Goal: Information Seeking & Learning: Learn about a topic

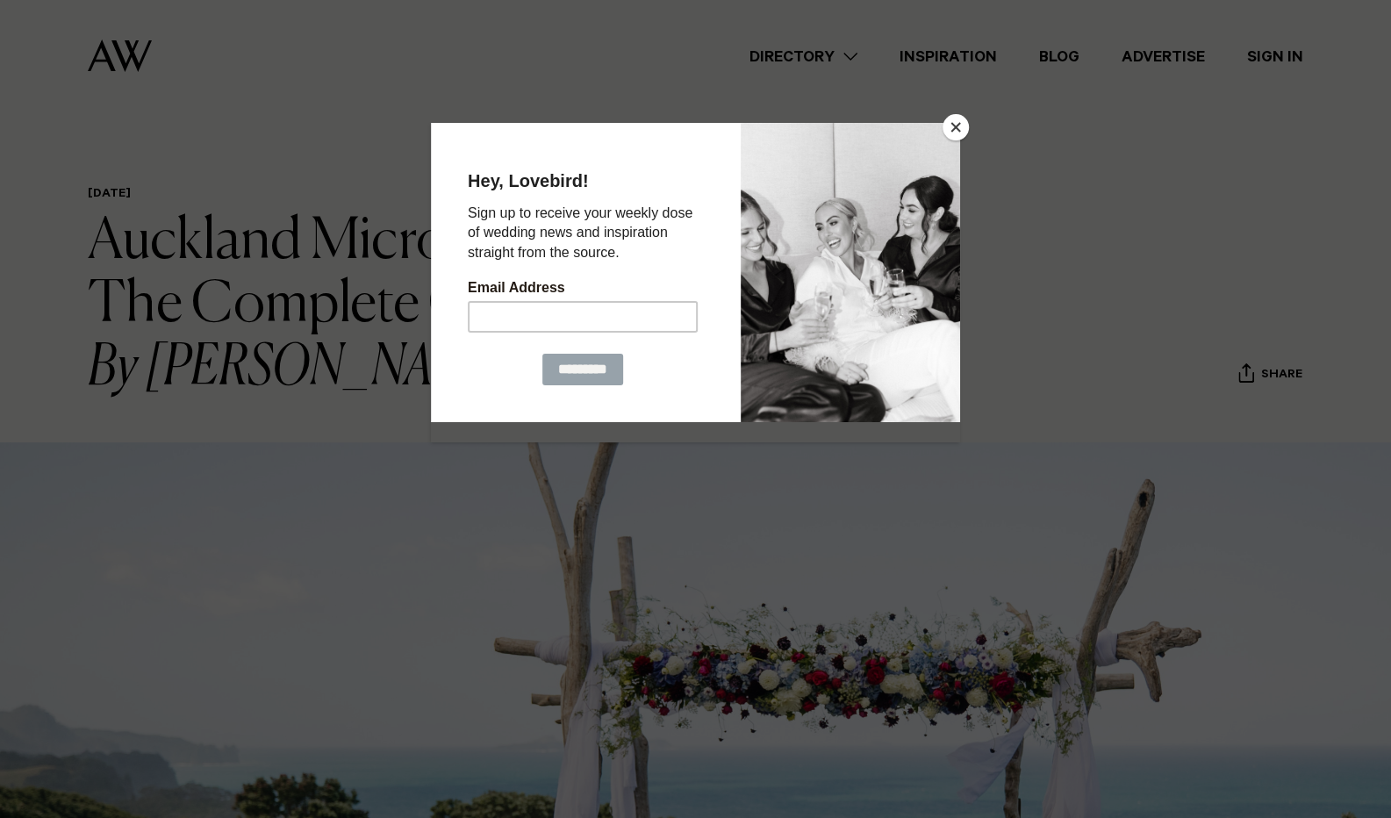
click at [950, 139] on div at bounding box center [850, 271] width 219 height 299
click at [955, 128] on button "Close" at bounding box center [956, 127] width 26 height 26
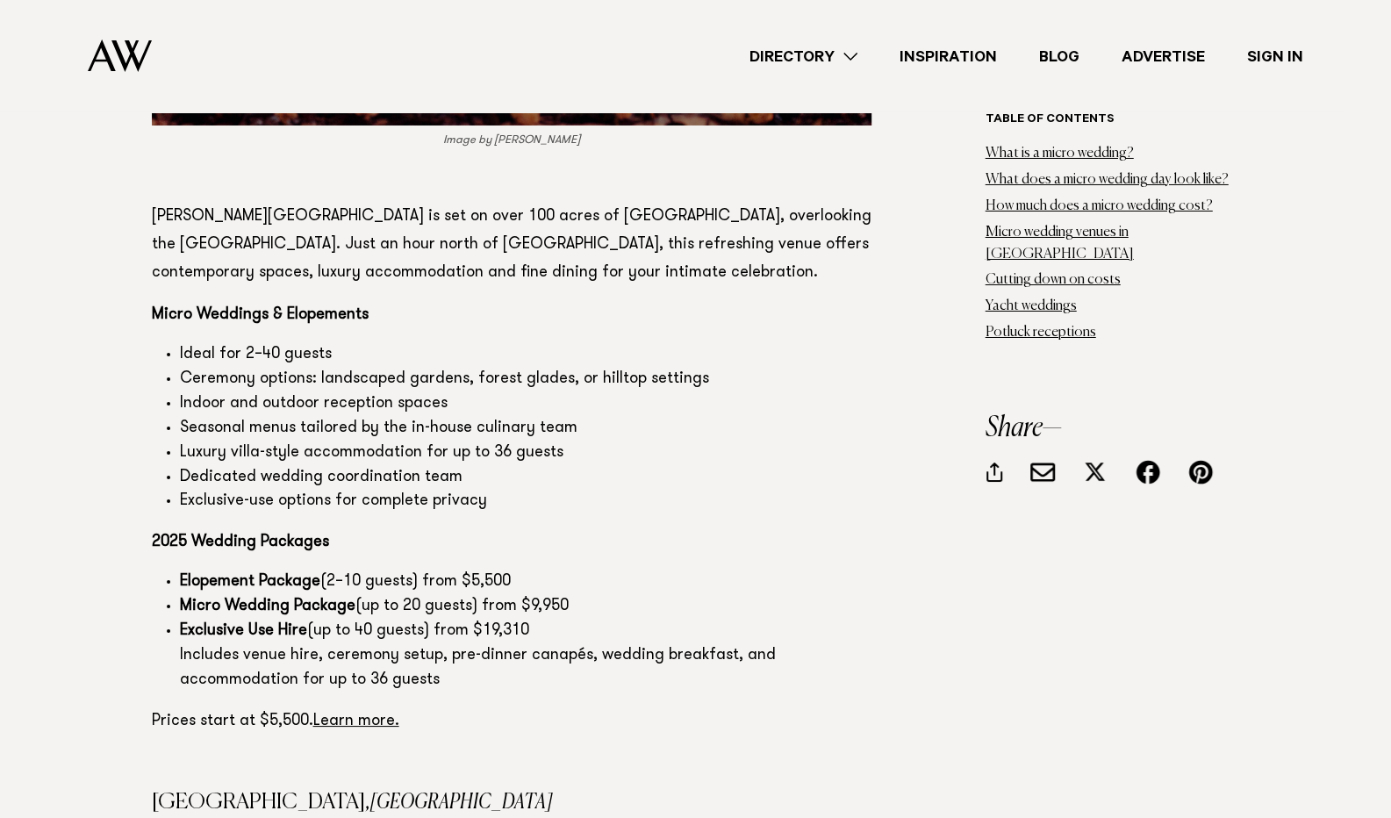
scroll to position [8364, 0]
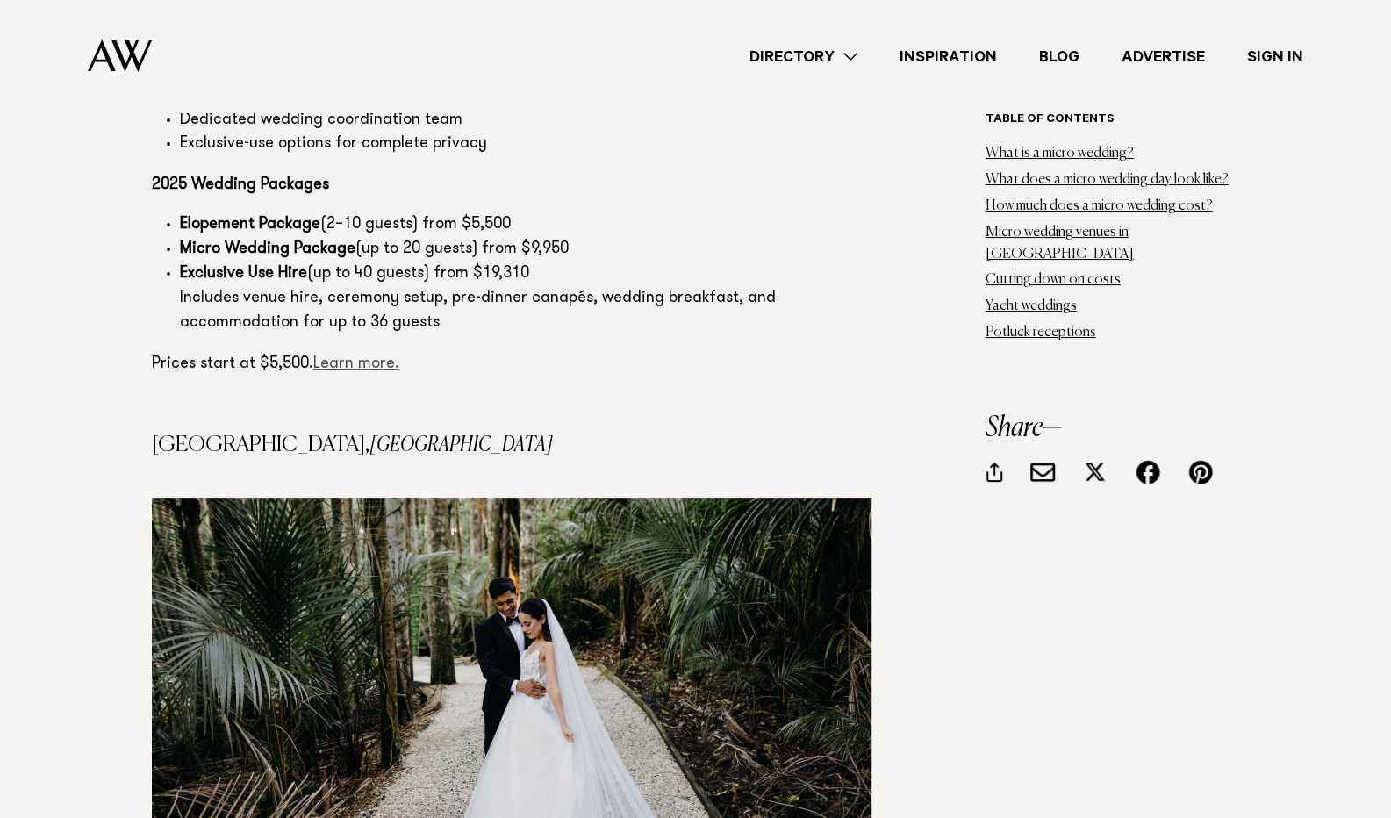
click at [346, 356] on link "Learn more." at bounding box center [356, 364] width 86 height 16
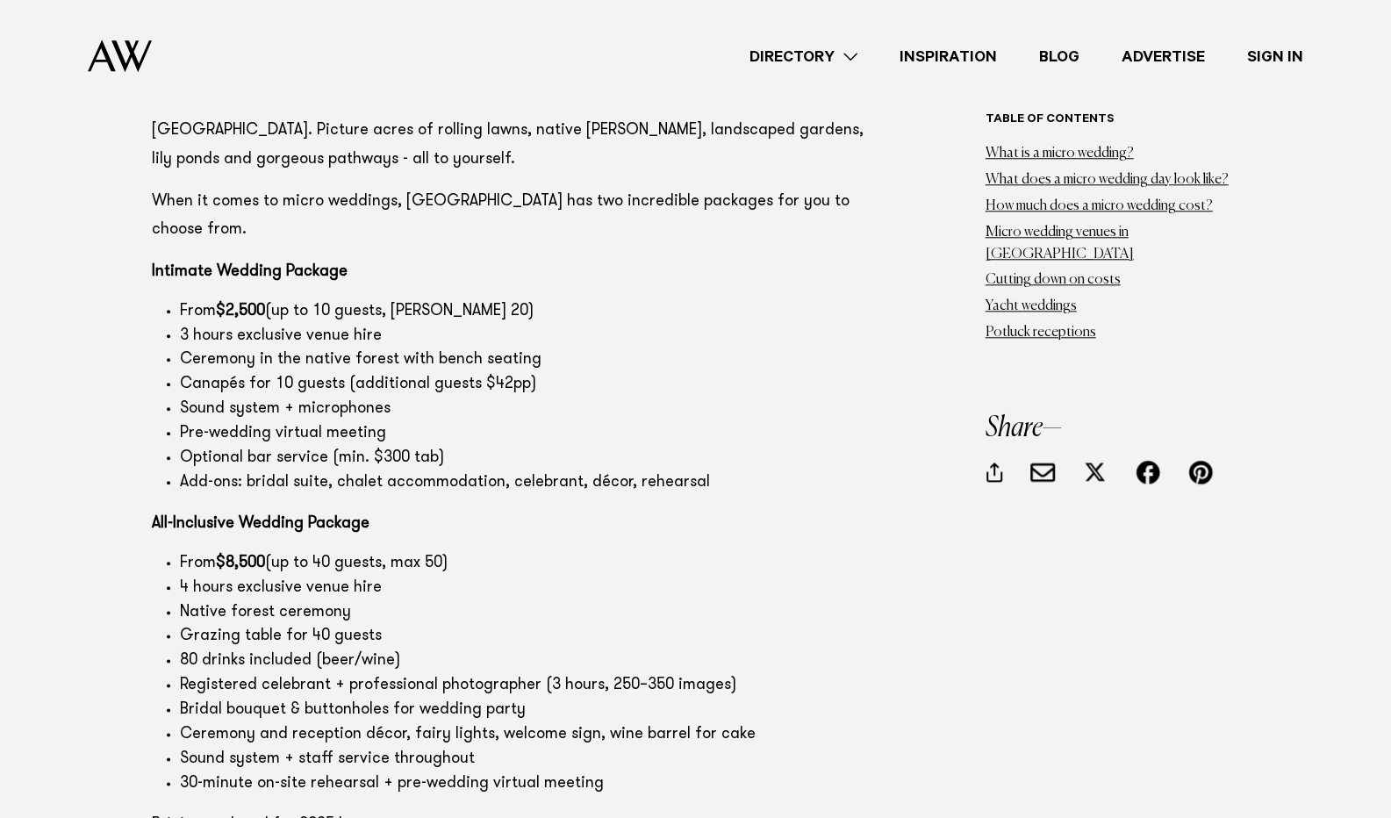
scroll to position [9322, 0]
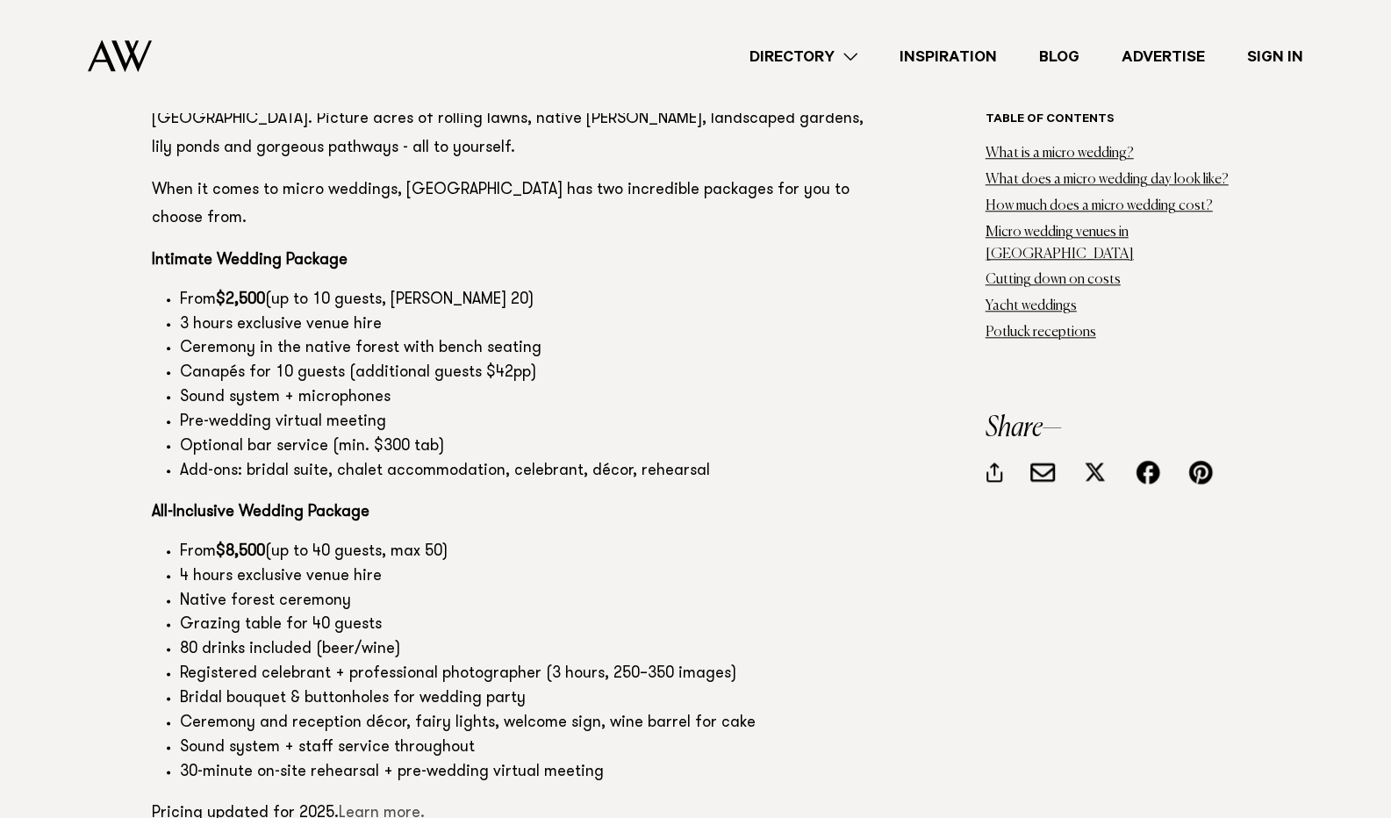
click at [367, 806] on link "Learn more." at bounding box center [382, 814] width 86 height 16
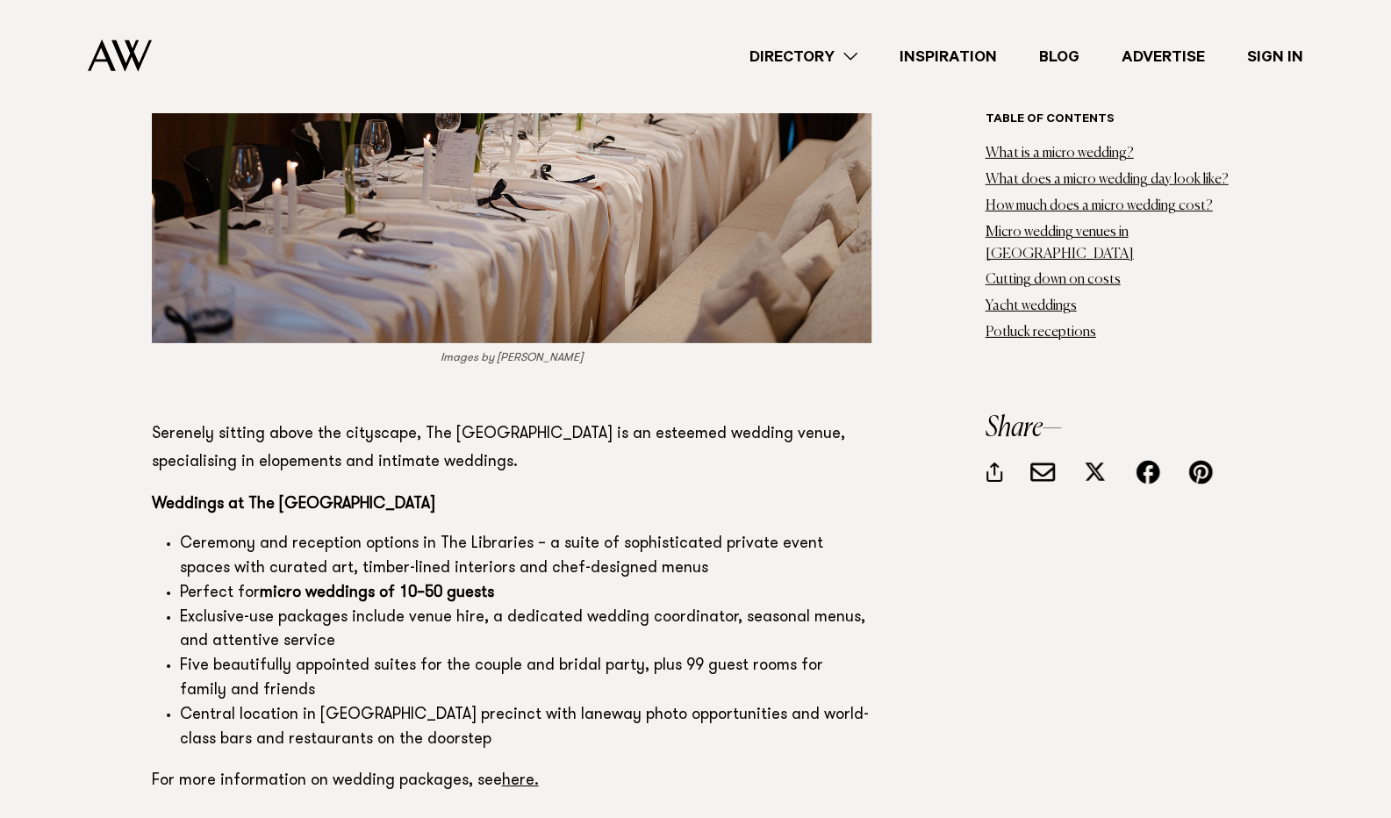
scroll to position [15819, 0]
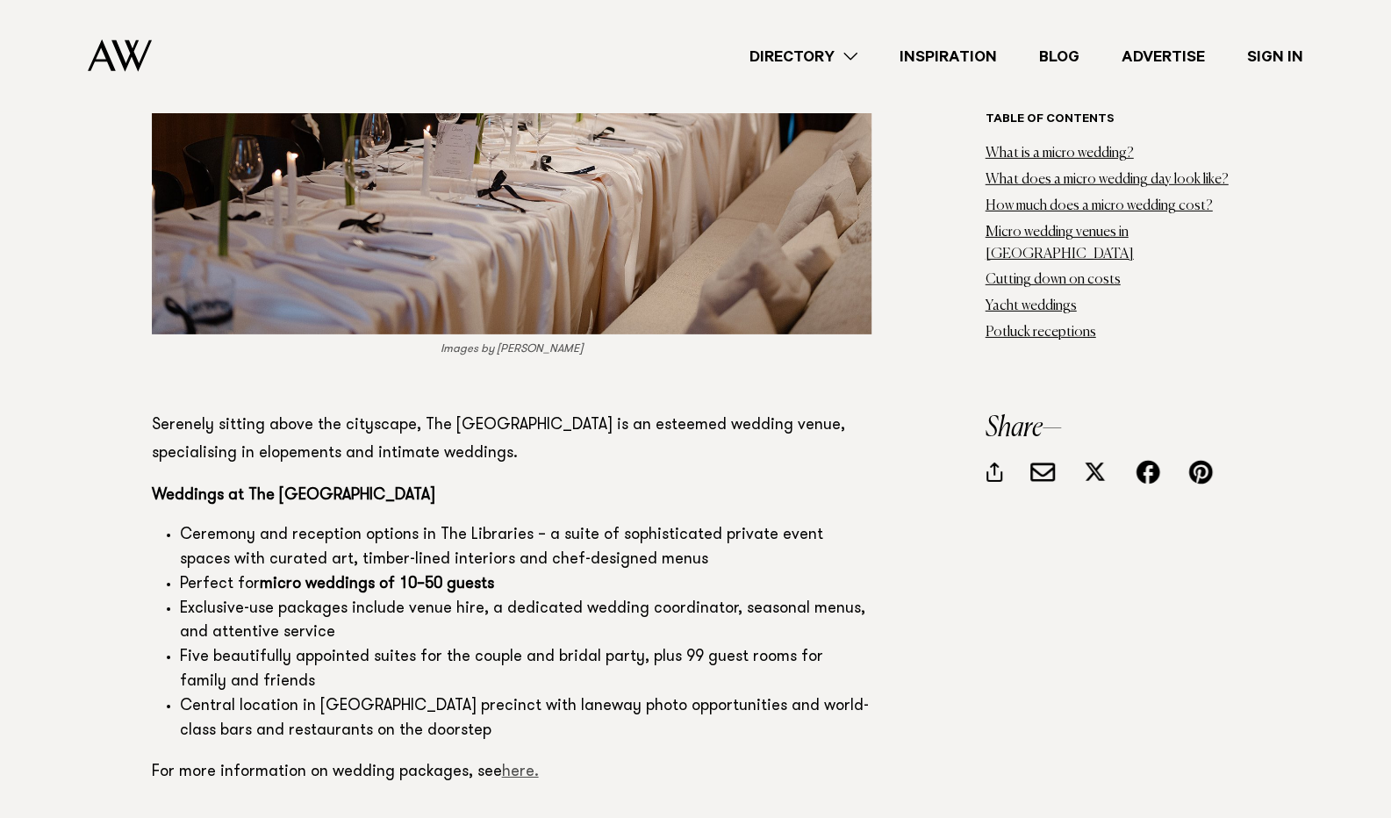
click at [514, 765] on link "here." at bounding box center [520, 773] width 37 height 16
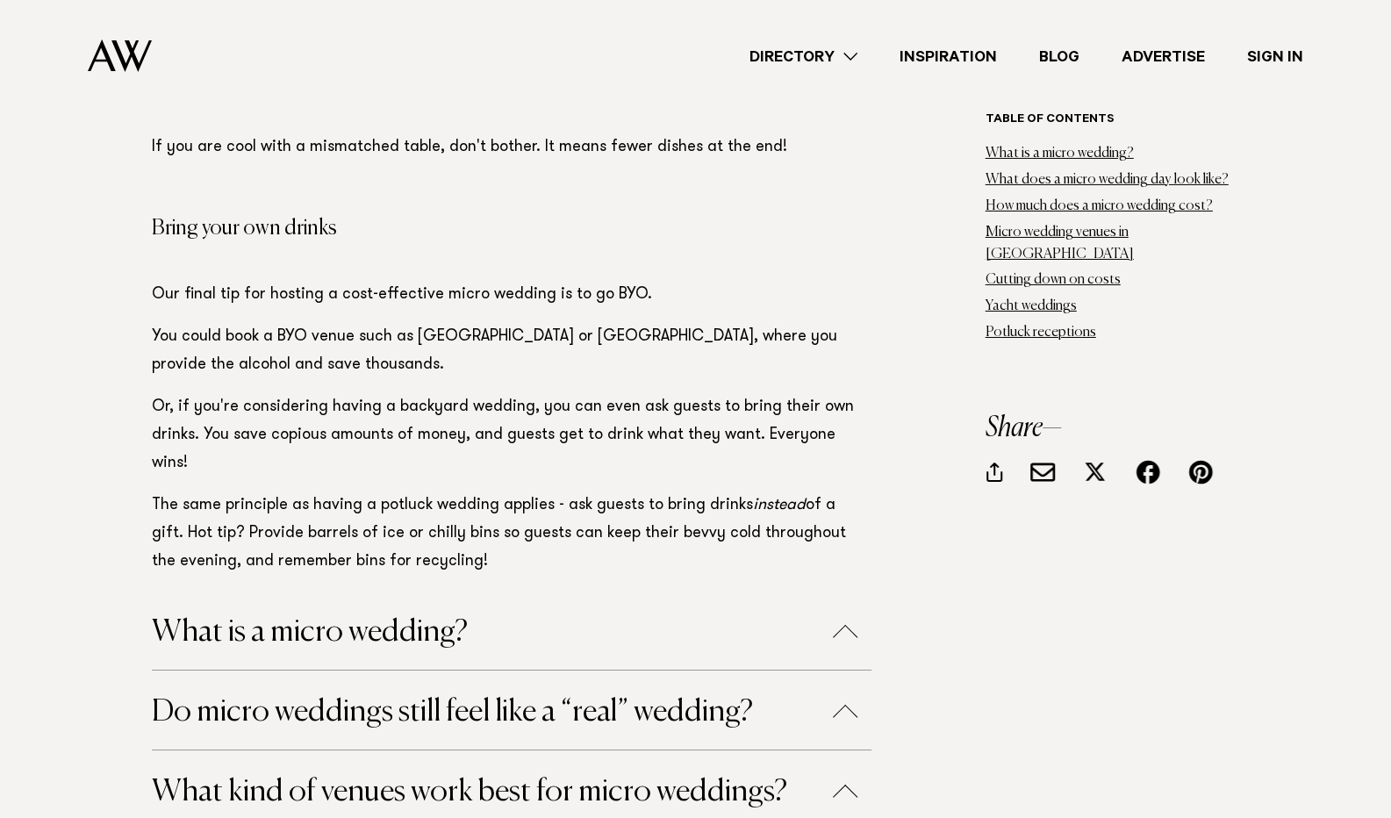
scroll to position [24518, 0]
click at [420, 776] on button "What kind of venues work best for micro weddings?" at bounding box center [512, 791] width 720 height 31
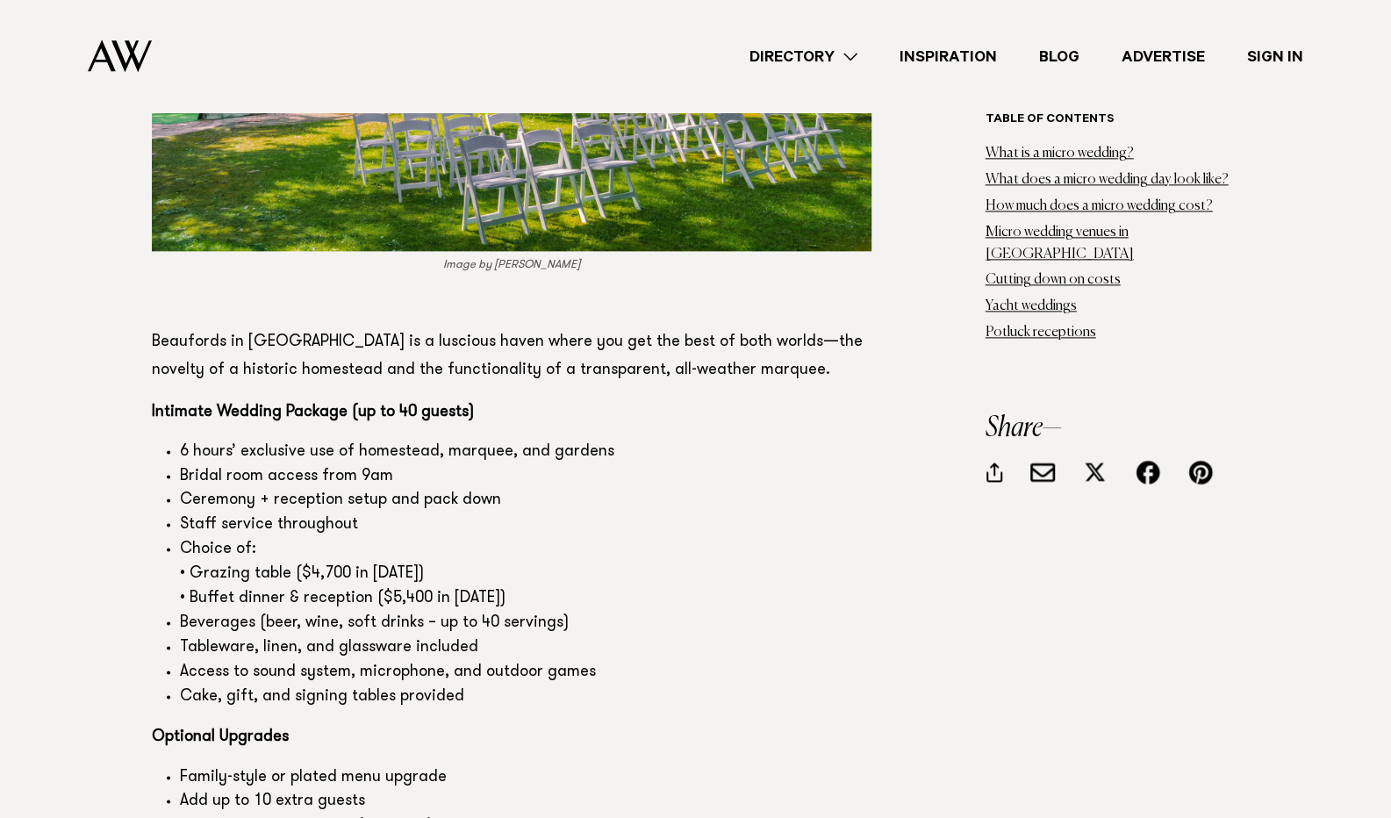
scroll to position [5439, 0]
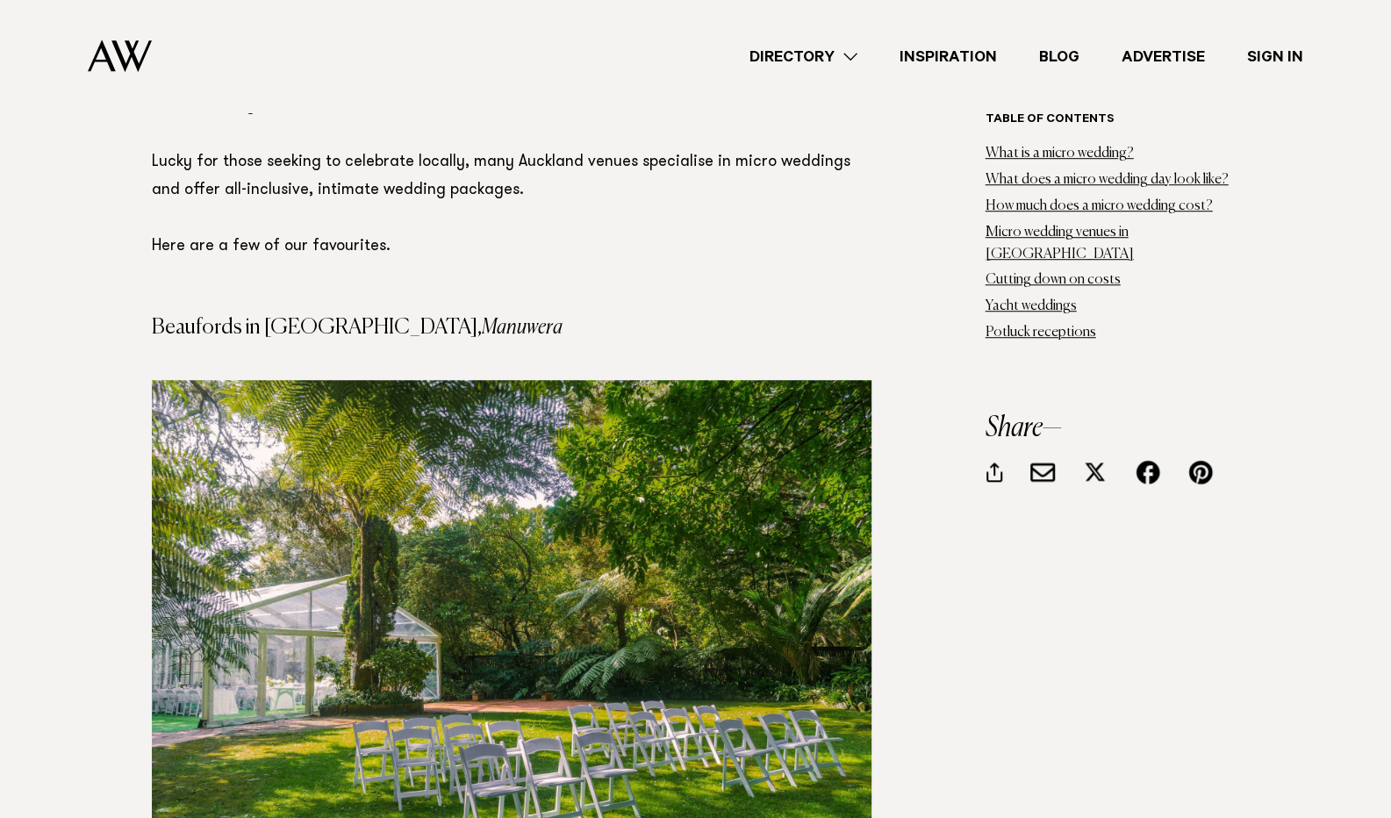
scroll to position [4830, 0]
click at [453, 464] on img at bounding box center [512, 618] width 720 height 479
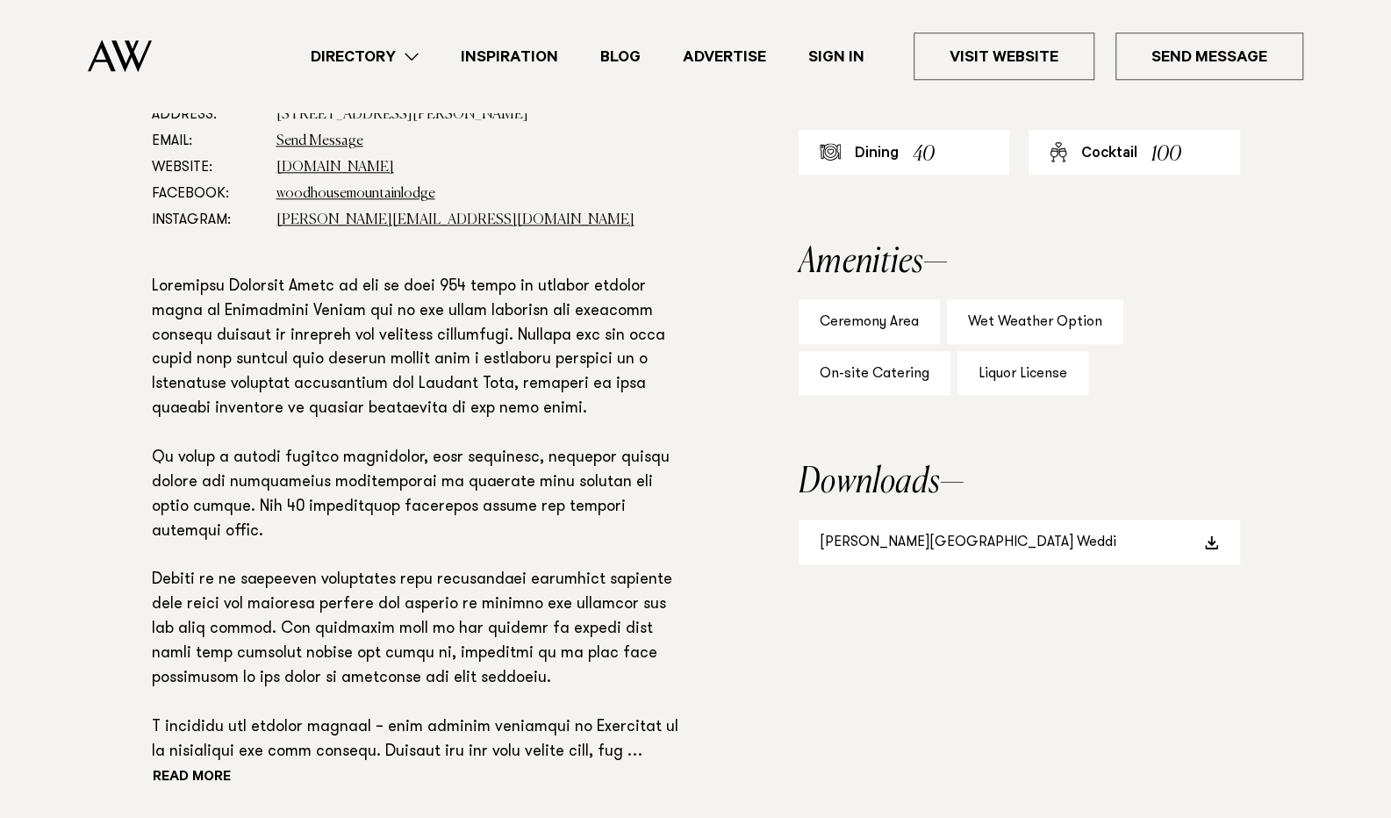
scroll to position [1118, 0]
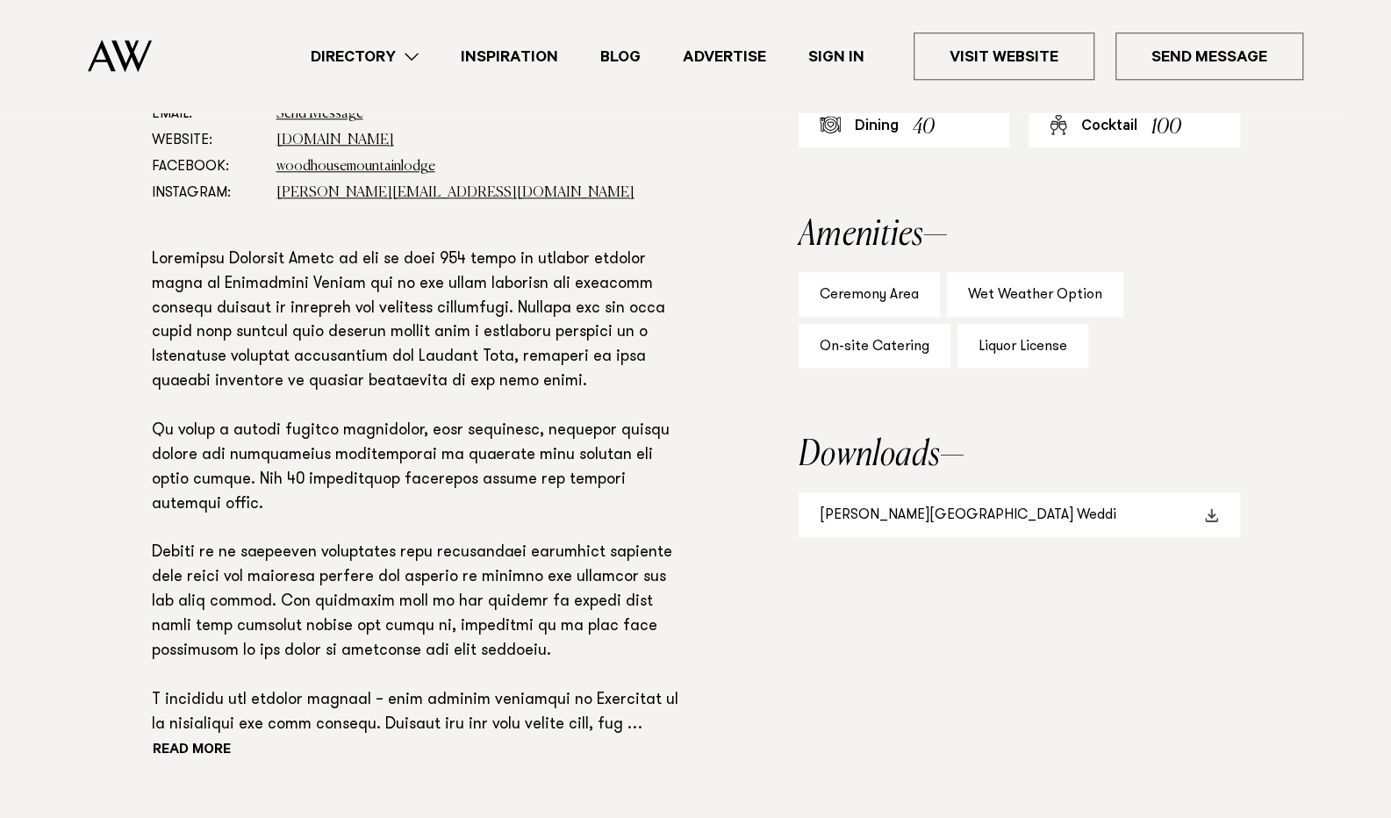
click at [937, 512] on link "[PERSON_NAME][GEOGRAPHIC_DATA] Weddi" at bounding box center [1020, 514] width 442 height 45
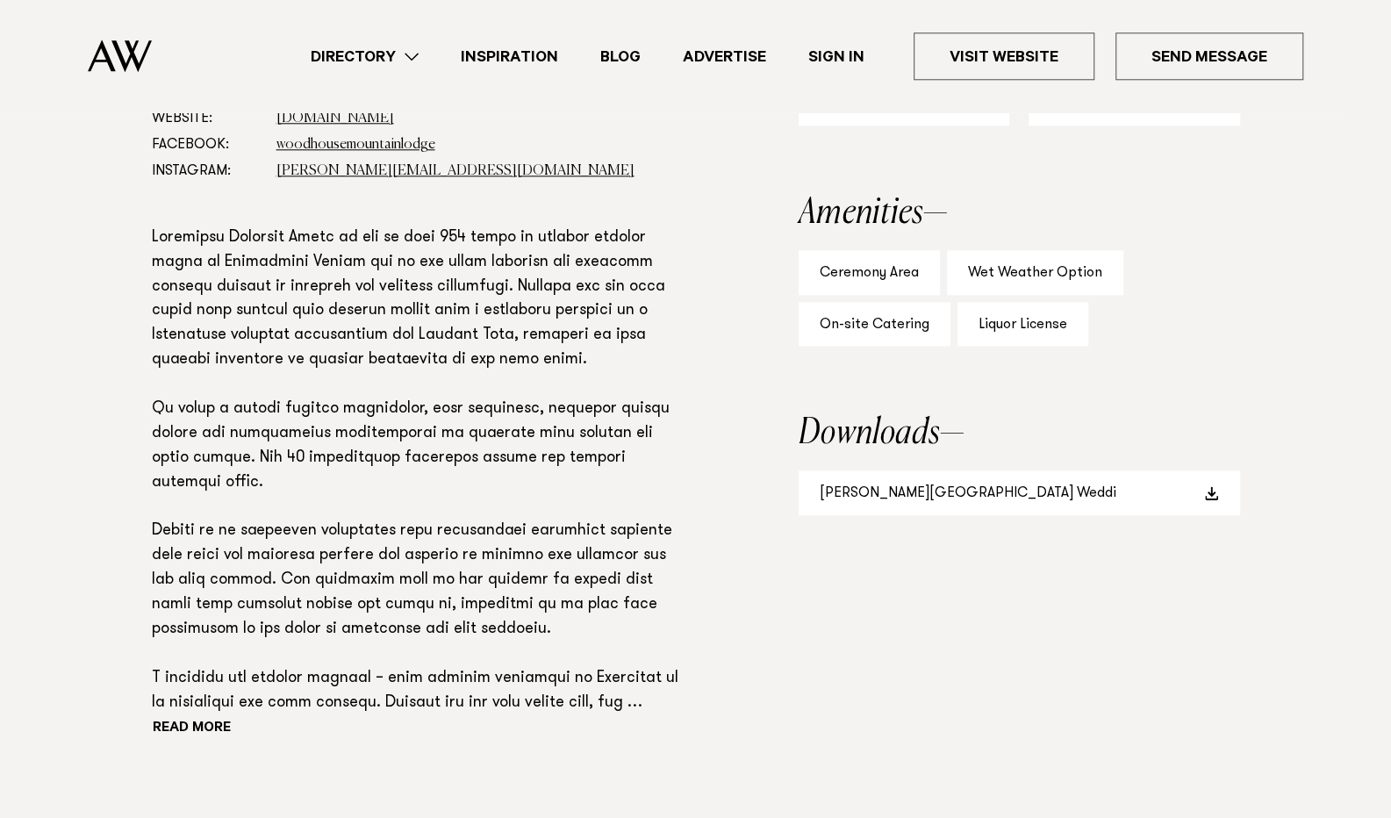
scroll to position [1141, 0]
click at [158, 728] on button "Read more" at bounding box center [231, 728] width 158 height 26
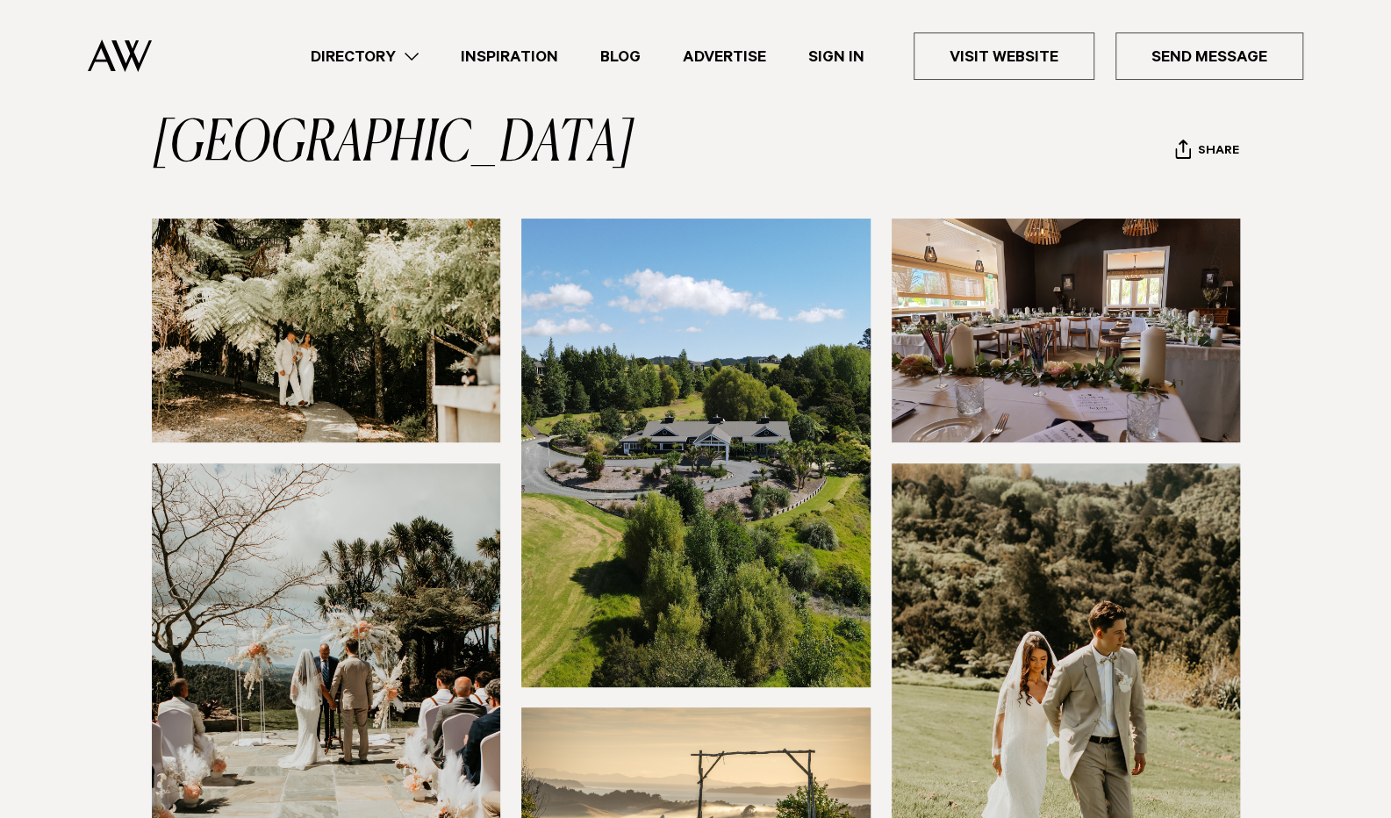
scroll to position [157, 0]
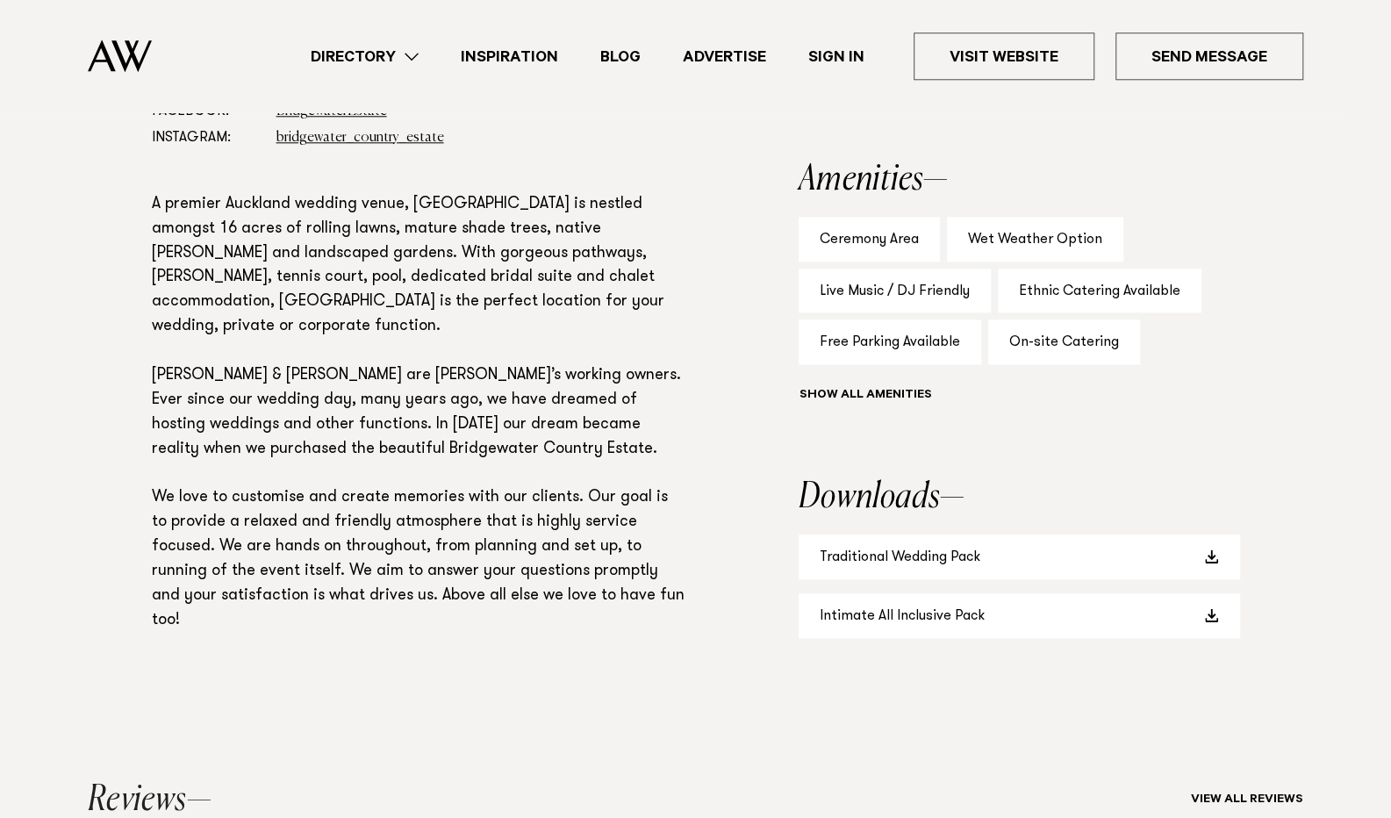
scroll to position [1114, 0]
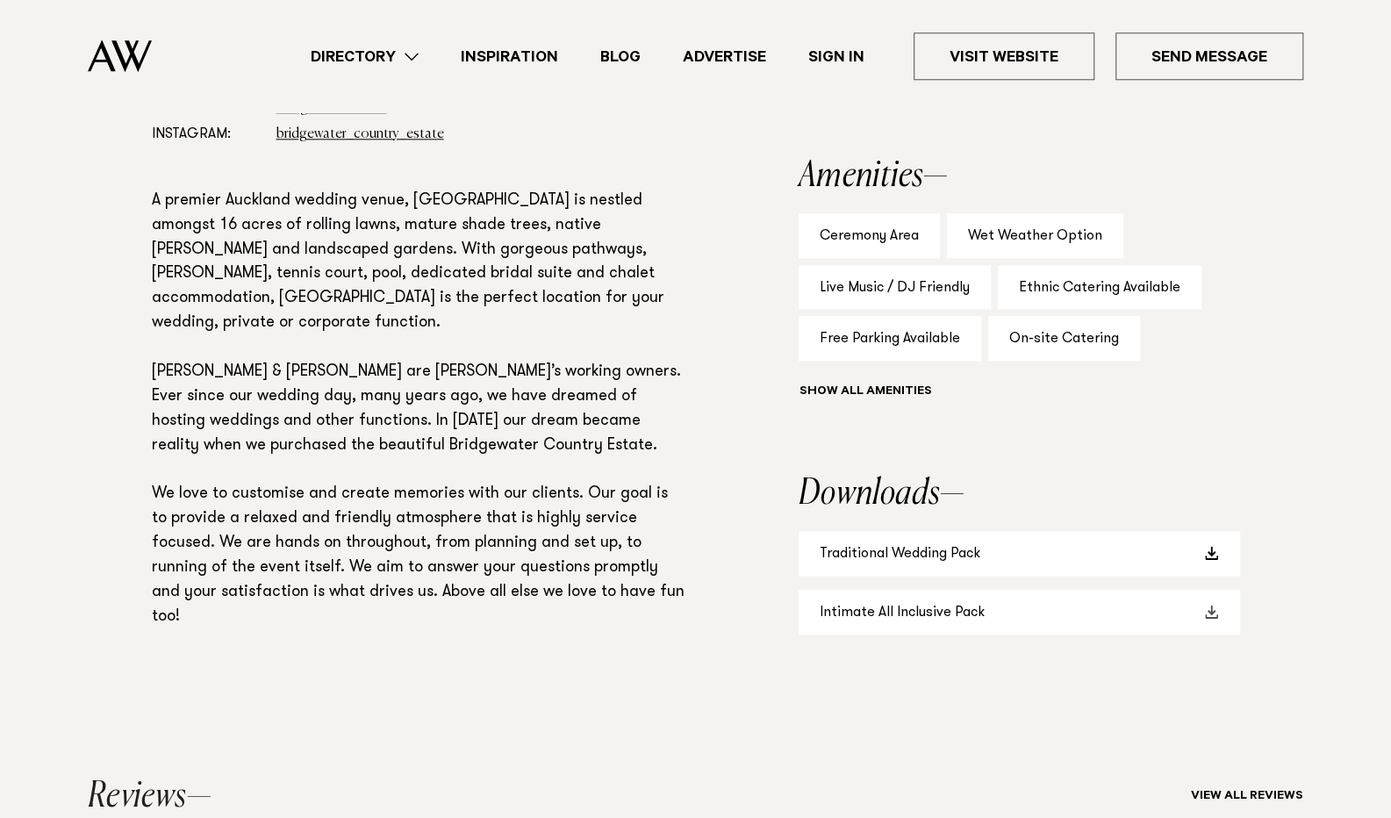
click at [914, 635] on link "Intimate All Inclusive Pack" at bounding box center [1020, 612] width 442 height 45
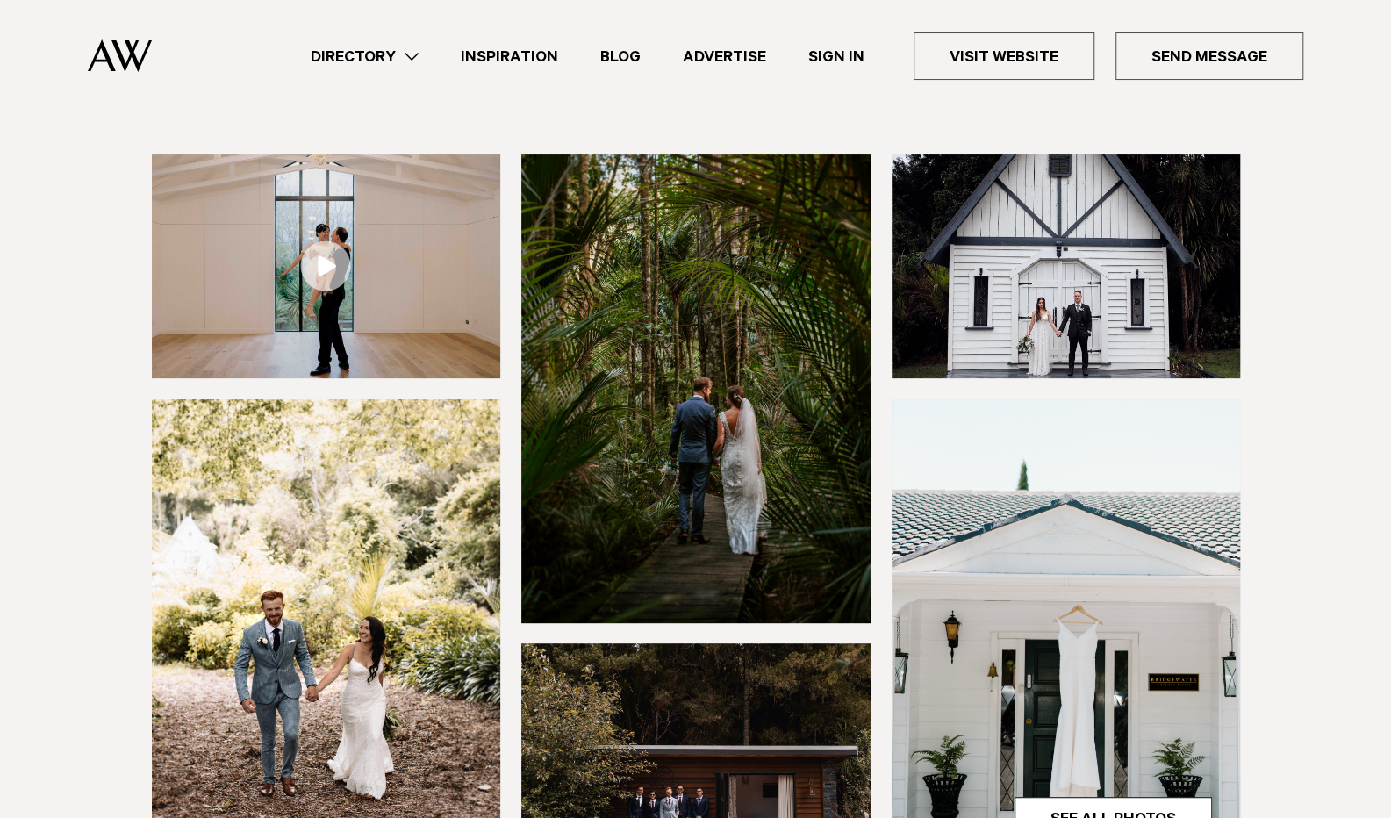
scroll to position [0, 0]
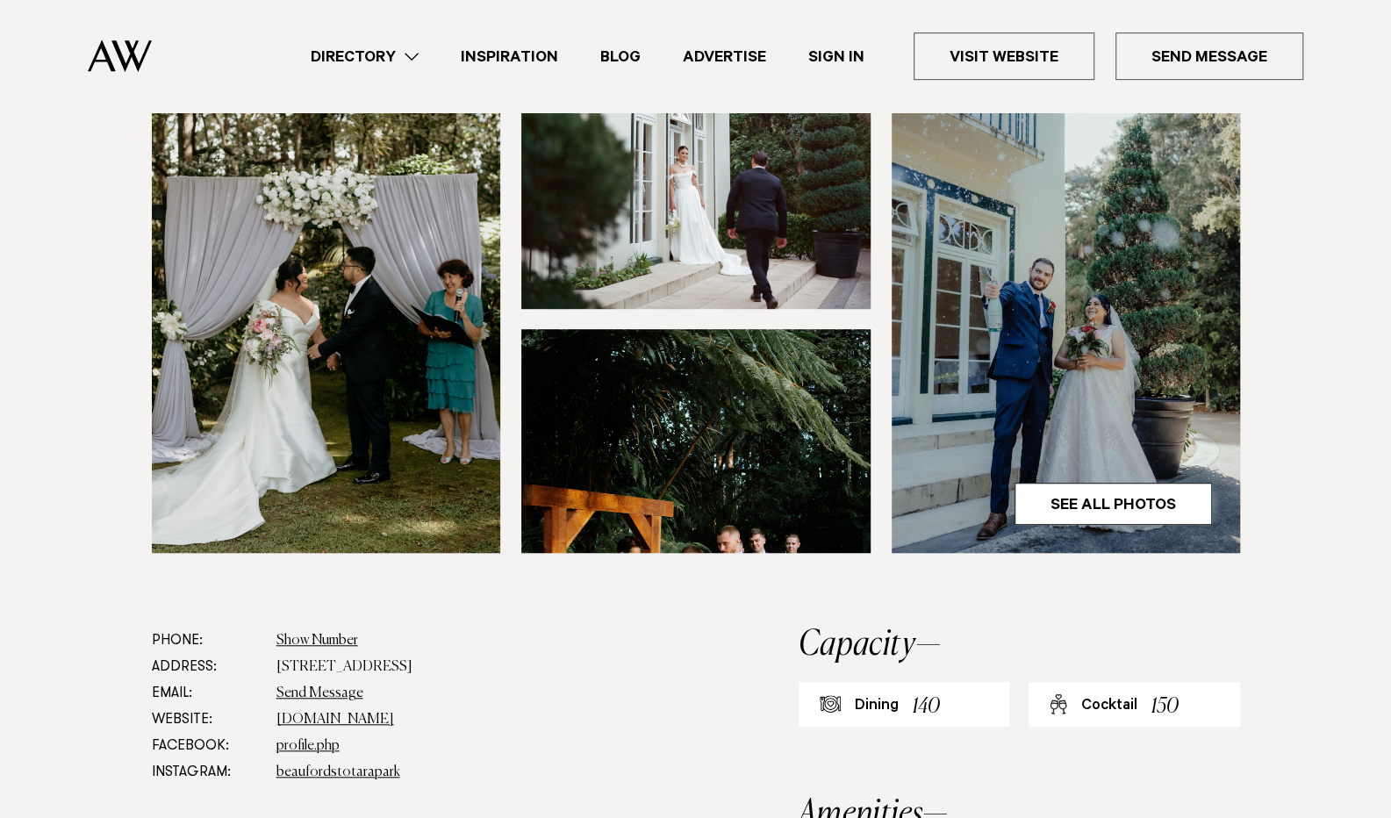
scroll to position [688, 0]
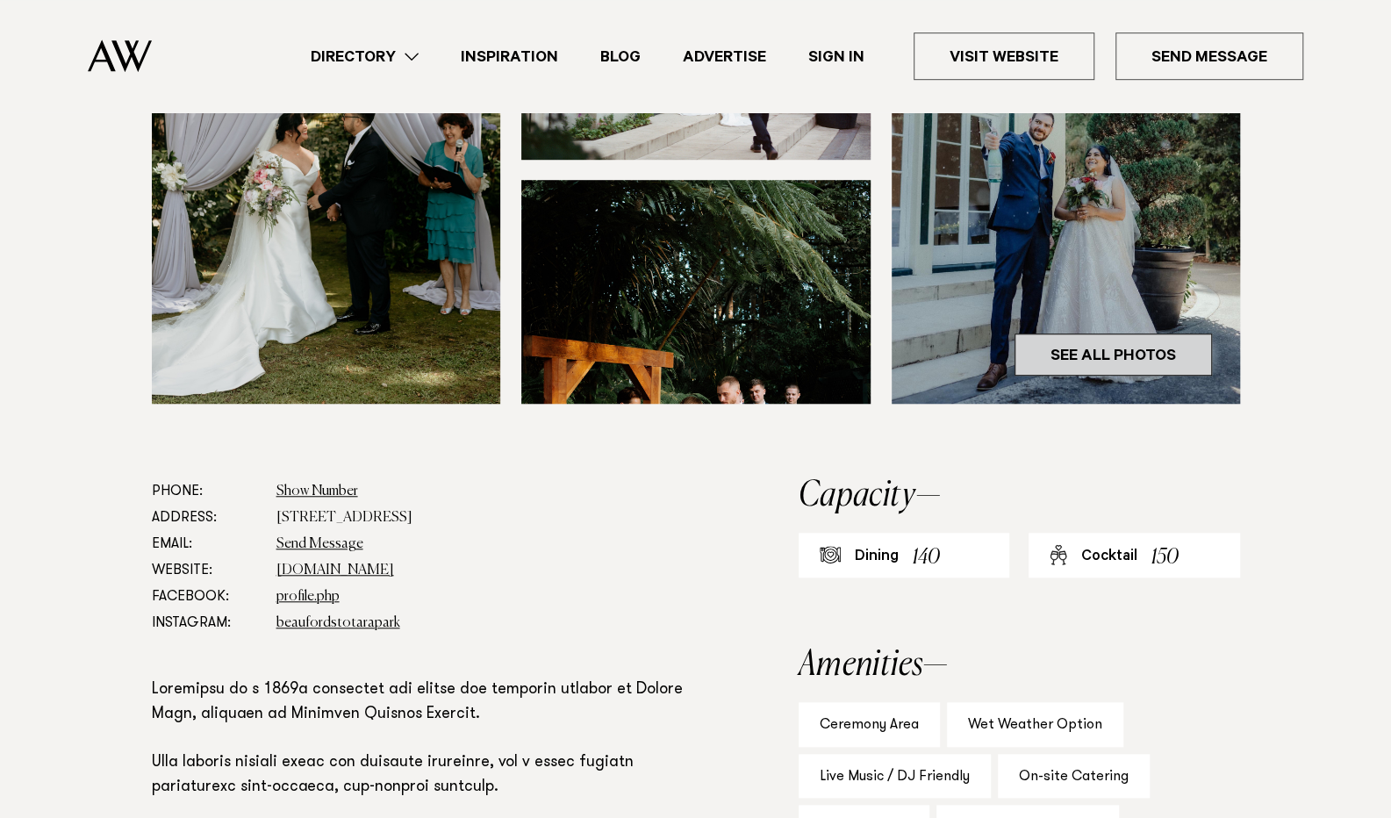
click at [1132, 334] on link "See All Photos" at bounding box center [1113, 355] width 197 height 42
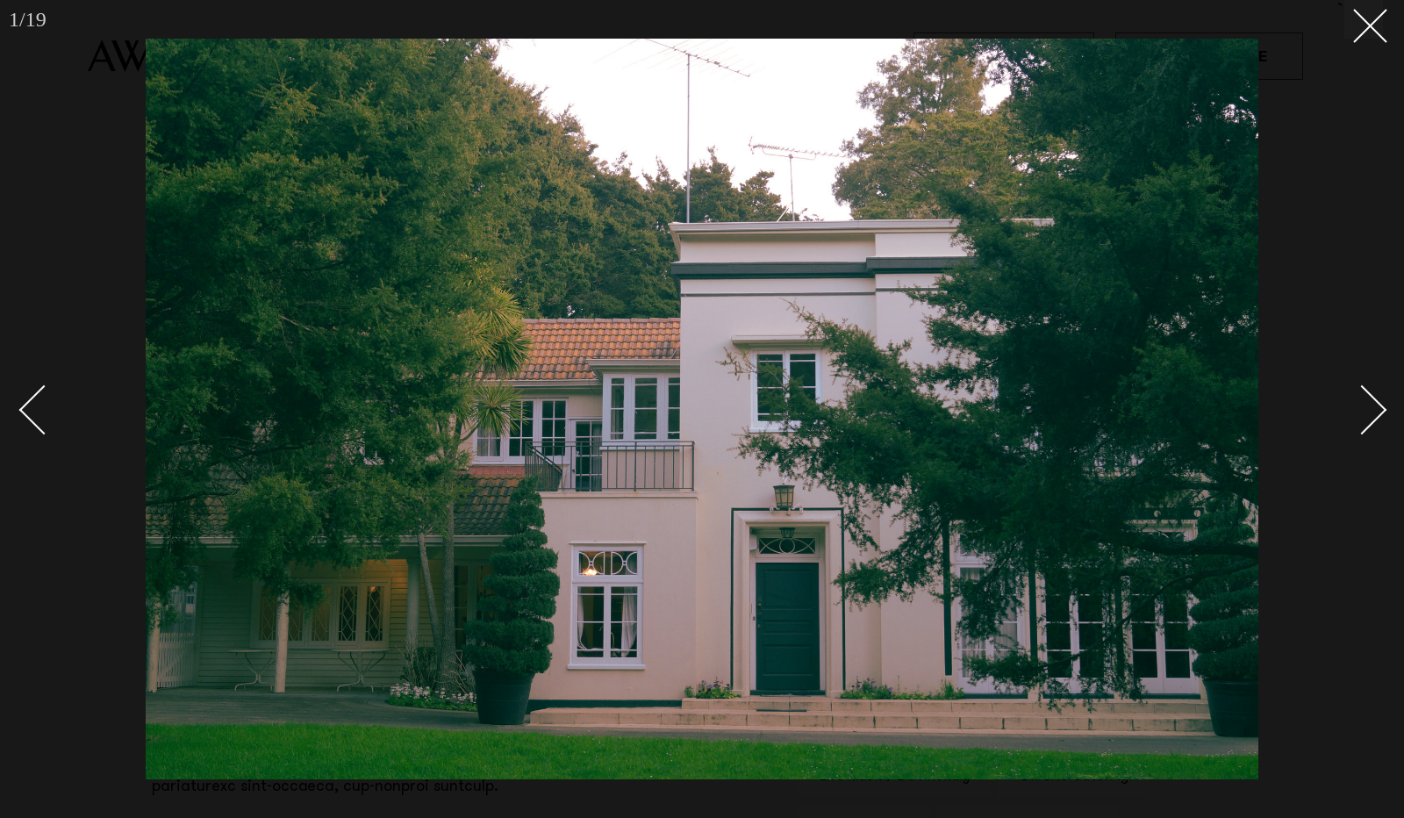
click at [1361, 398] on div "Next slide" at bounding box center [1363, 410] width 50 height 50
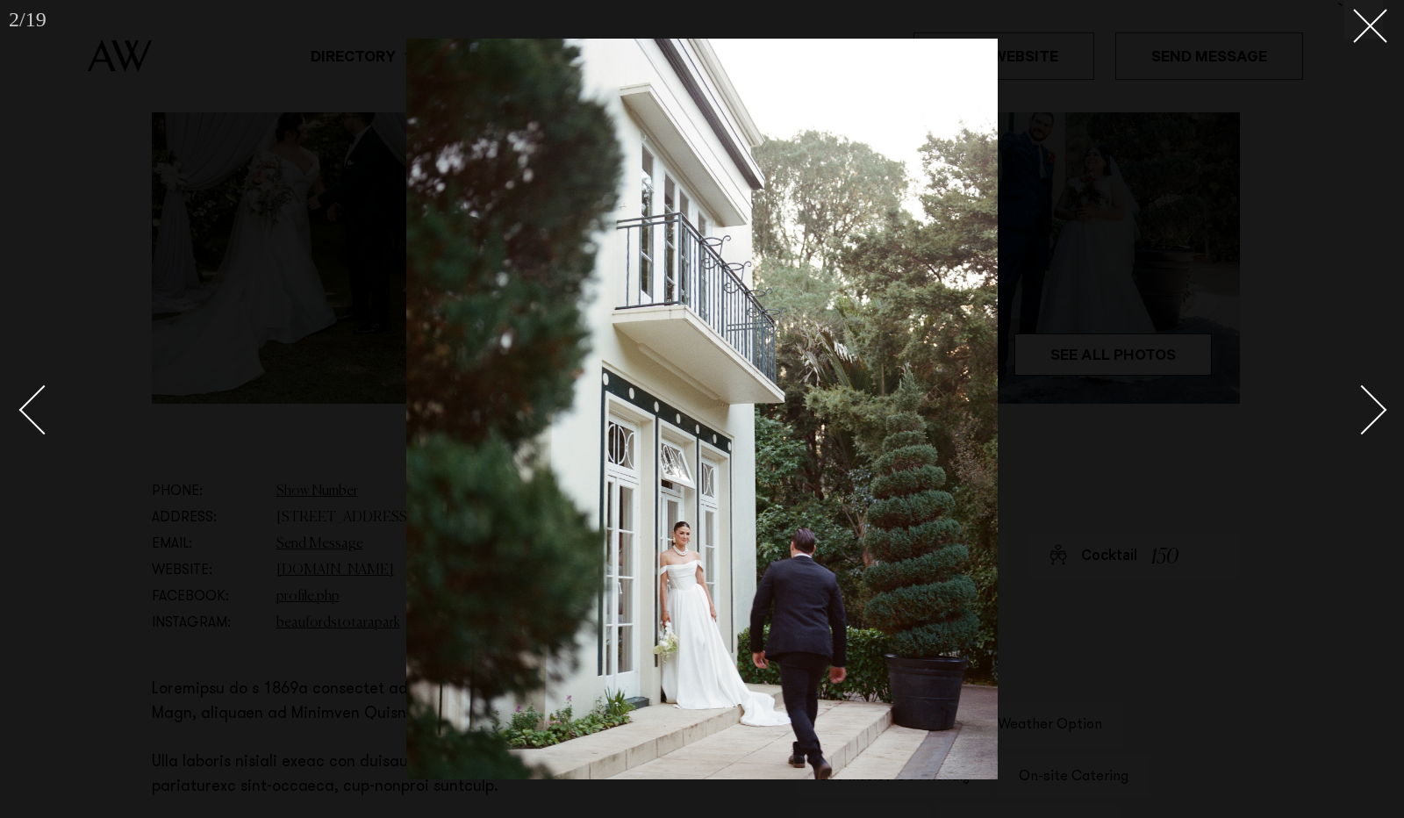
click at [1361, 398] on div "Next slide" at bounding box center [1363, 410] width 50 height 50
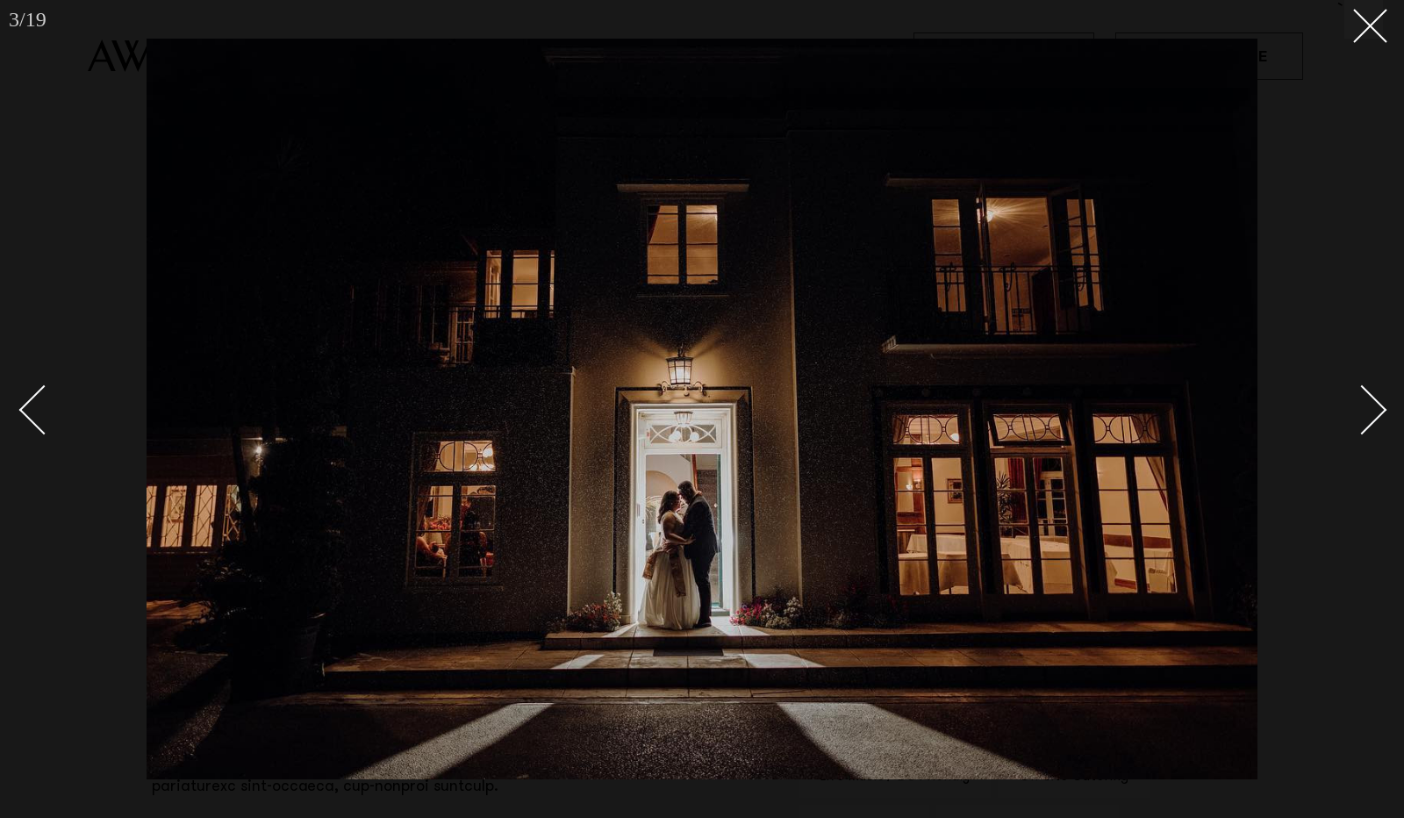
click at [1361, 398] on div "Next slide" at bounding box center [1363, 410] width 50 height 50
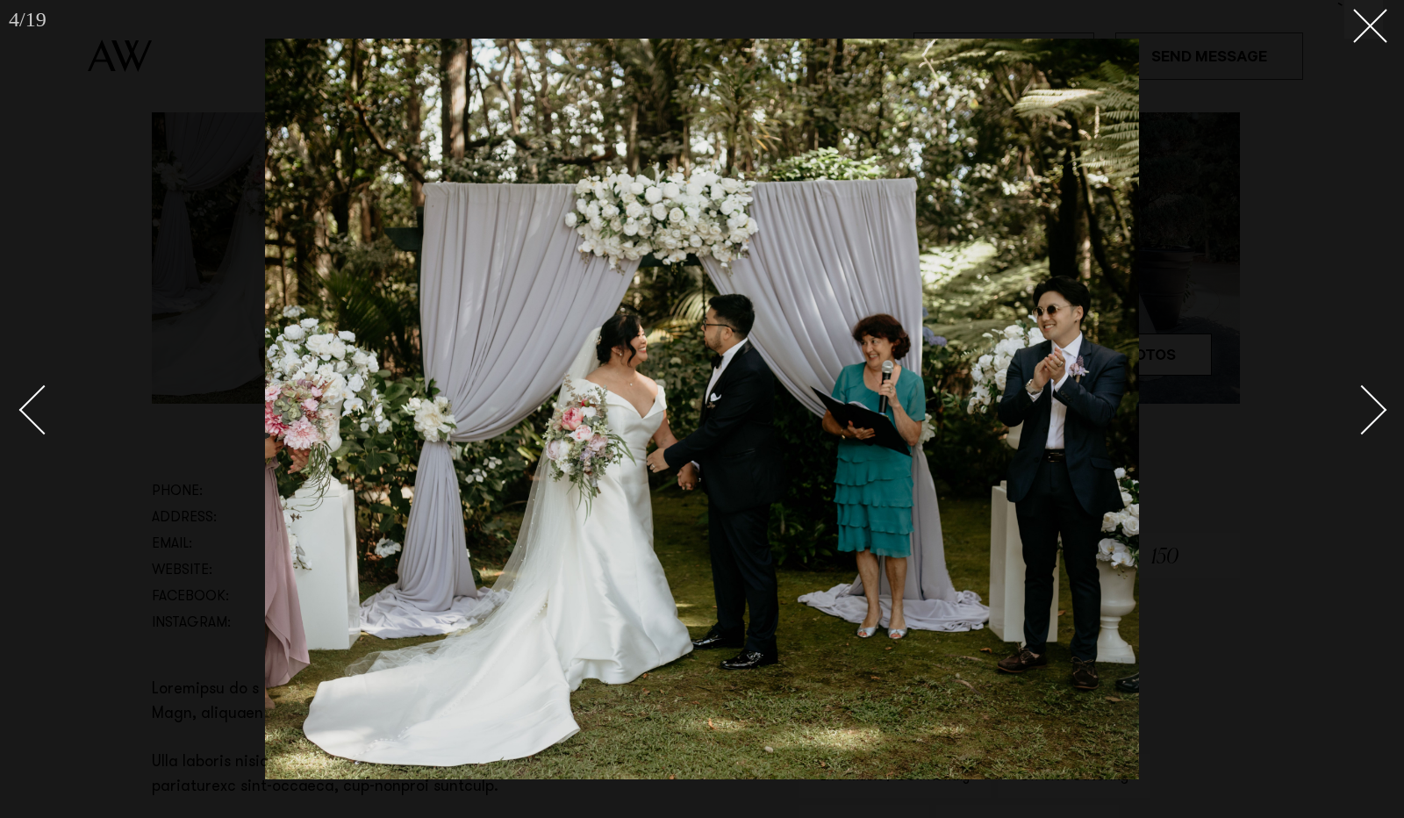
click at [1361, 398] on div "Next slide" at bounding box center [1363, 410] width 50 height 50
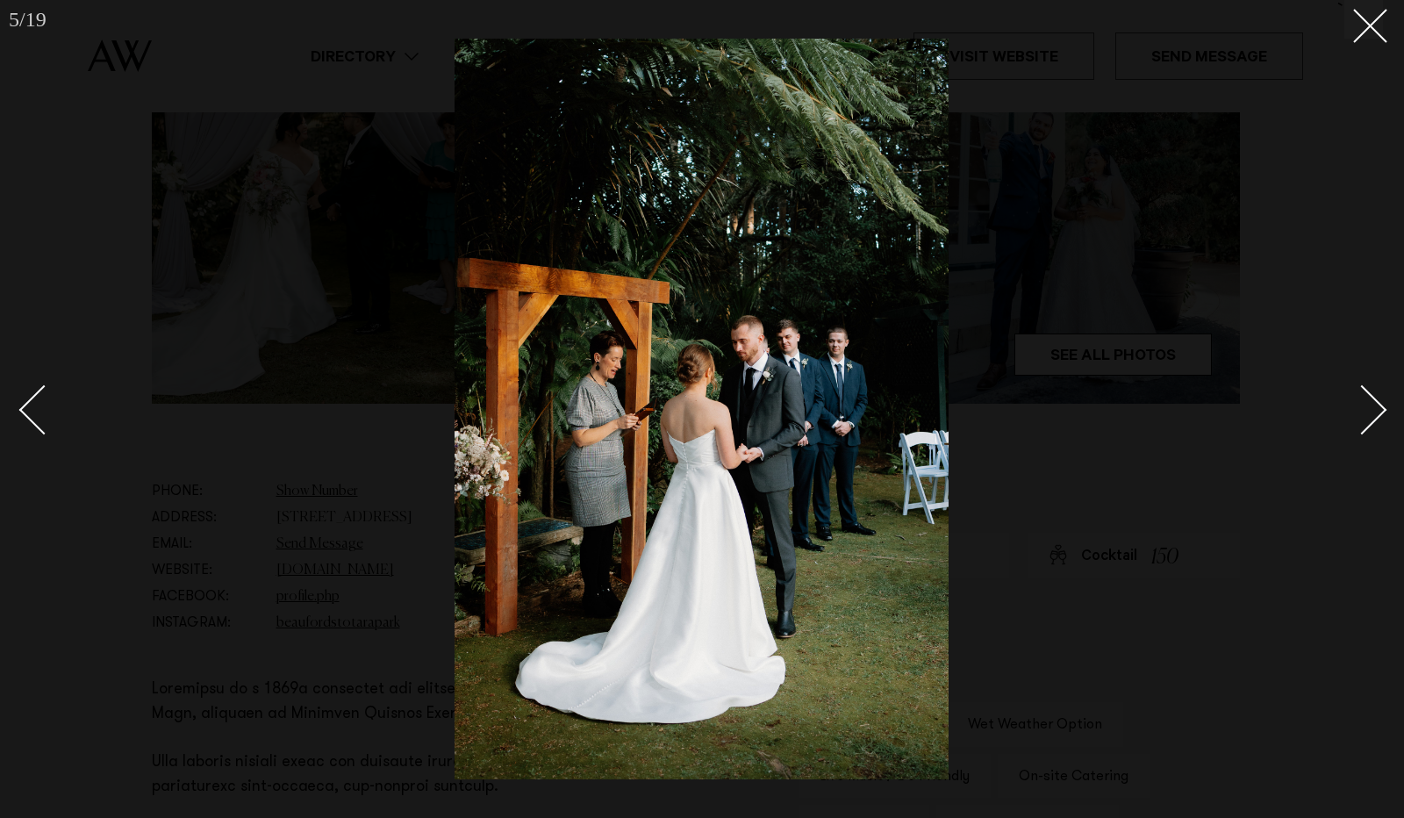
click at [1361, 398] on div "Next slide" at bounding box center [1363, 410] width 50 height 50
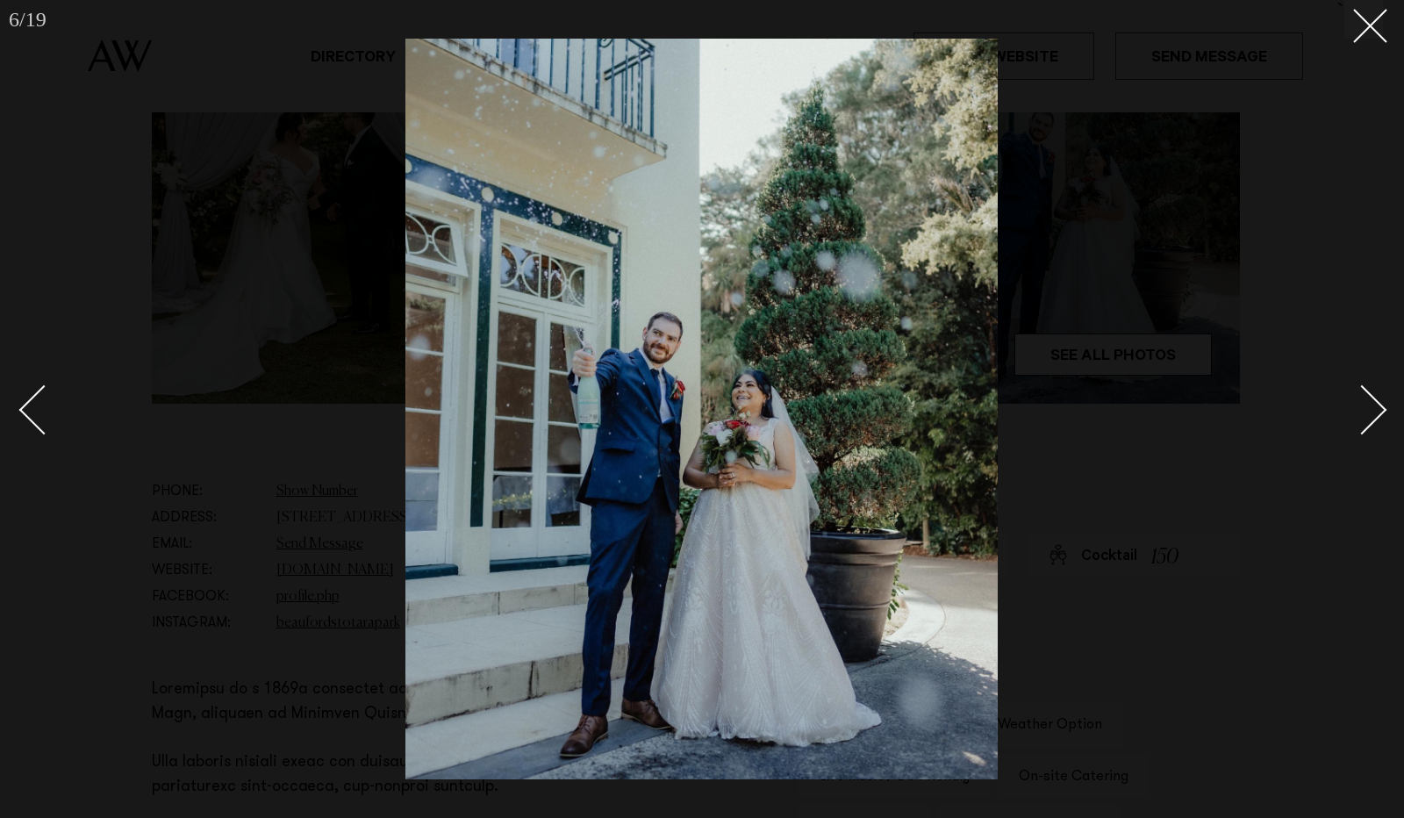
click at [1361, 398] on div "Next slide" at bounding box center [1363, 410] width 50 height 50
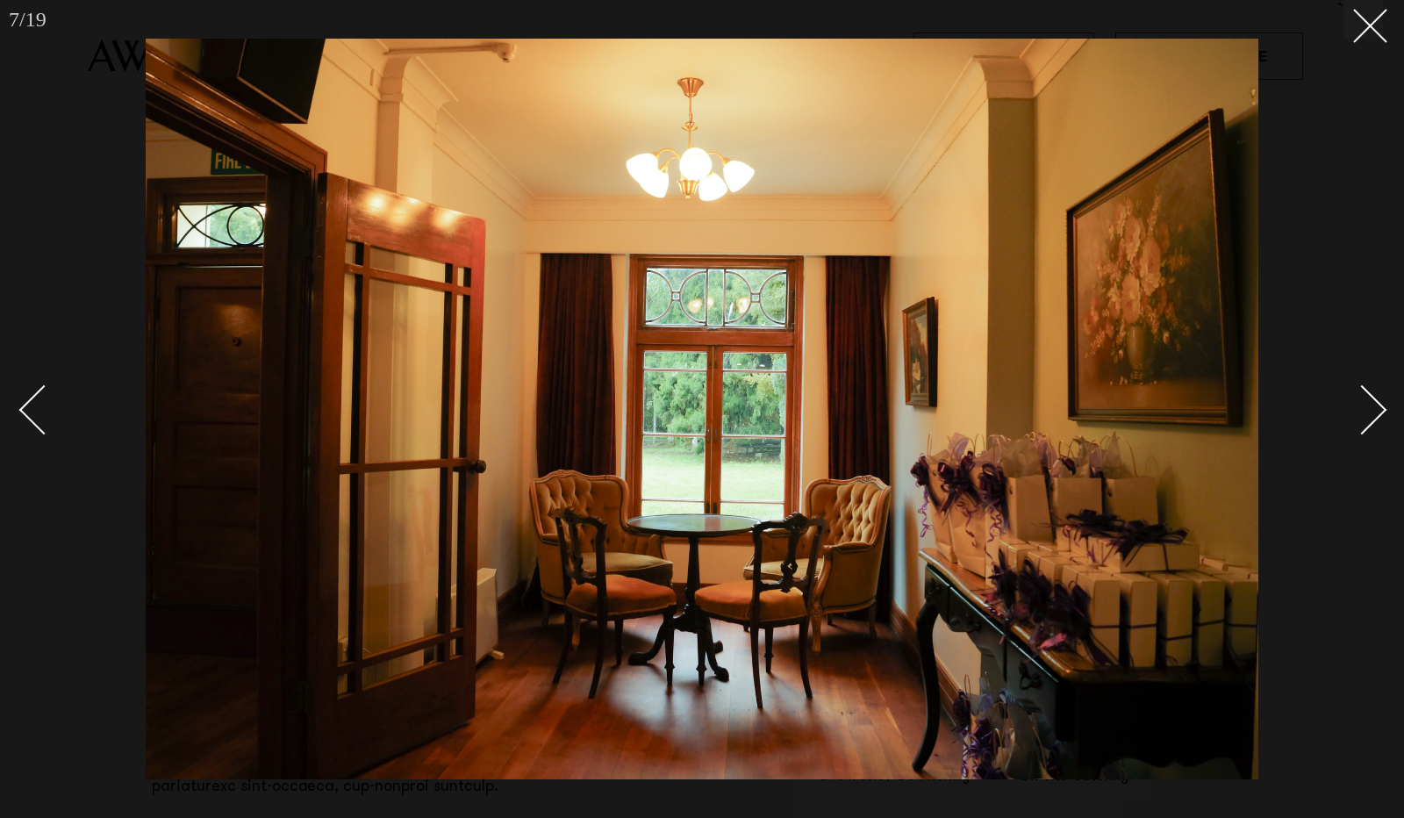
click at [1361, 398] on div "Next slide" at bounding box center [1363, 410] width 50 height 50
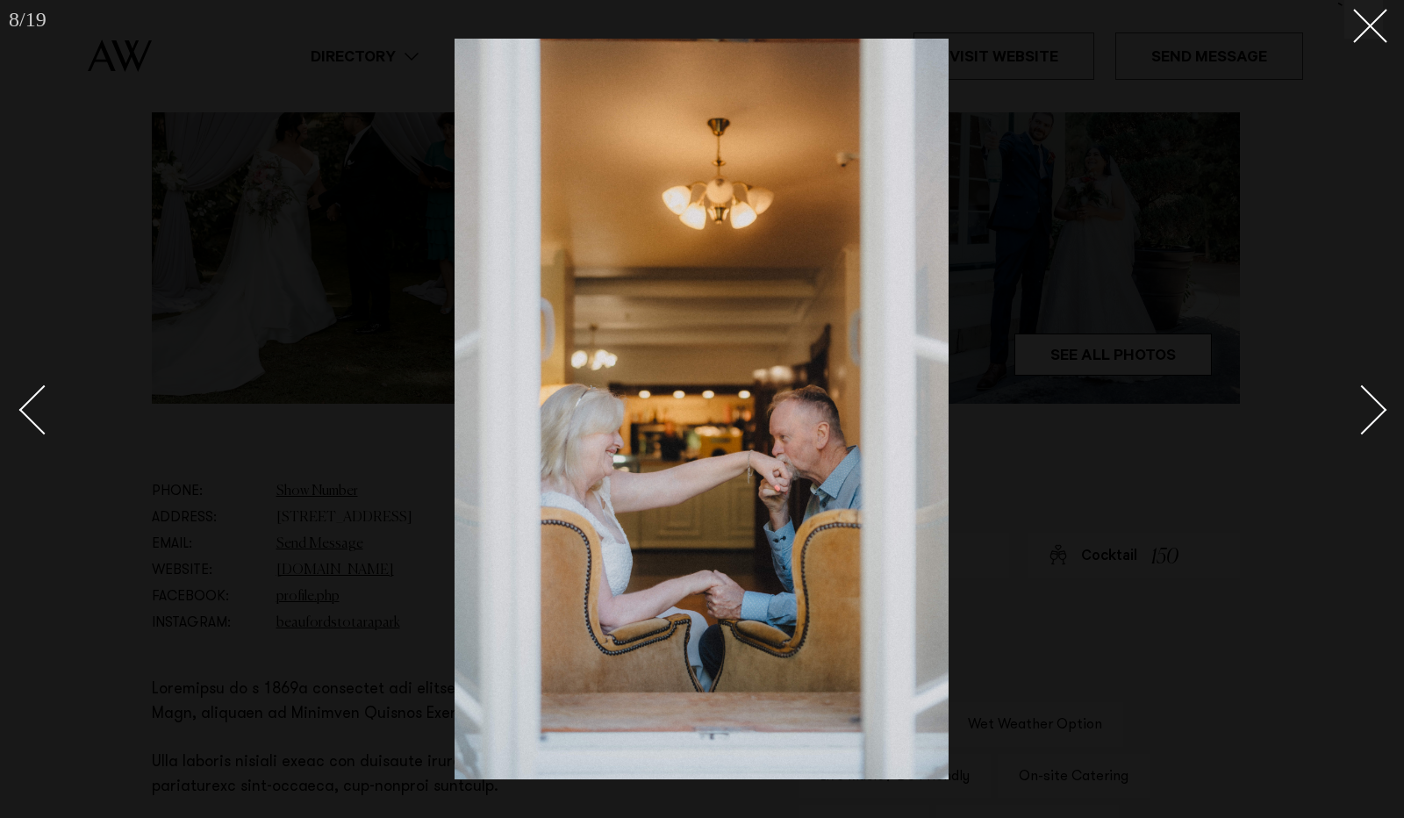
click at [1361, 398] on div "Next slide" at bounding box center [1363, 410] width 50 height 50
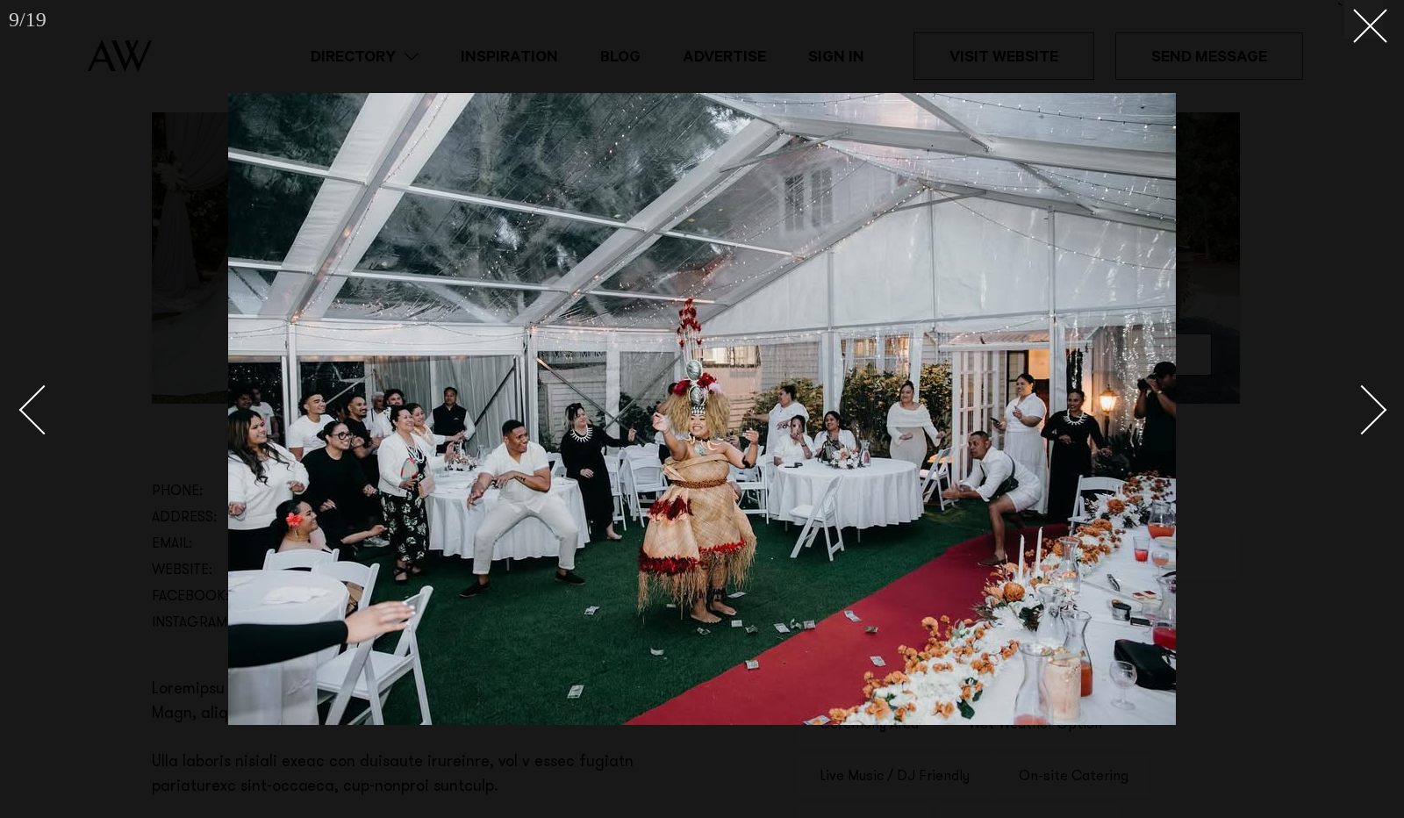
click at [1361, 398] on div "Next slide" at bounding box center [1363, 410] width 50 height 50
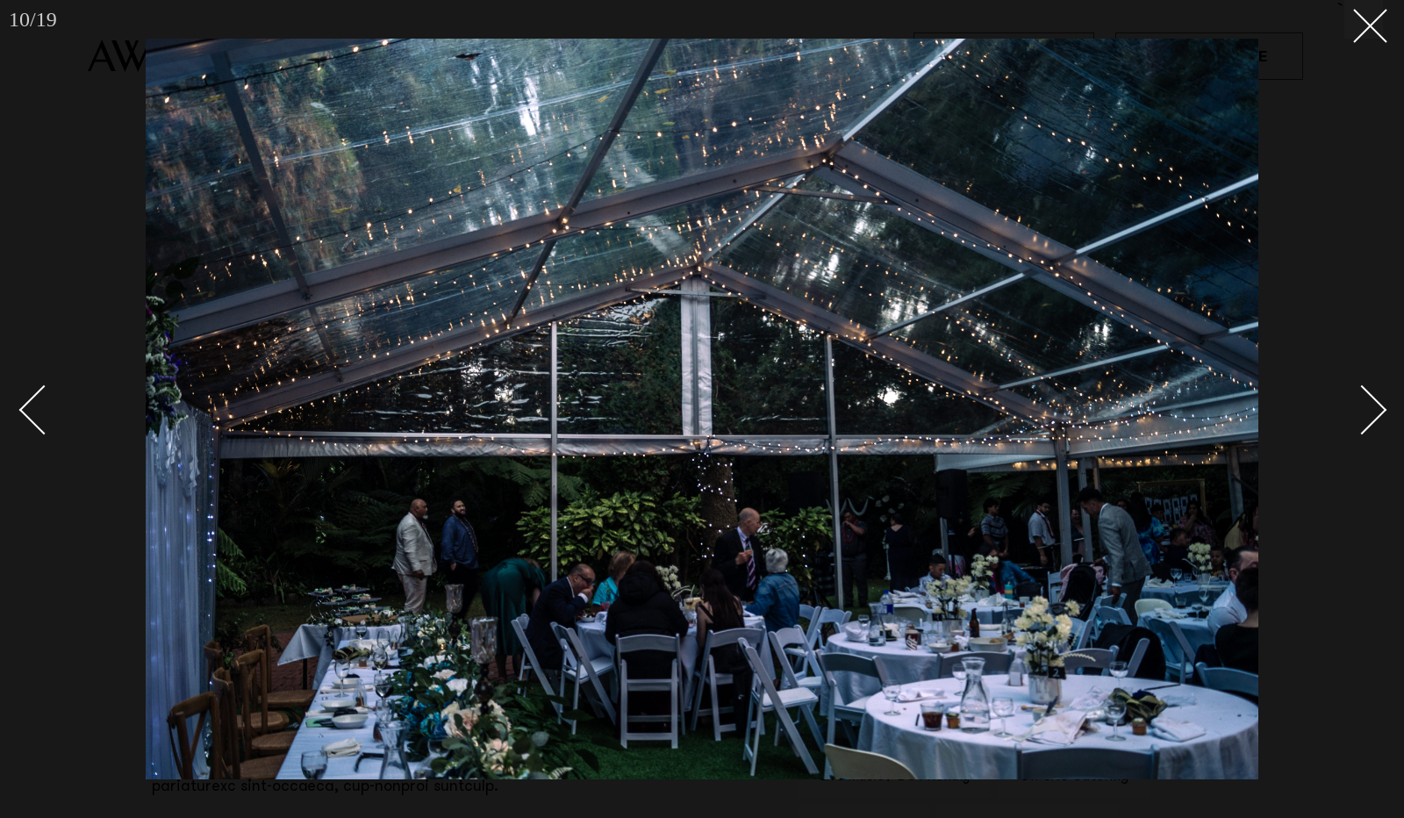
click at [1361, 398] on div "Next slide" at bounding box center [1363, 410] width 50 height 50
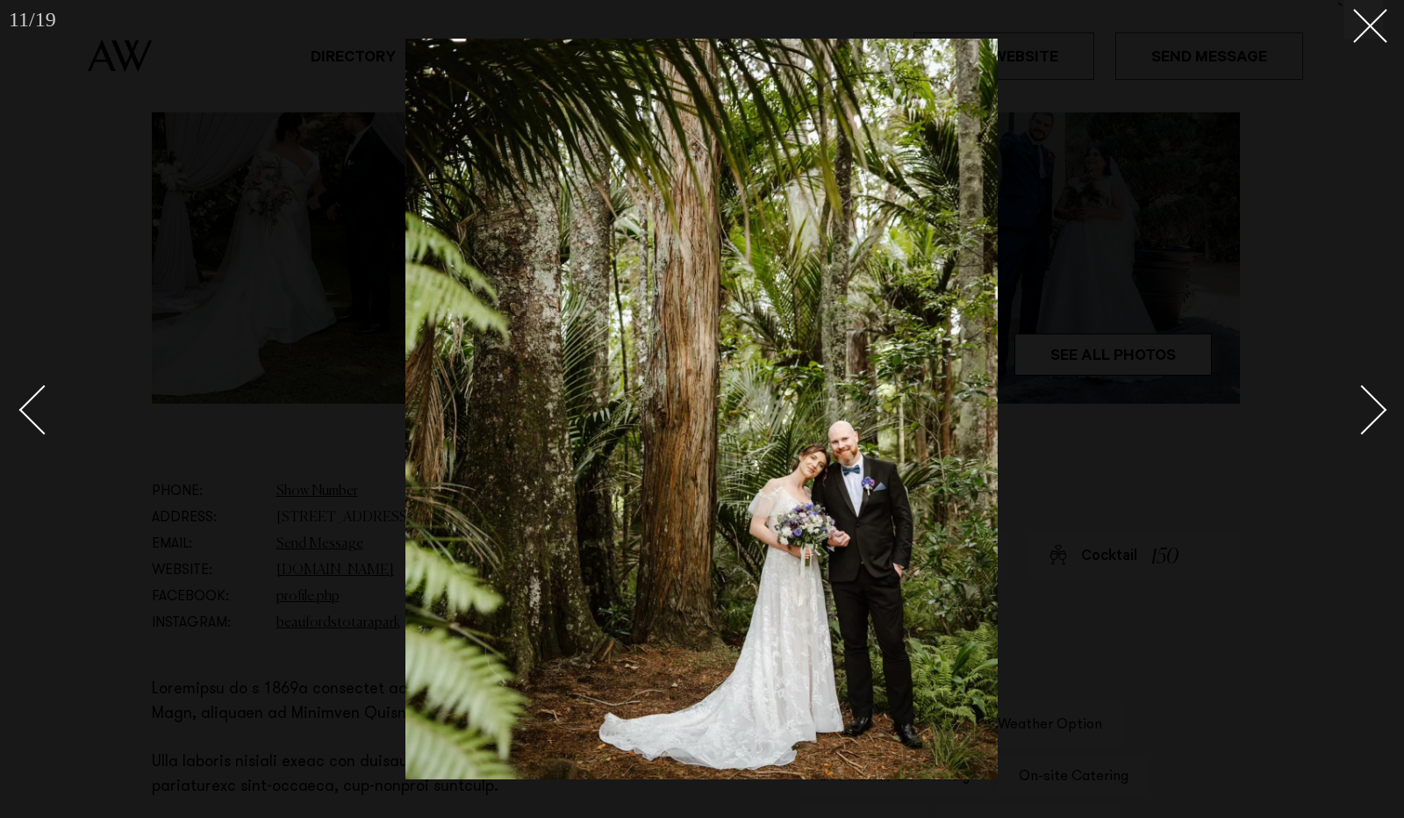
click at [1361, 398] on div "Next slide" at bounding box center [1363, 410] width 50 height 50
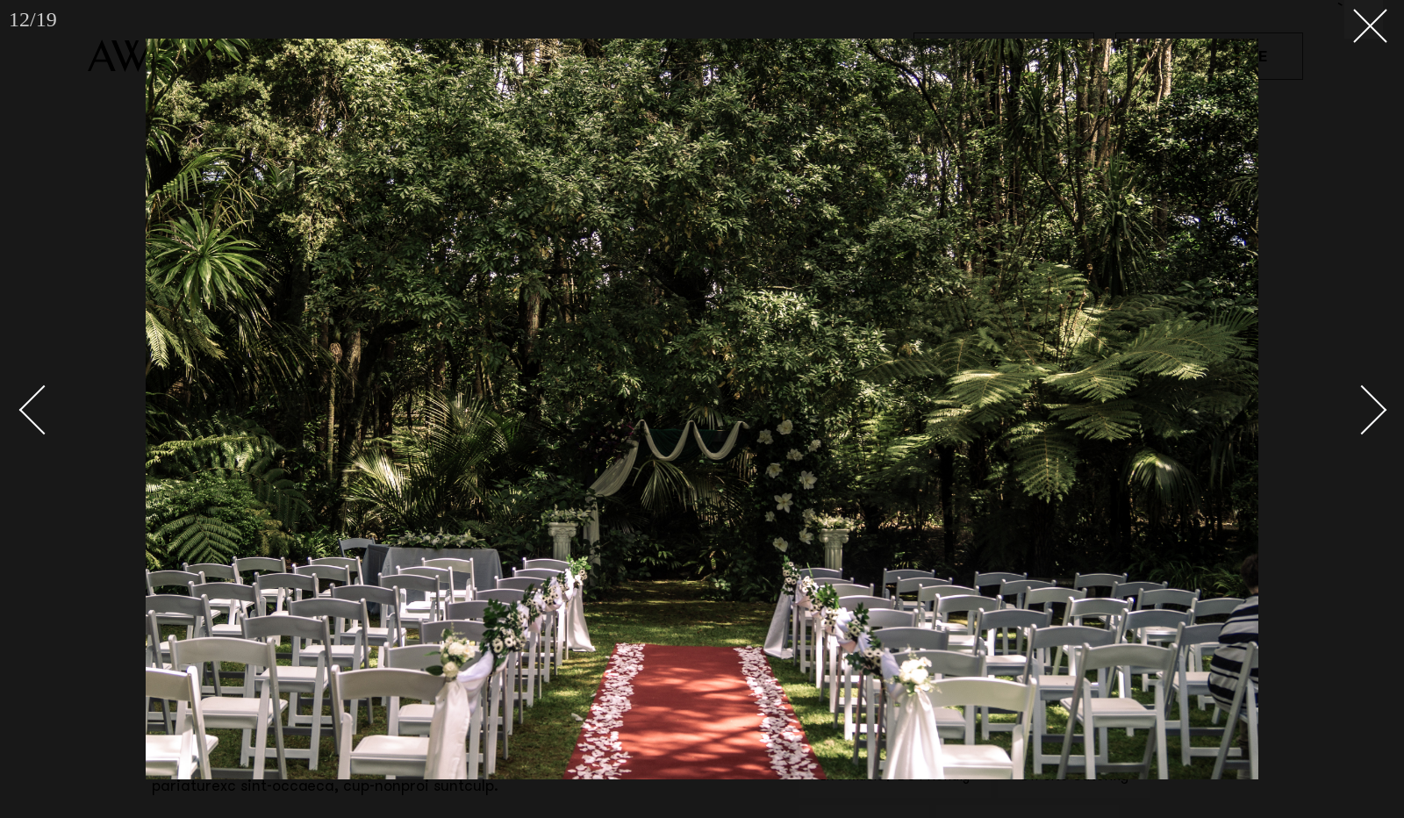
click at [1371, 406] on div "Next slide" at bounding box center [1363, 410] width 50 height 50
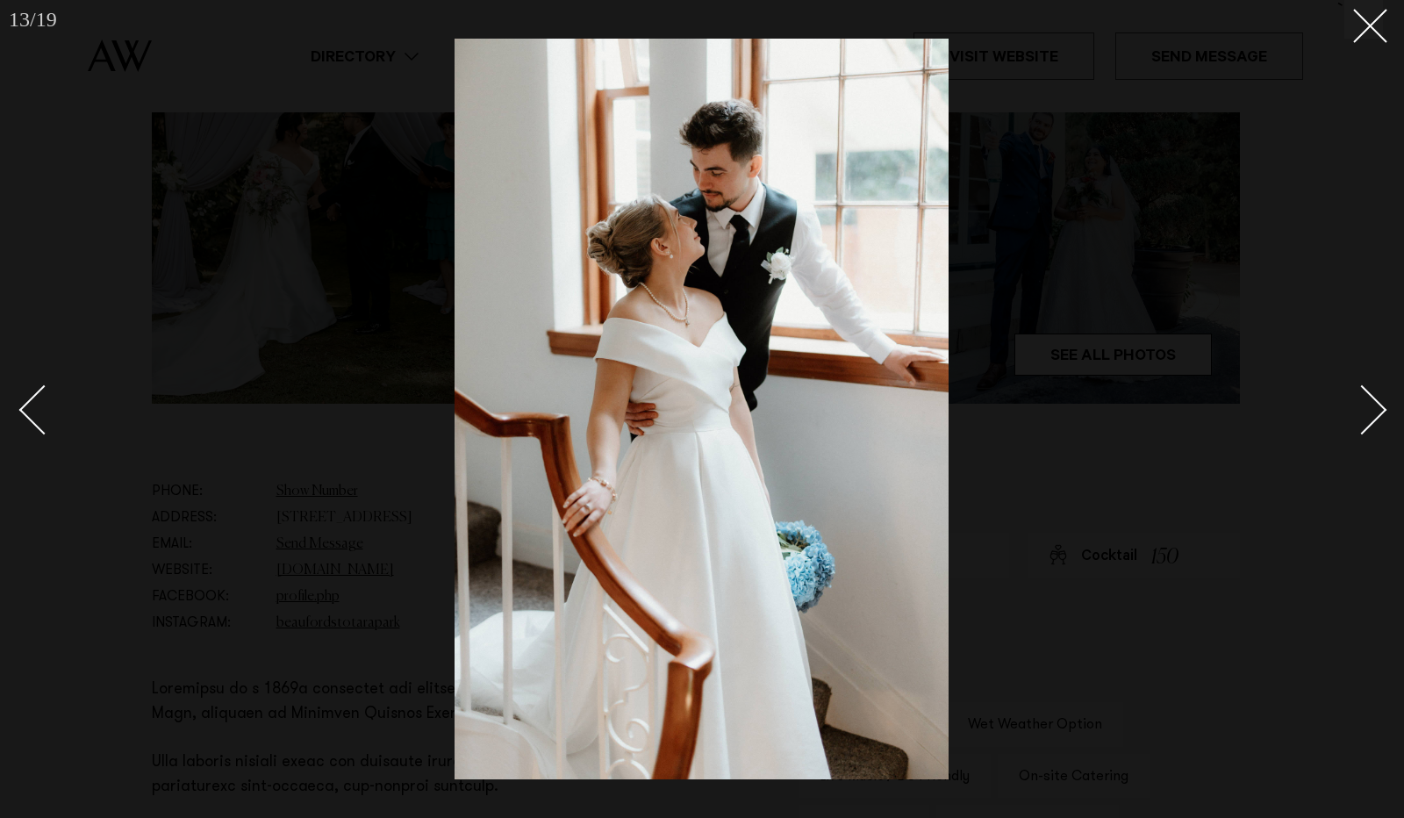
click at [1371, 406] on div "Next slide" at bounding box center [1363, 410] width 50 height 50
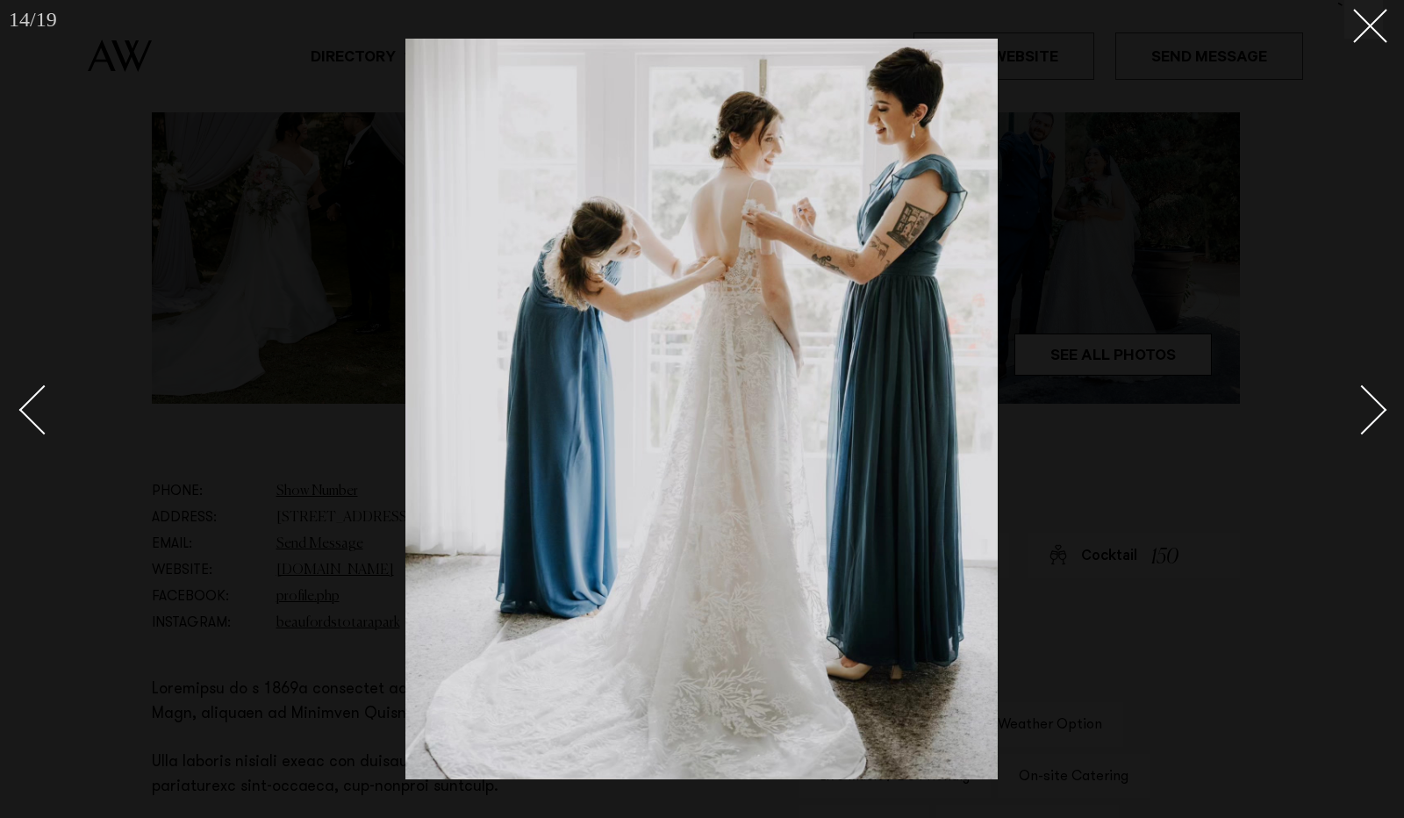
click at [1371, 406] on div "Next slide" at bounding box center [1363, 410] width 50 height 50
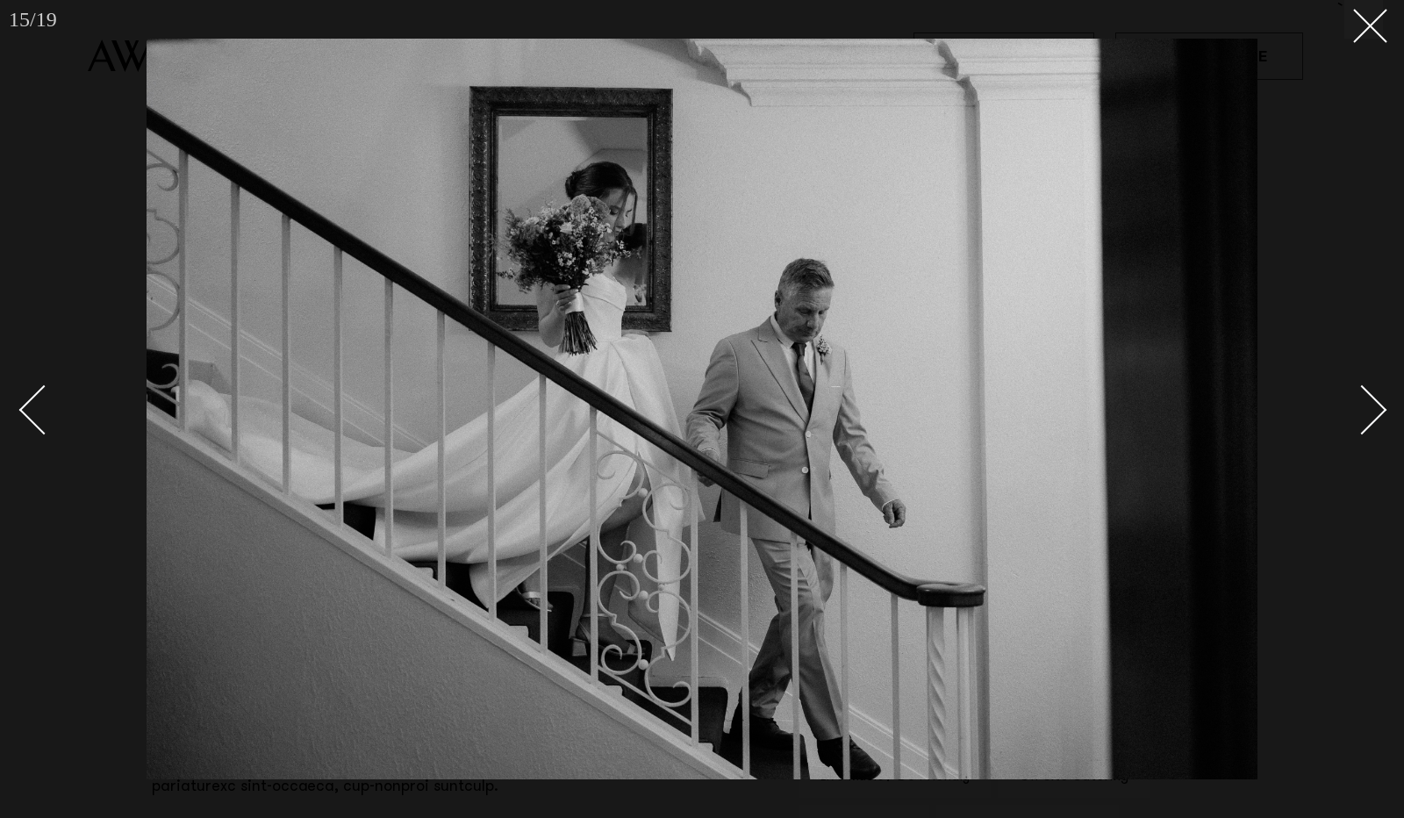
click at [1371, 406] on div "Next slide" at bounding box center [1363, 410] width 50 height 50
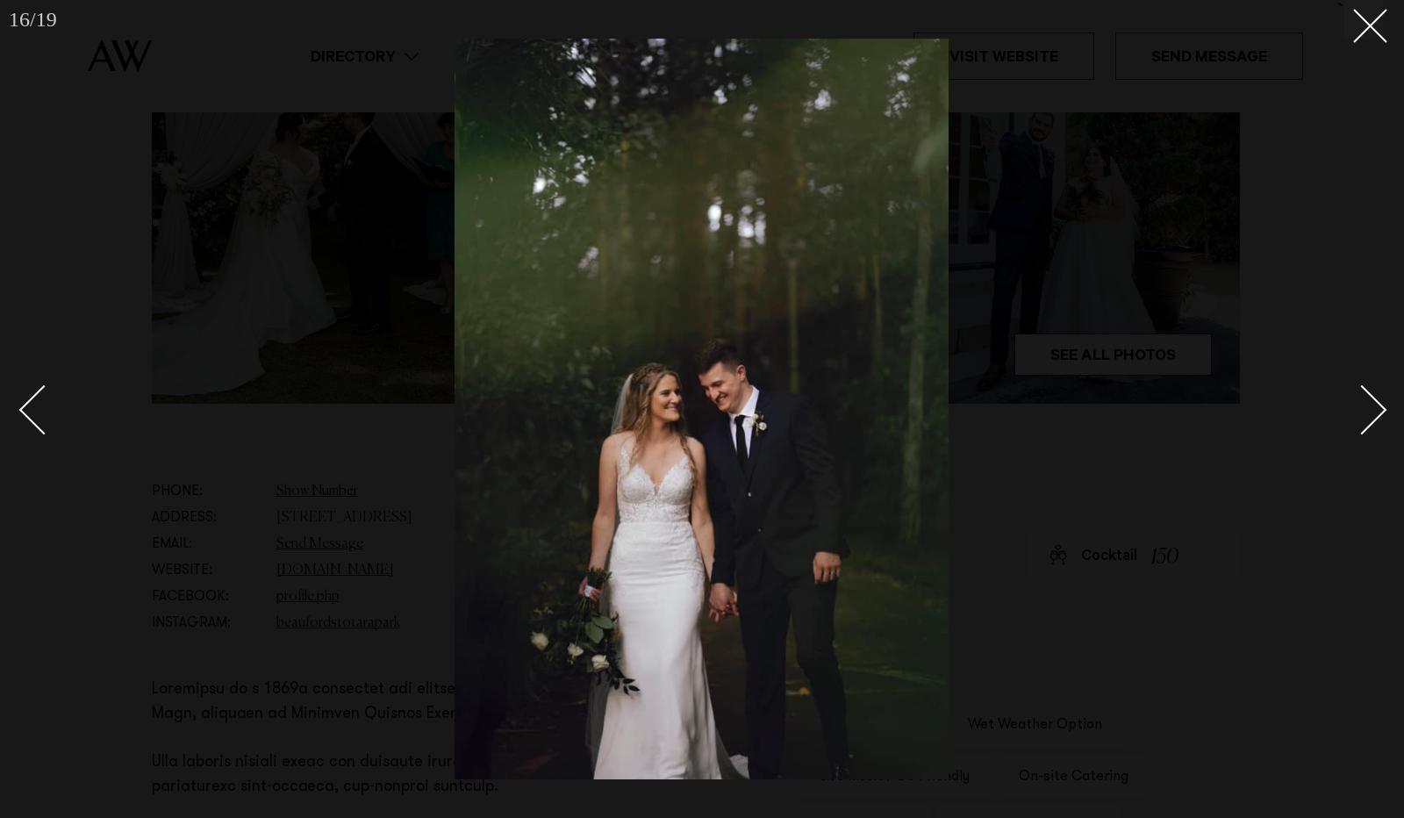
click at [1371, 406] on div "Next slide" at bounding box center [1363, 410] width 50 height 50
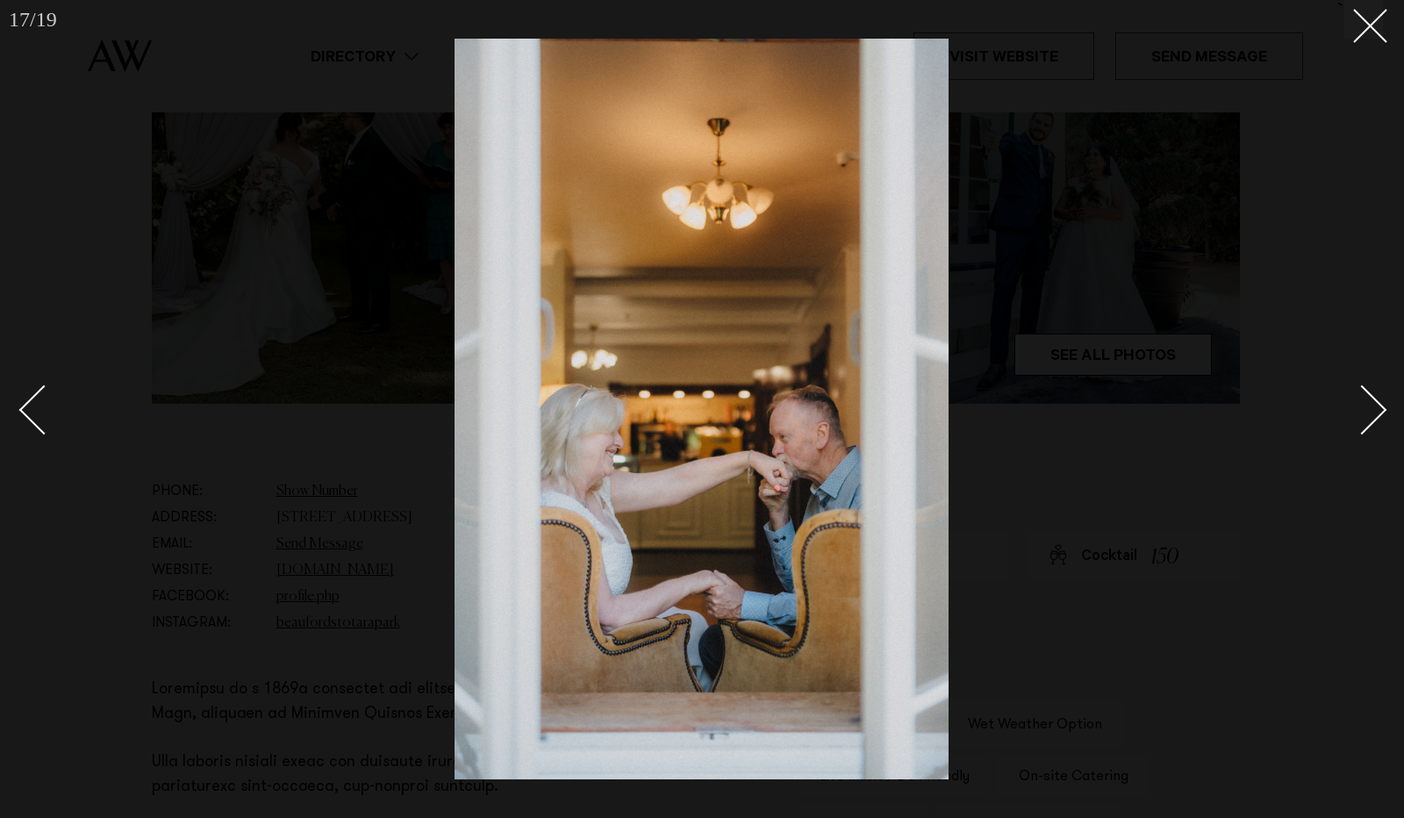
click at [1371, 406] on div "Next slide" at bounding box center [1363, 410] width 50 height 50
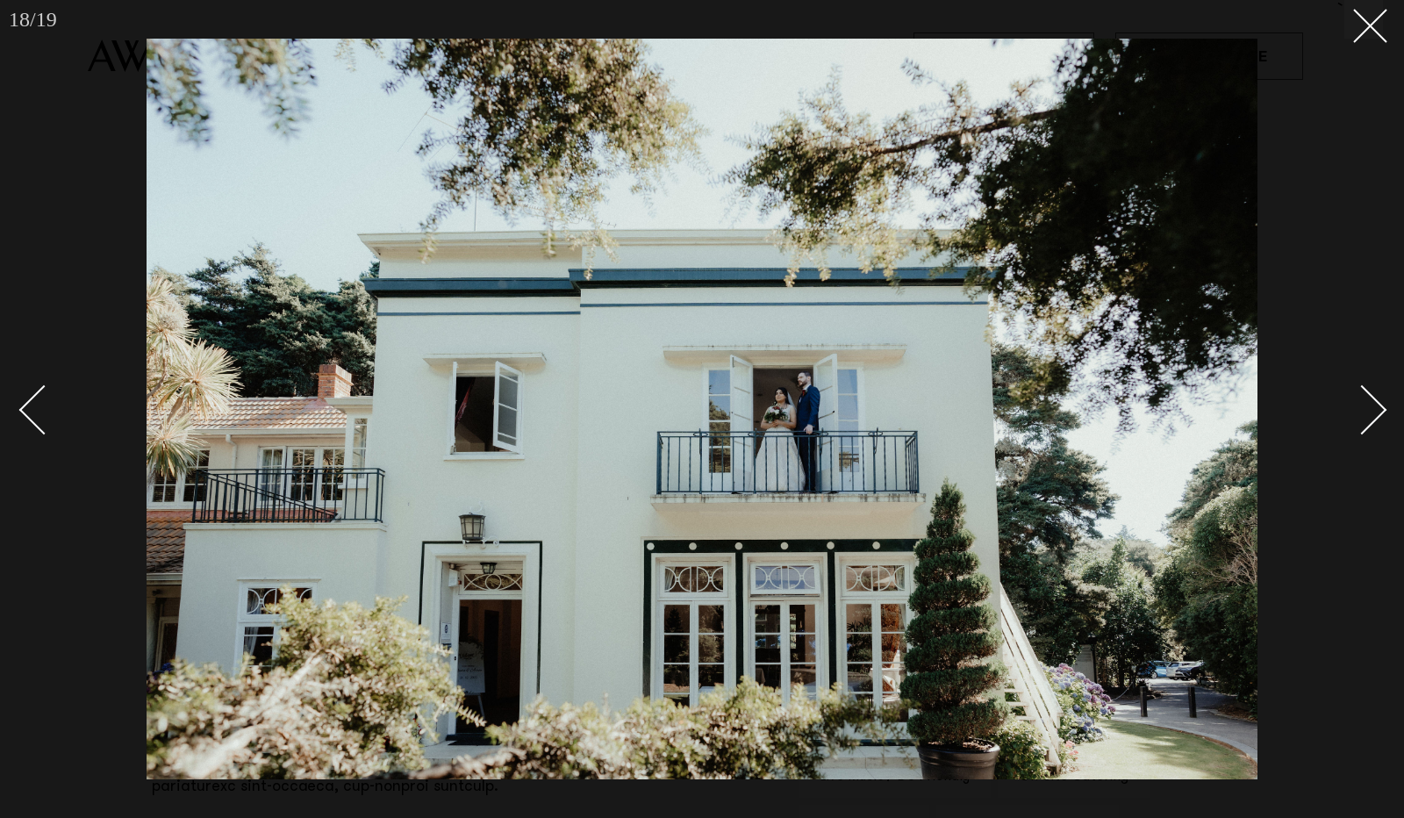
click at [1371, 406] on div "Next slide" at bounding box center [1363, 410] width 50 height 50
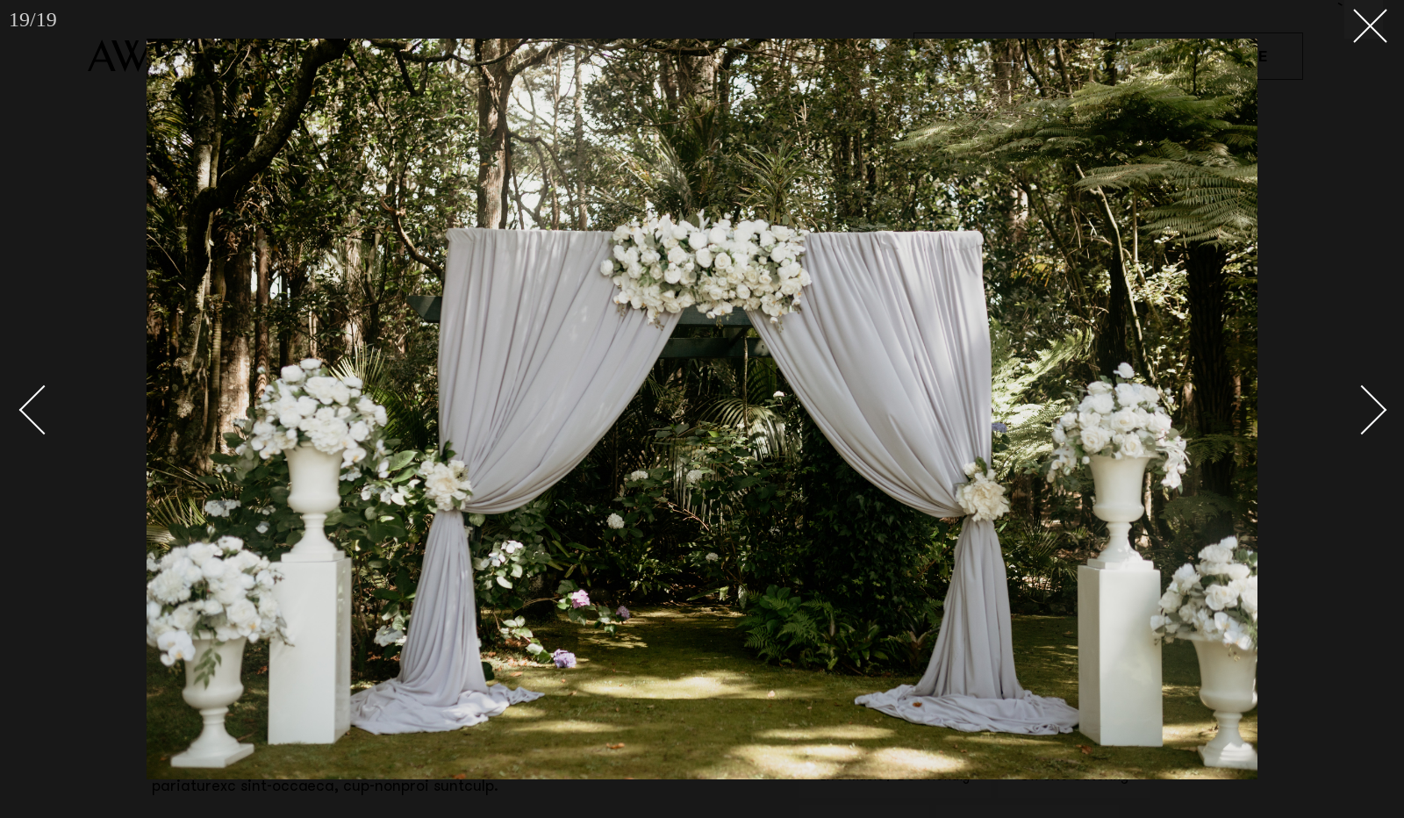
click at [1371, 406] on div "Next slide" at bounding box center [1363, 410] width 50 height 50
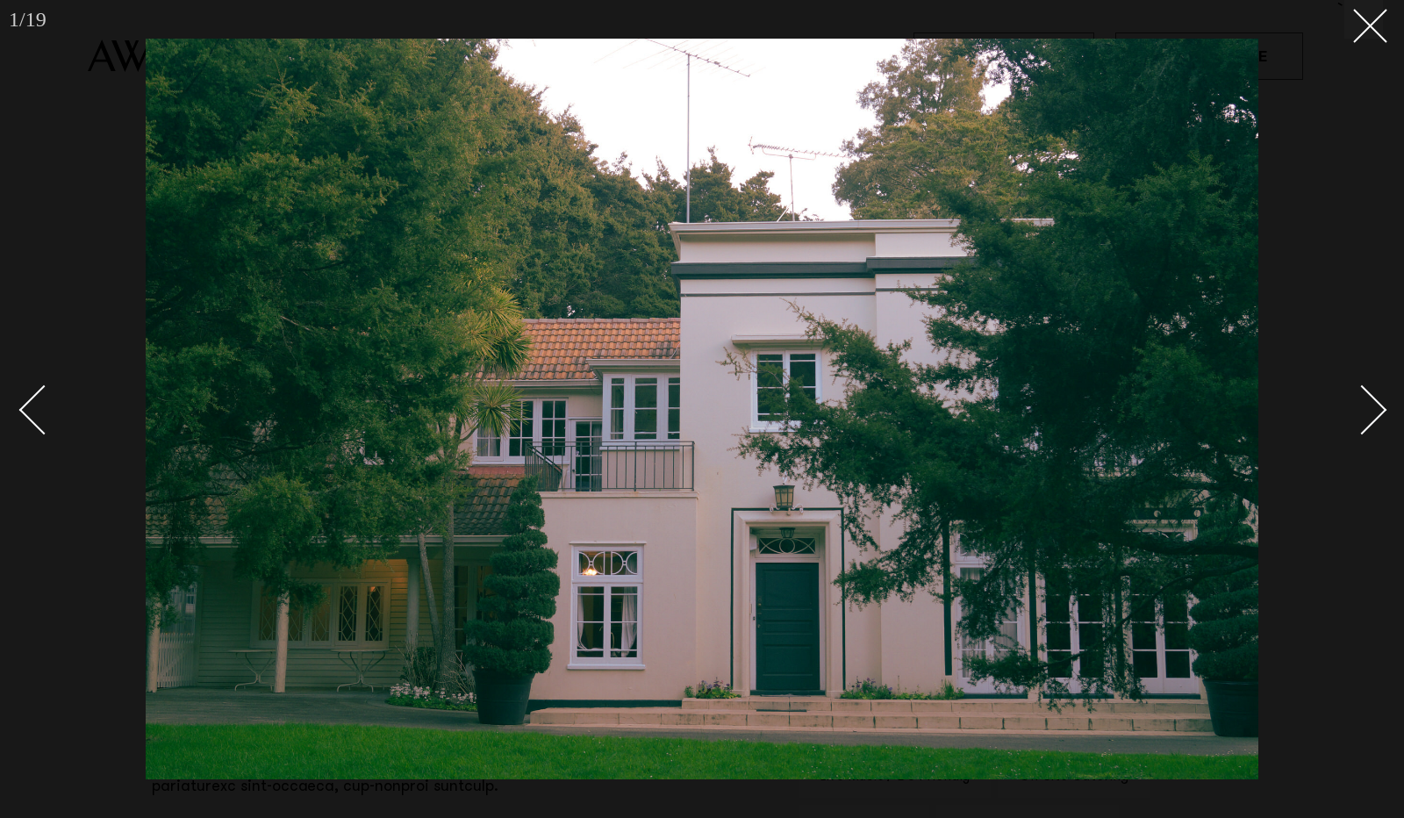
click at [1371, 406] on div "Next slide" at bounding box center [1363, 410] width 50 height 50
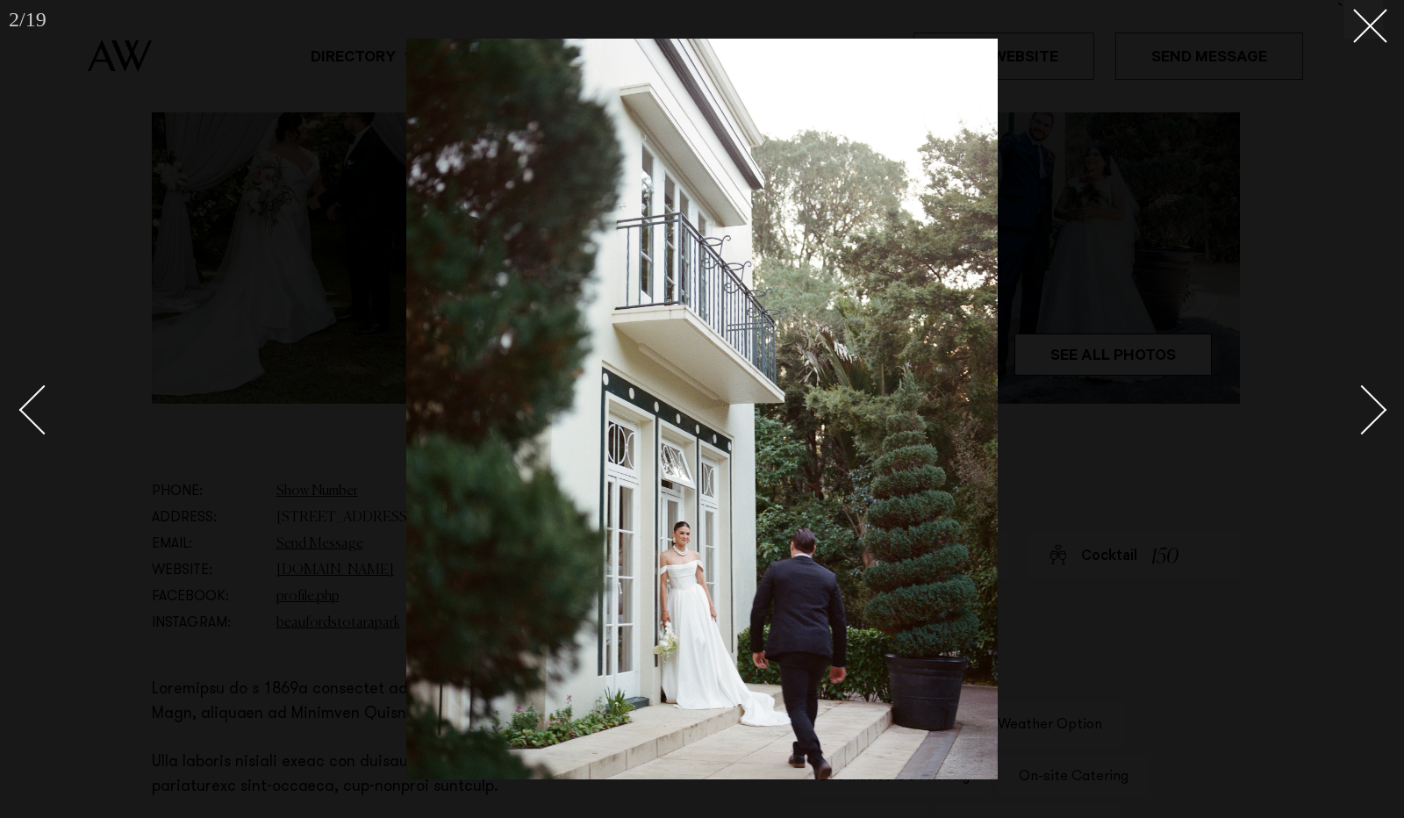
click at [1371, 406] on div "Next slide" at bounding box center [1363, 410] width 50 height 50
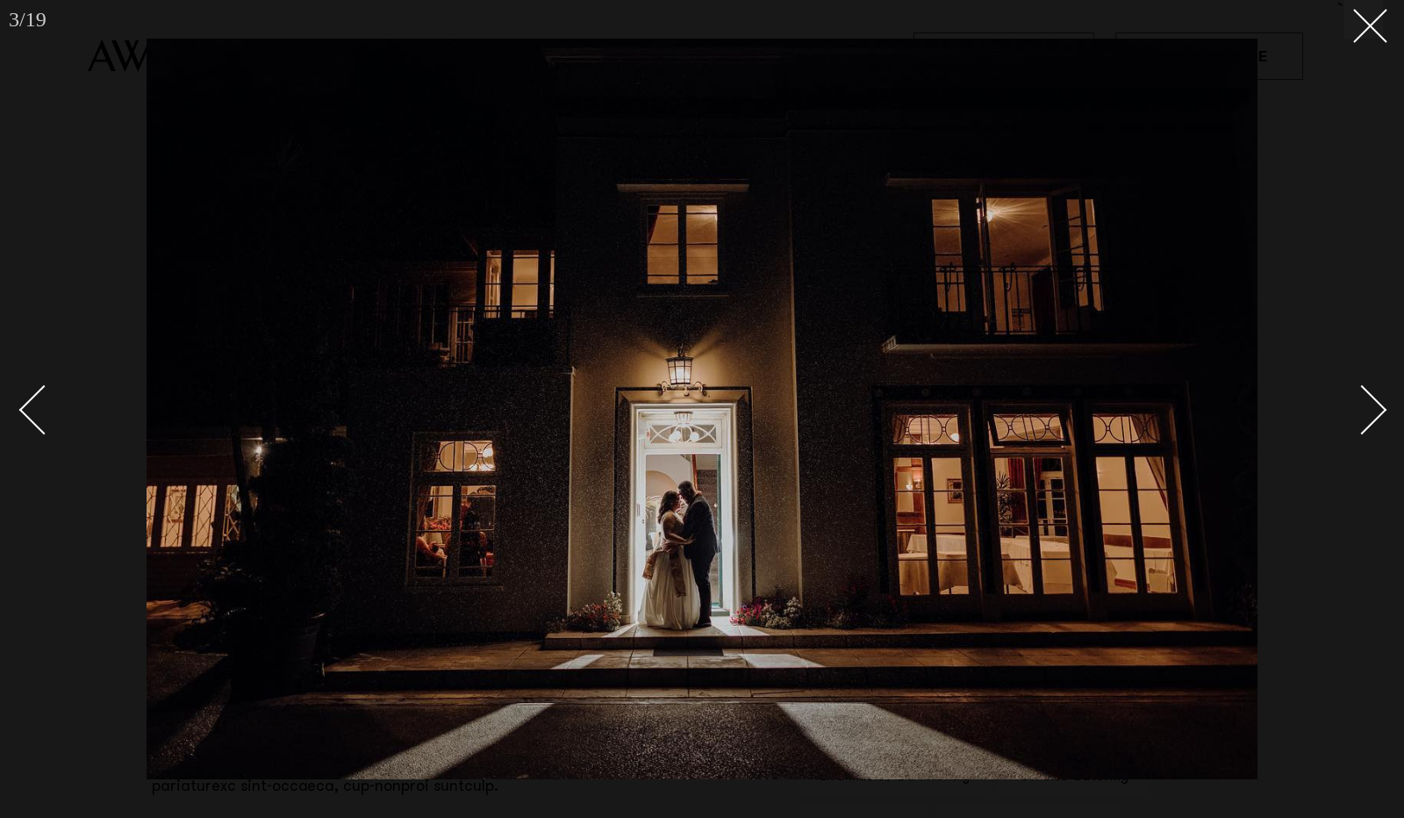
click at [1371, 406] on div "Next slide" at bounding box center [1363, 410] width 50 height 50
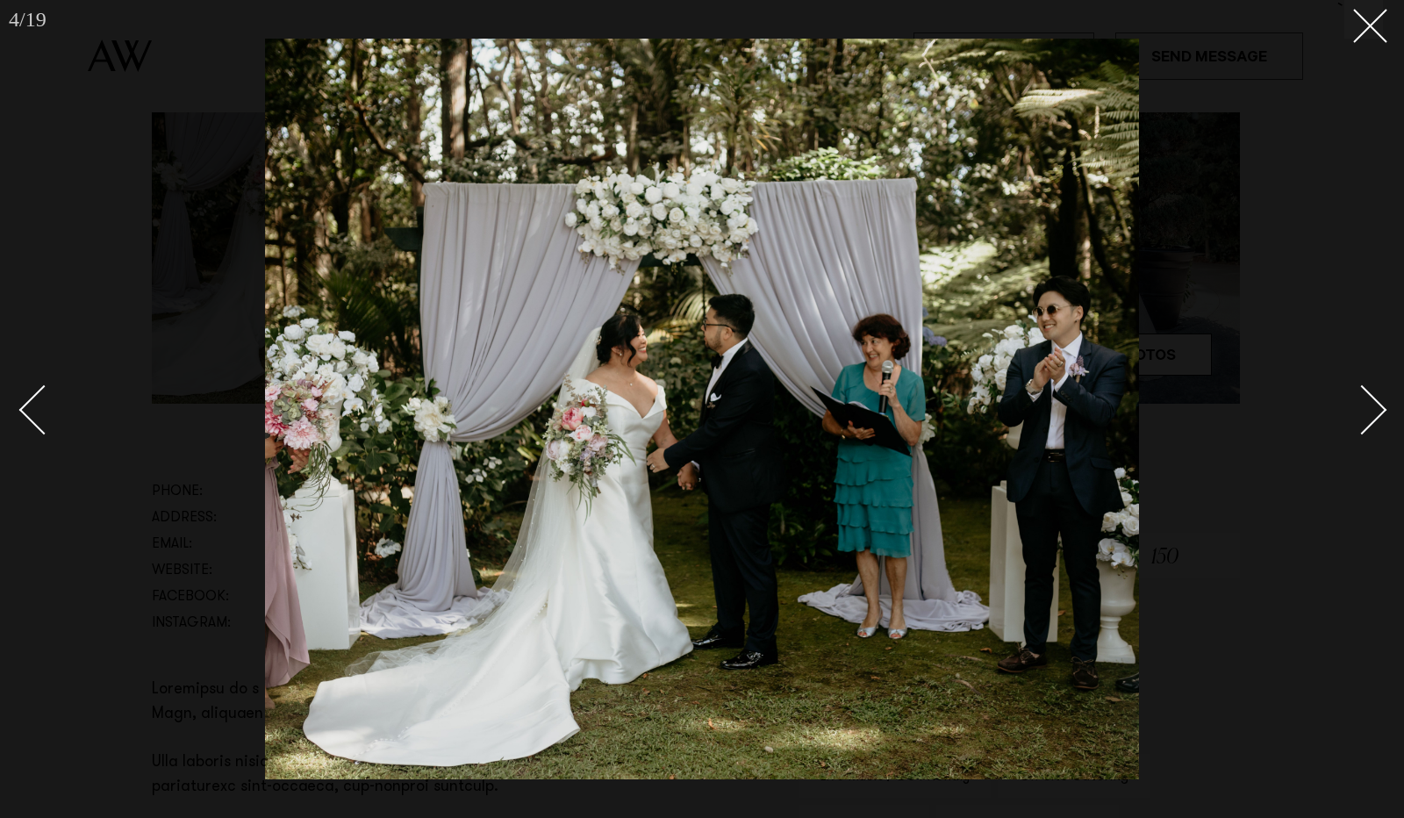
click at [1371, 406] on div "Next slide" at bounding box center [1363, 410] width 50 height 50
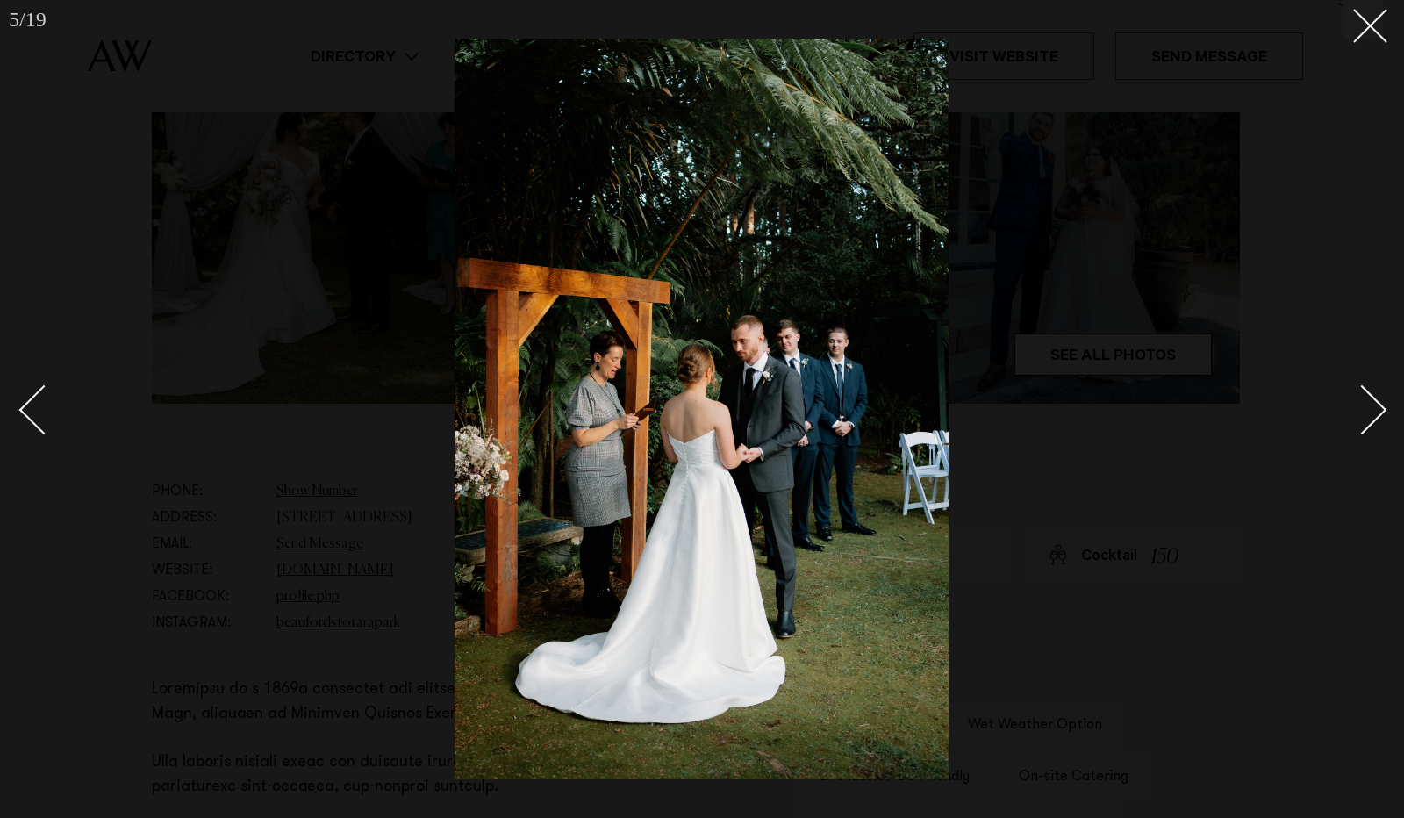
click at [1371, 406] on div "Next slide" at bounding box center [1363, 410] width 50 height 50
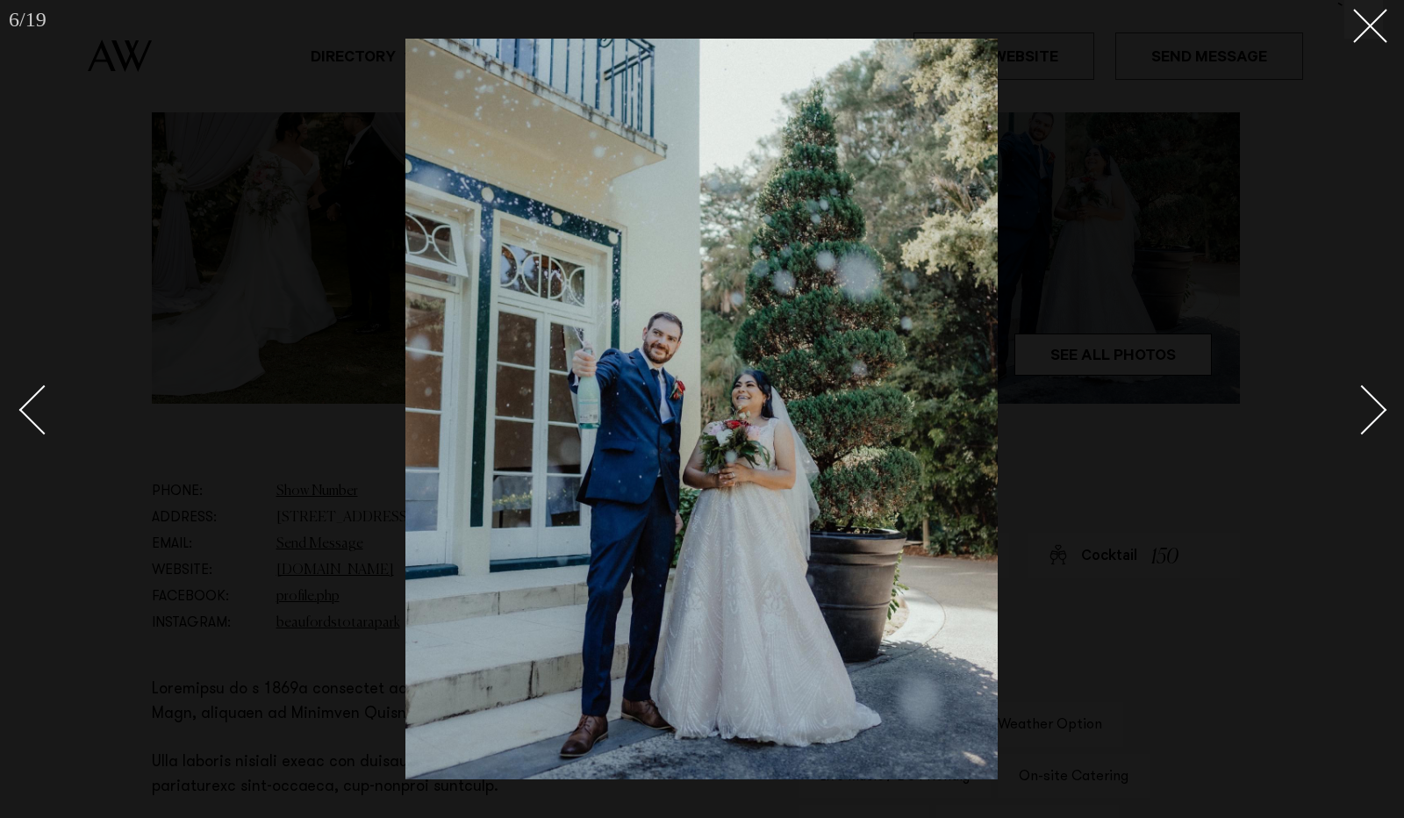
click at [1371, 406] on div "Next slide" at bounding box center [1363, 410] width 50 height 50
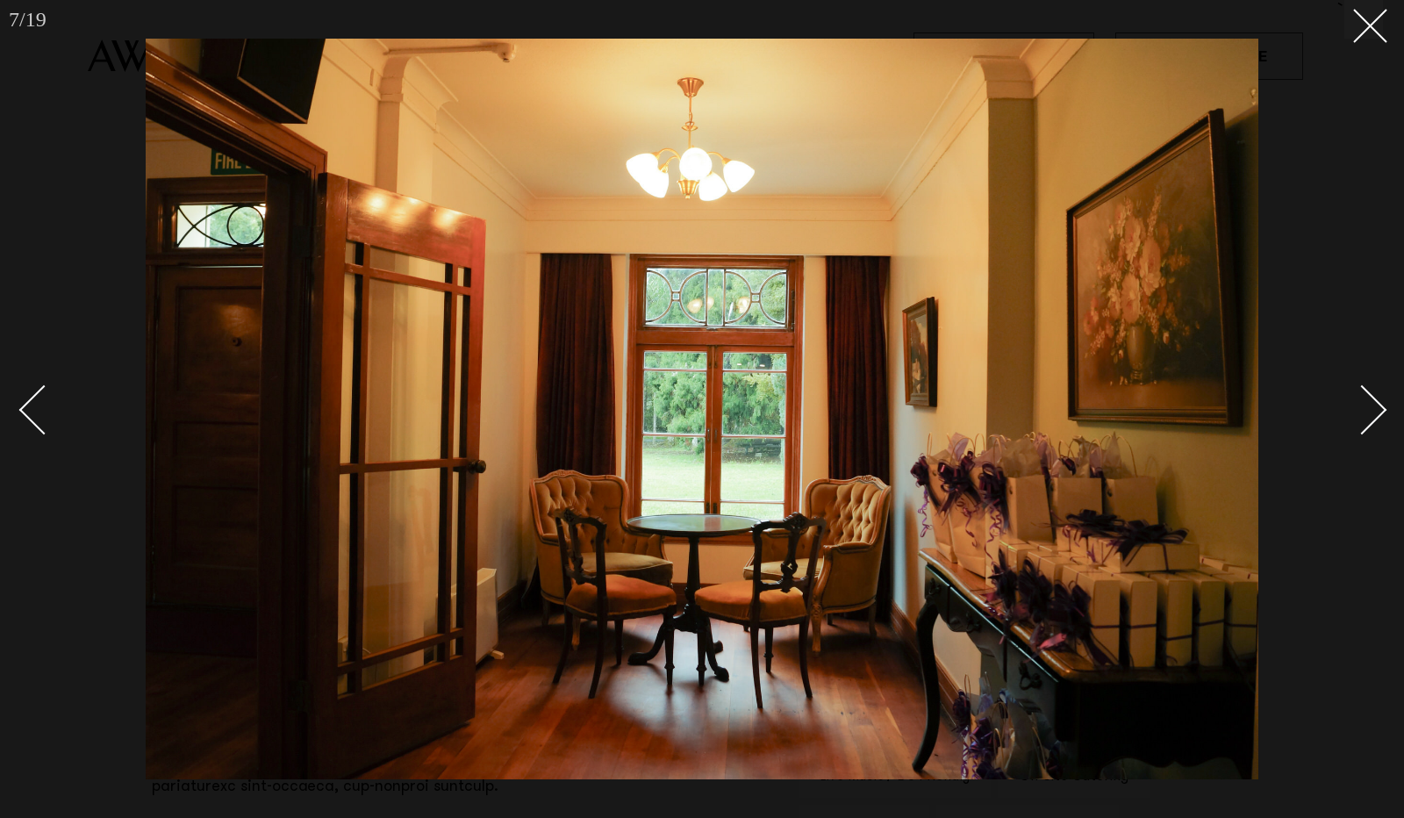
click at [1371, 406] on div "Next slide" at bounding box center [1363, 410] width 50 height 50
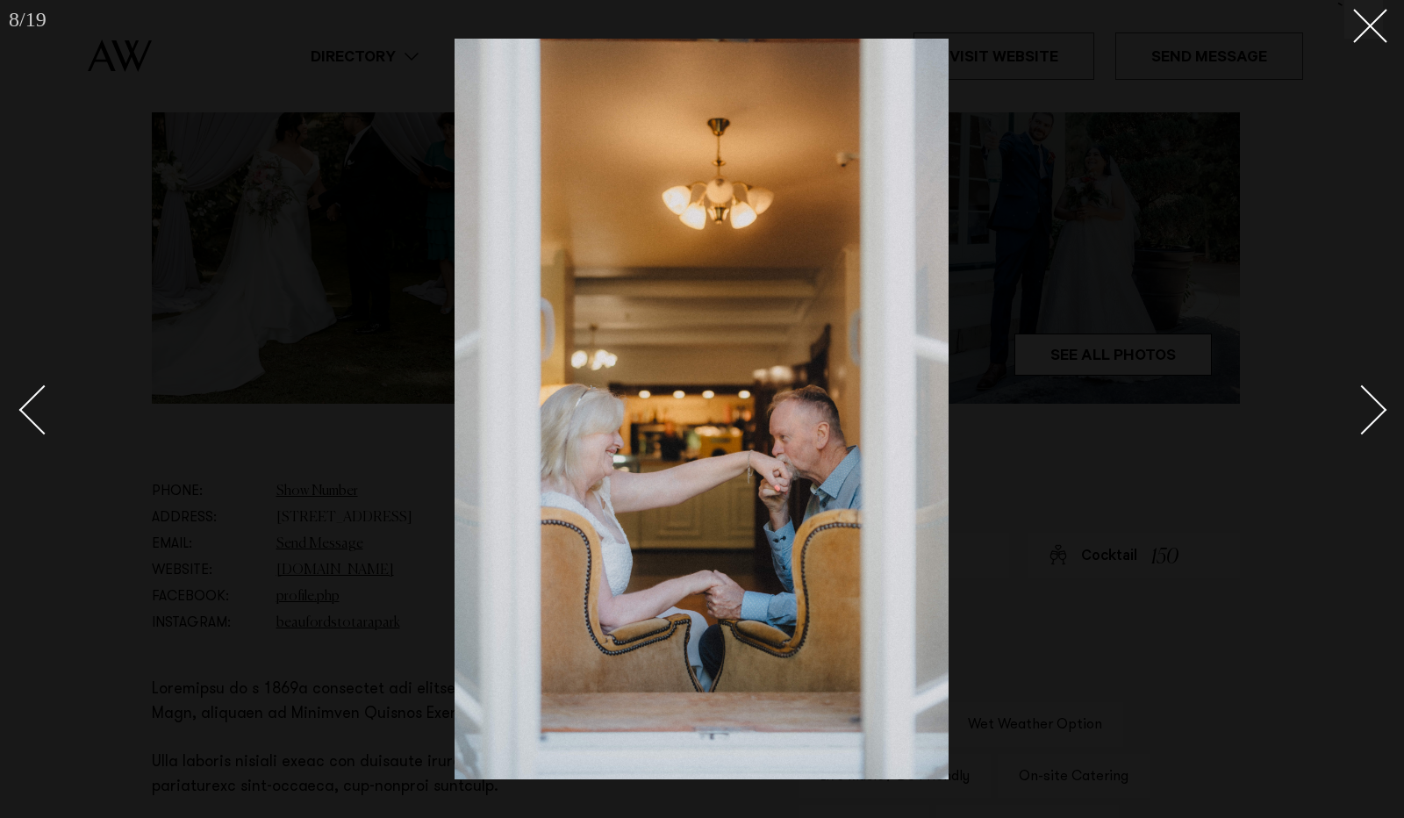
click at [1371, 406] on div "Next slide" at bounding box center [1363, 410] width 50 height 50
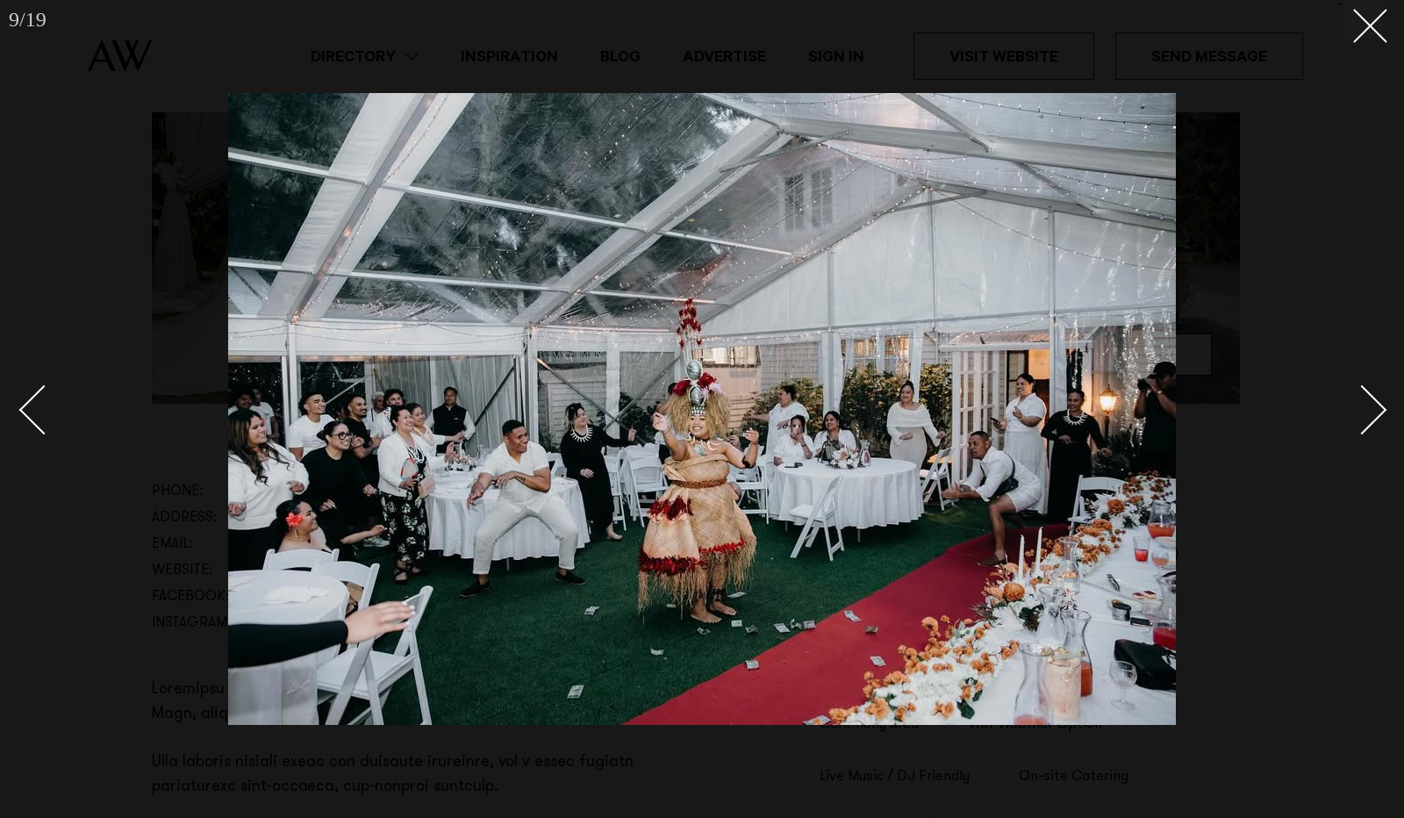
click at [1371, 406] on div "Next slide" at bounding box center [1363, 410] width 50 height 50
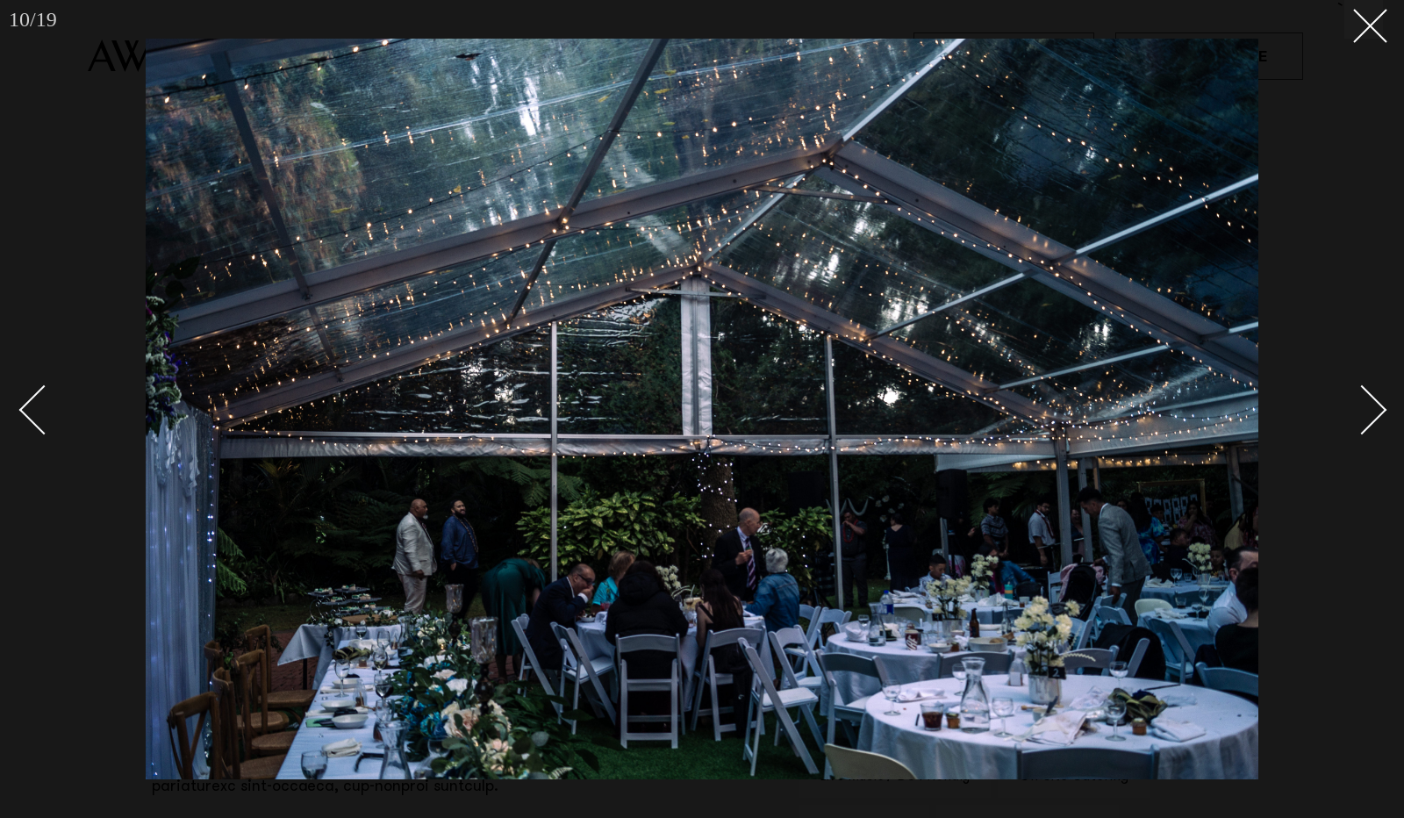
click at [1371, 406] on div "Next slide" at bounding box center [1363, 410] width 50 height 50
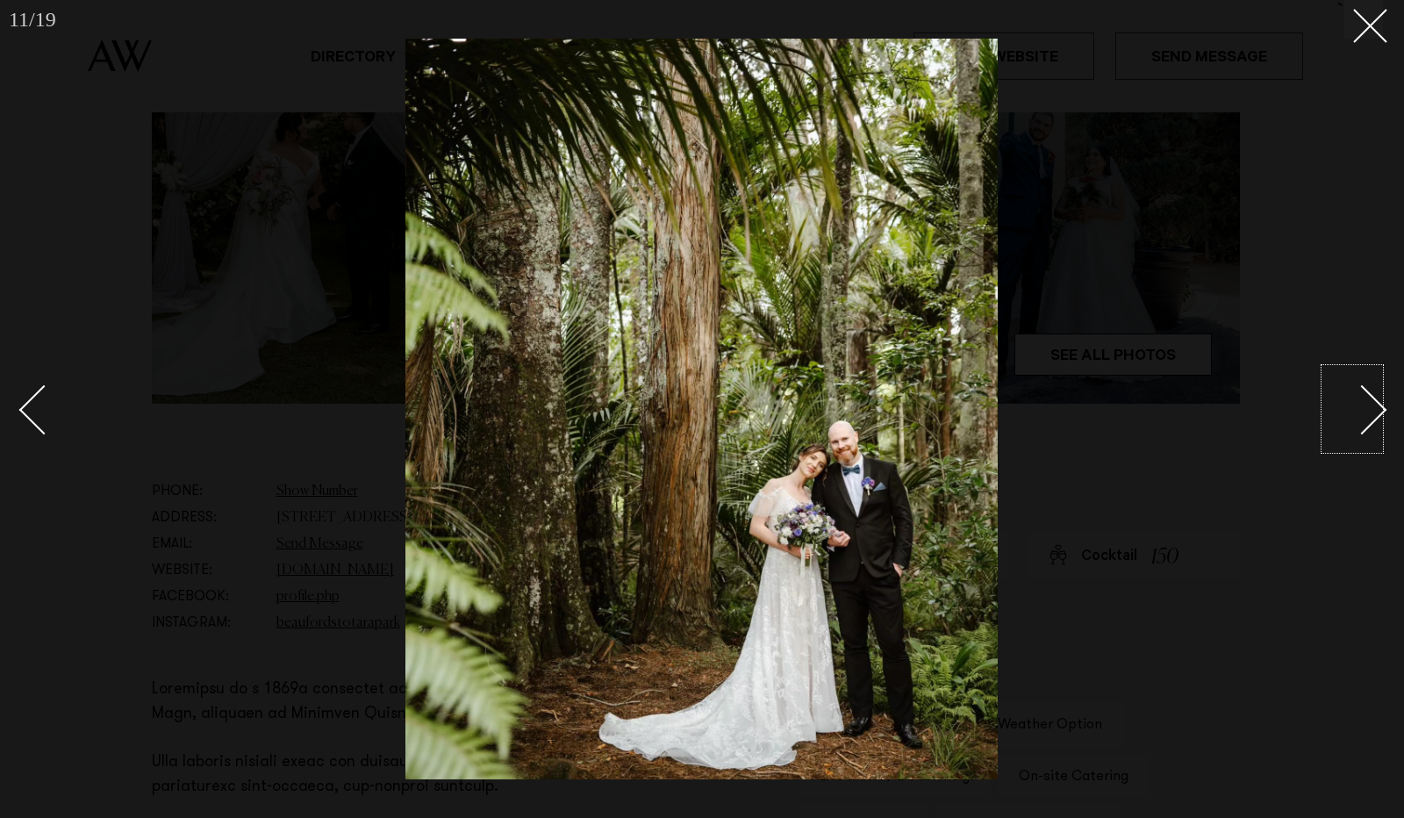
click at [1023, 297] on div at bounding box center [702, 409] width 1404 height 818
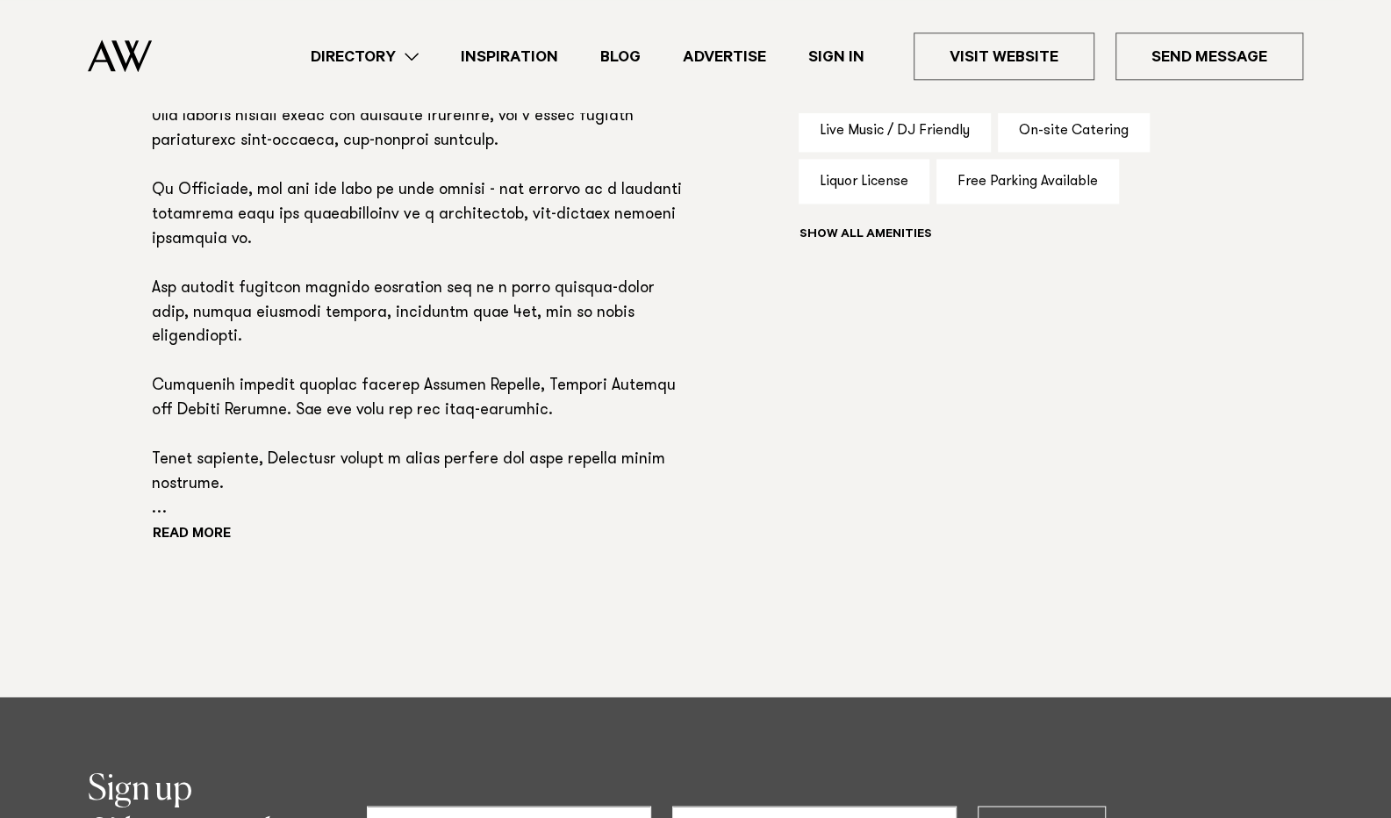
scroll to position [1337, 0]
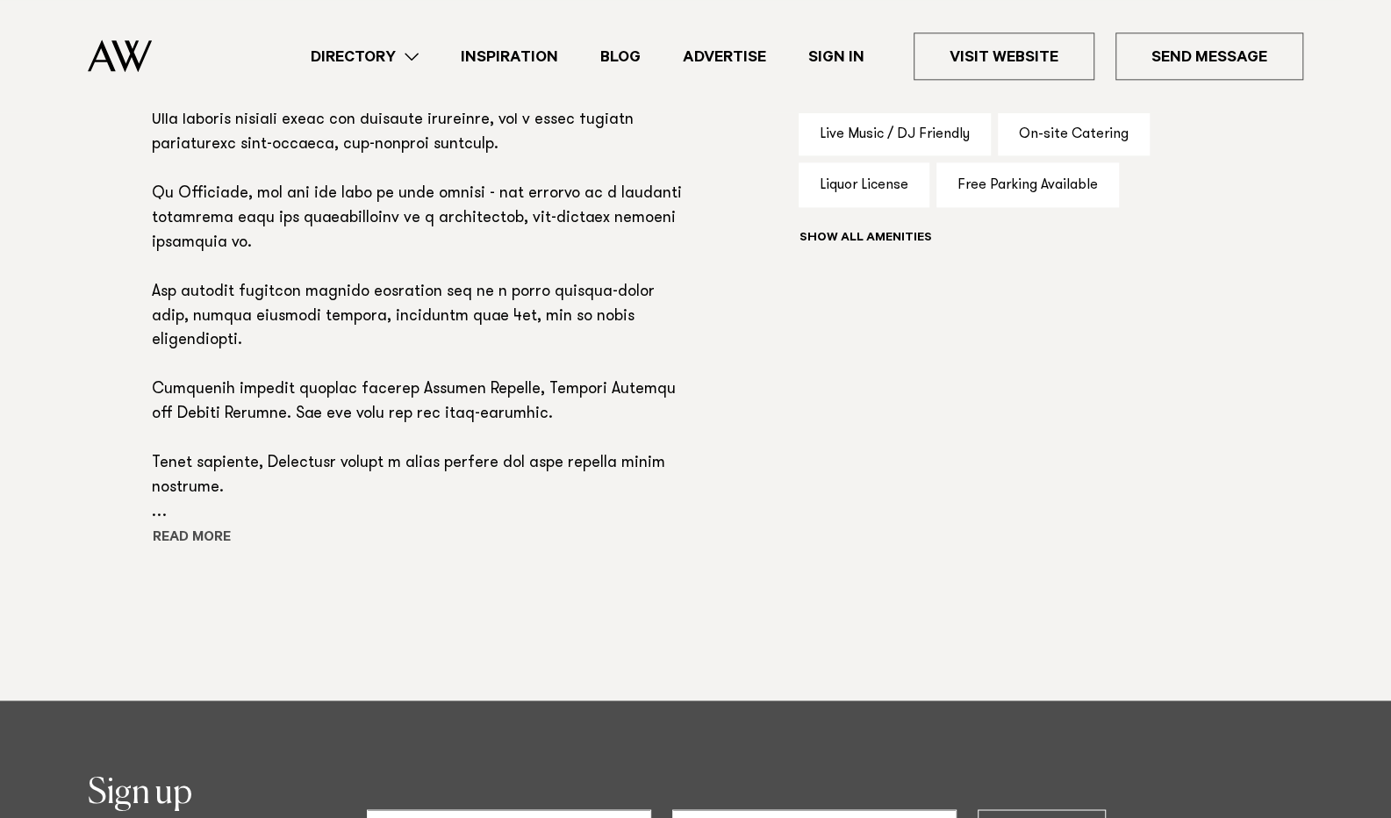
click at [198, 526] on button "Read more" at bounding box center [231, 539] width 158 height 26
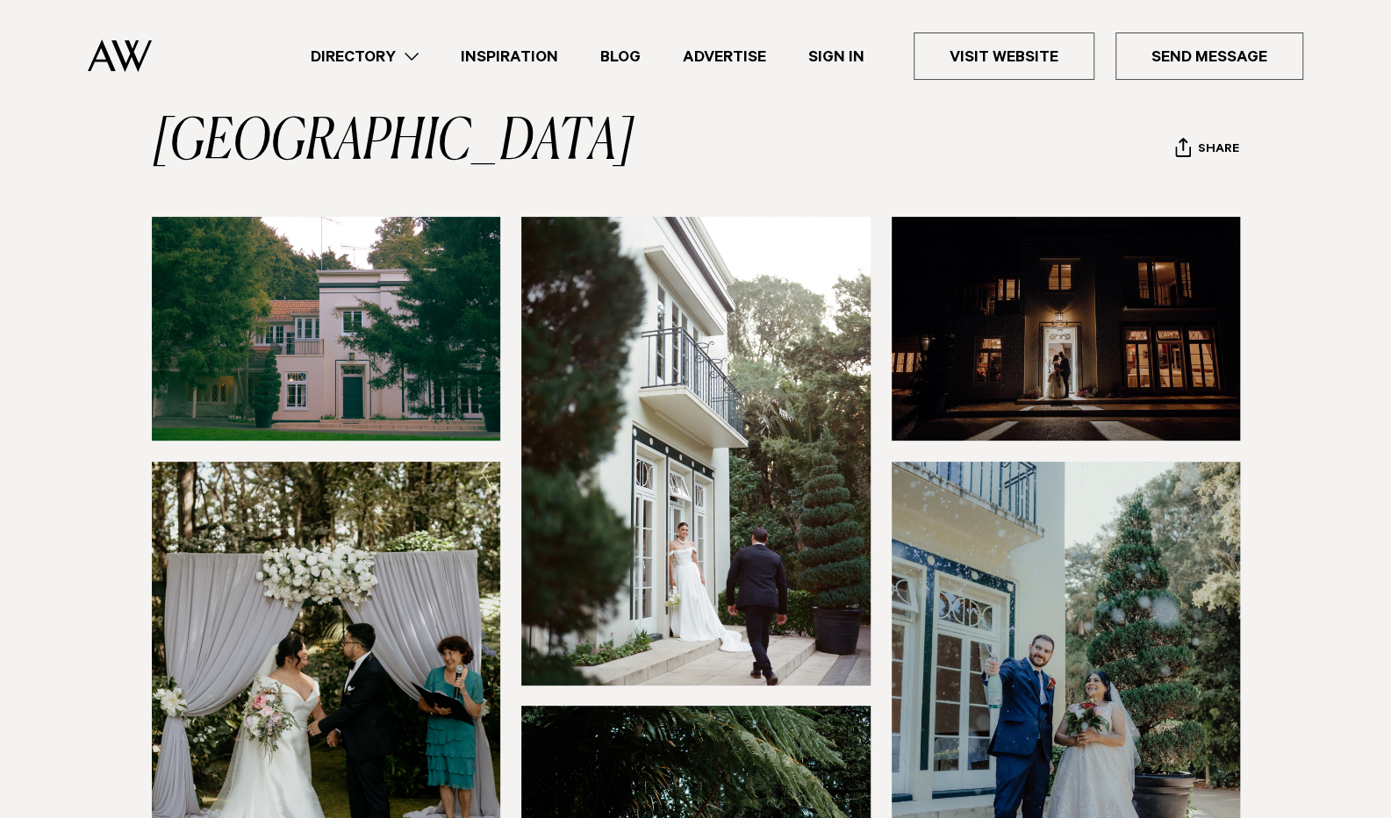
scroll to position [163, 0]
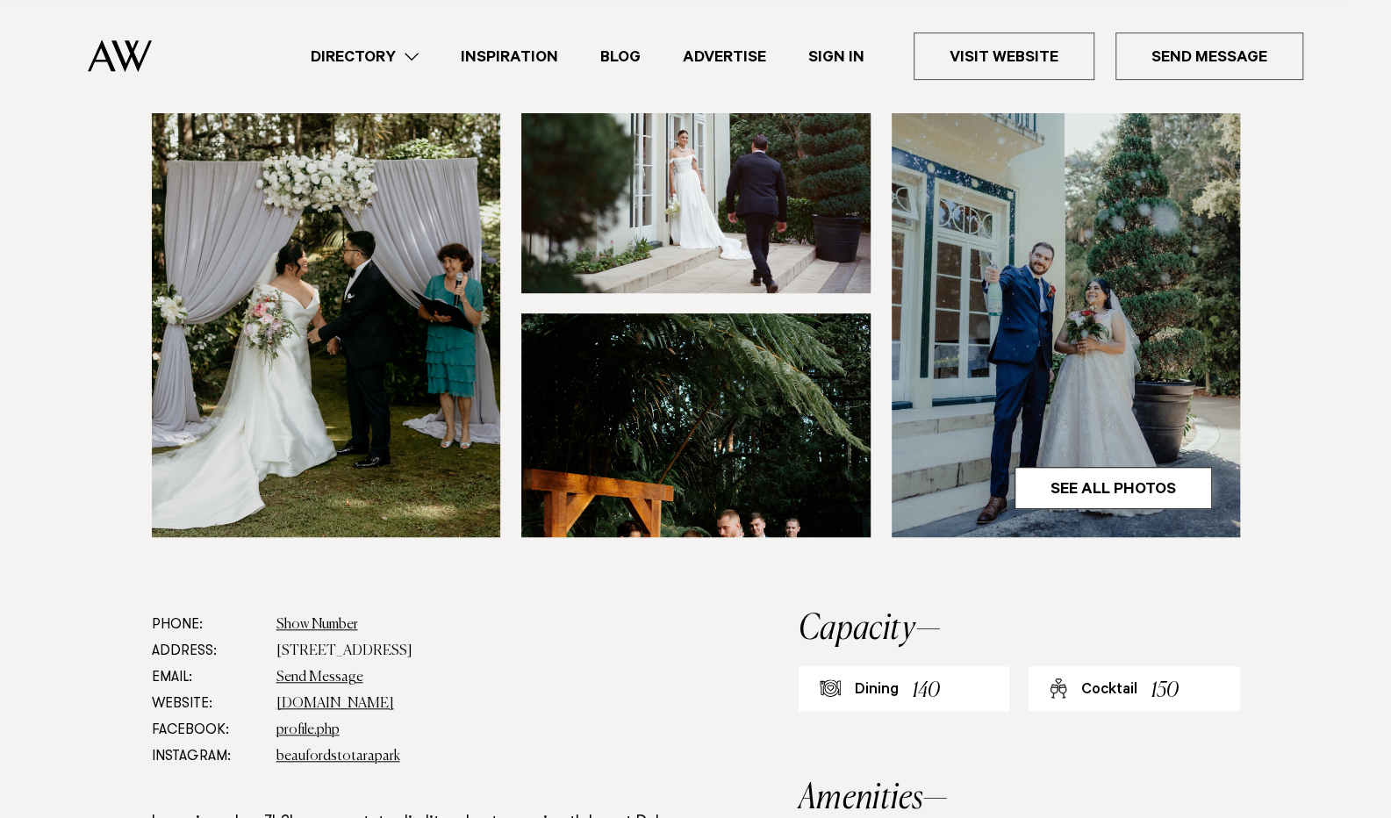
scroll to position [556, 0]
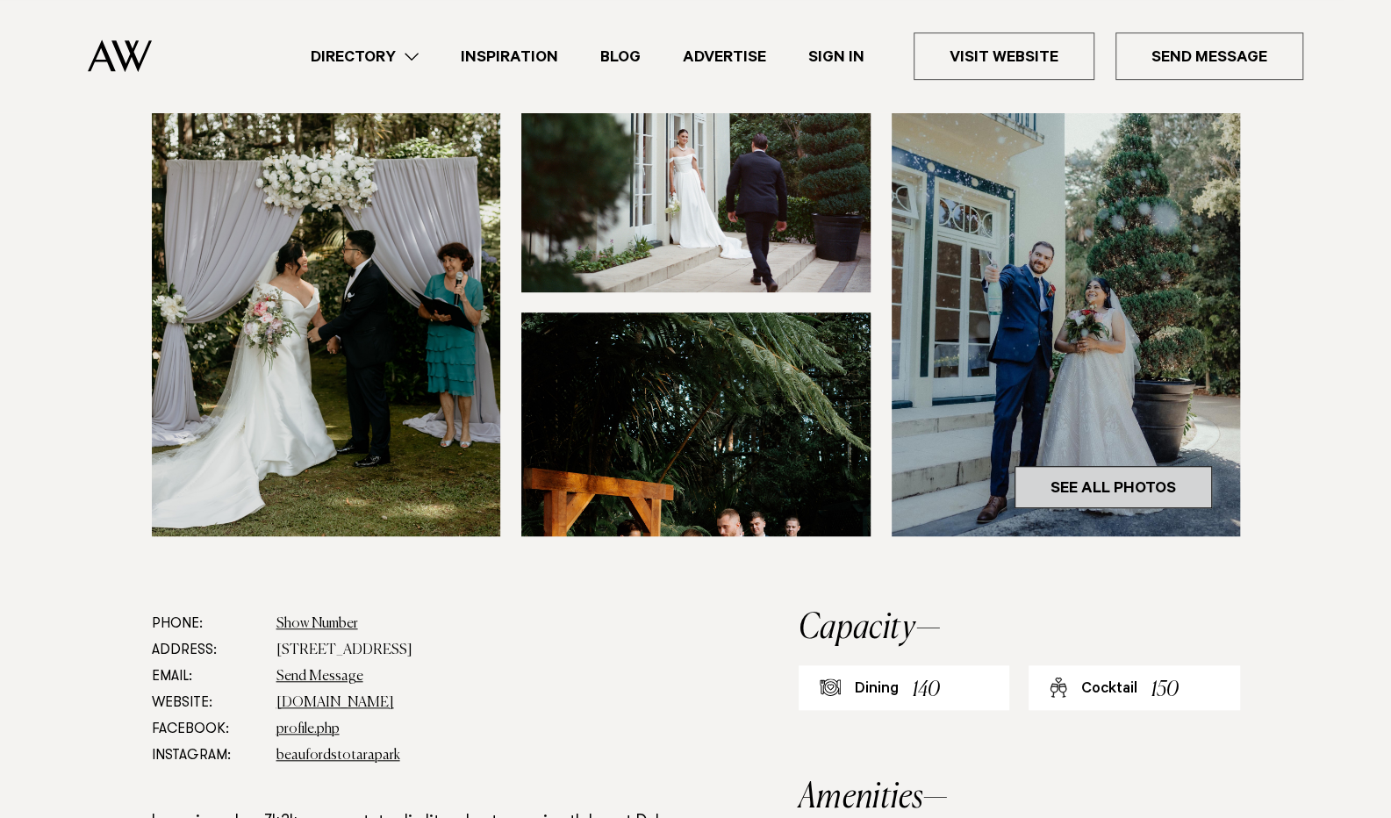
click at [1105, 466] on link "See All Photos" at bounding box center [1113, 487] width 197 height 42
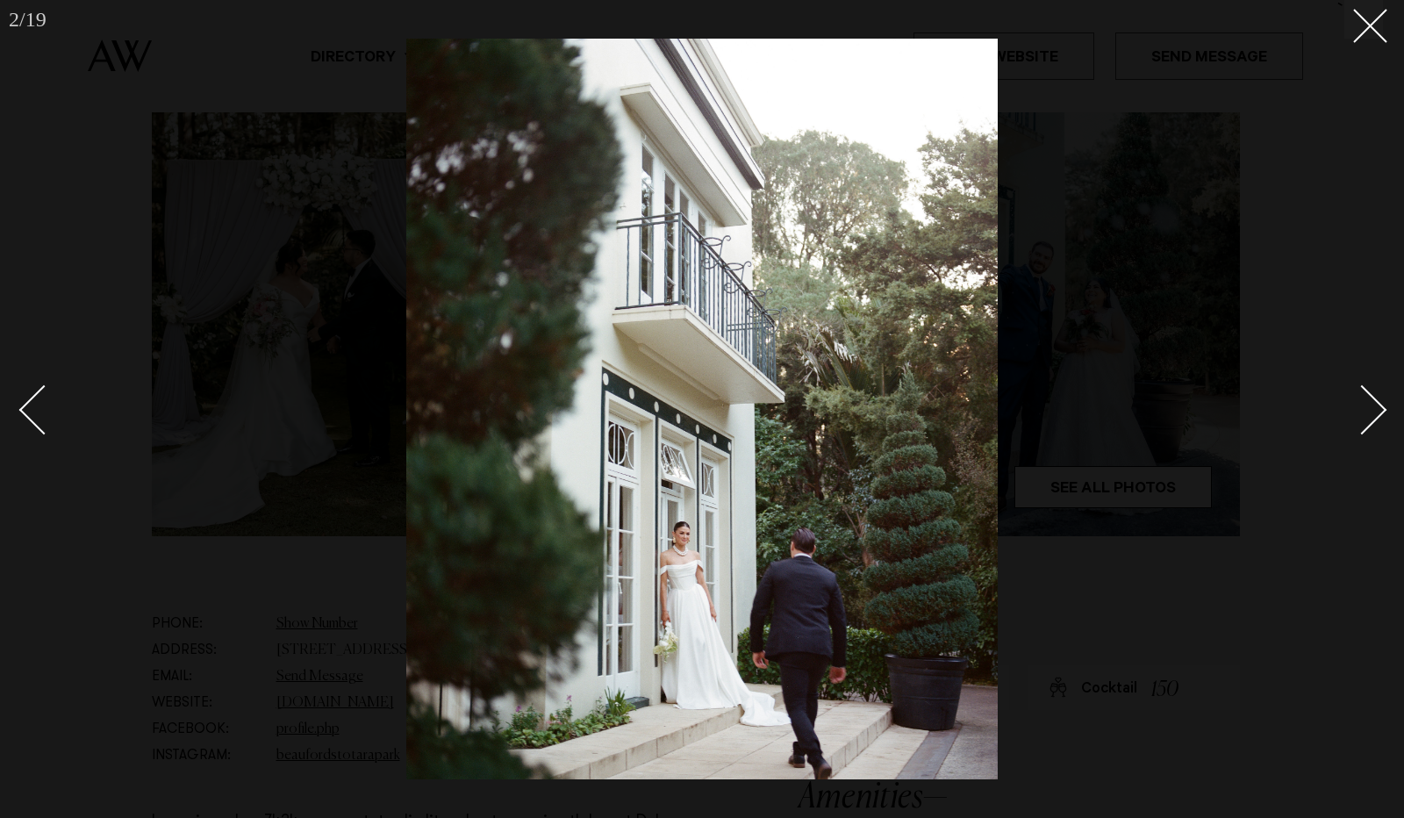
click at [1368, 410] on div "Next slide" at bounding box center [1363, 410] width 50 height 50
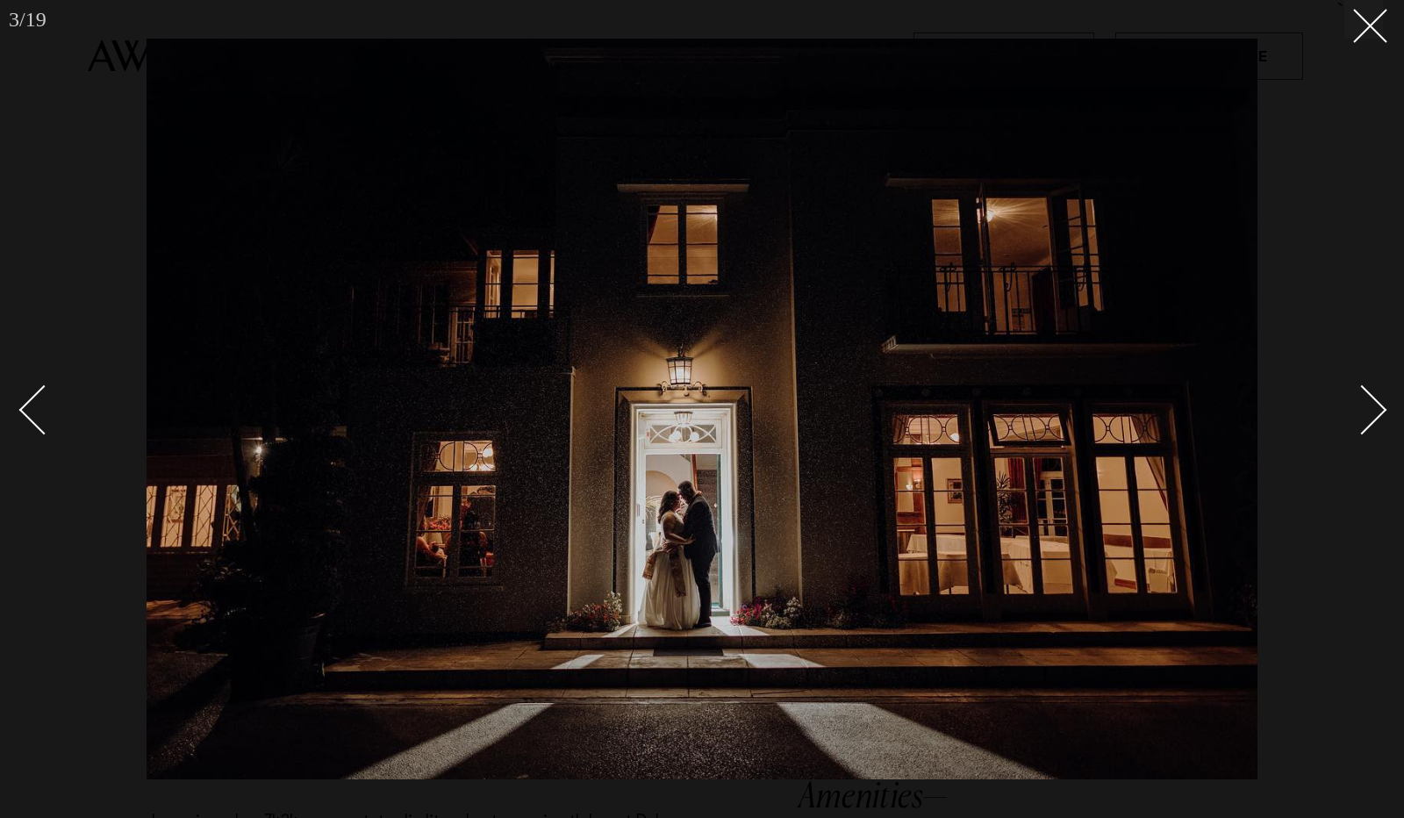
click at [1368, 410] on div "Next slide" at bounding box center [1363, 410] width 50 height 50
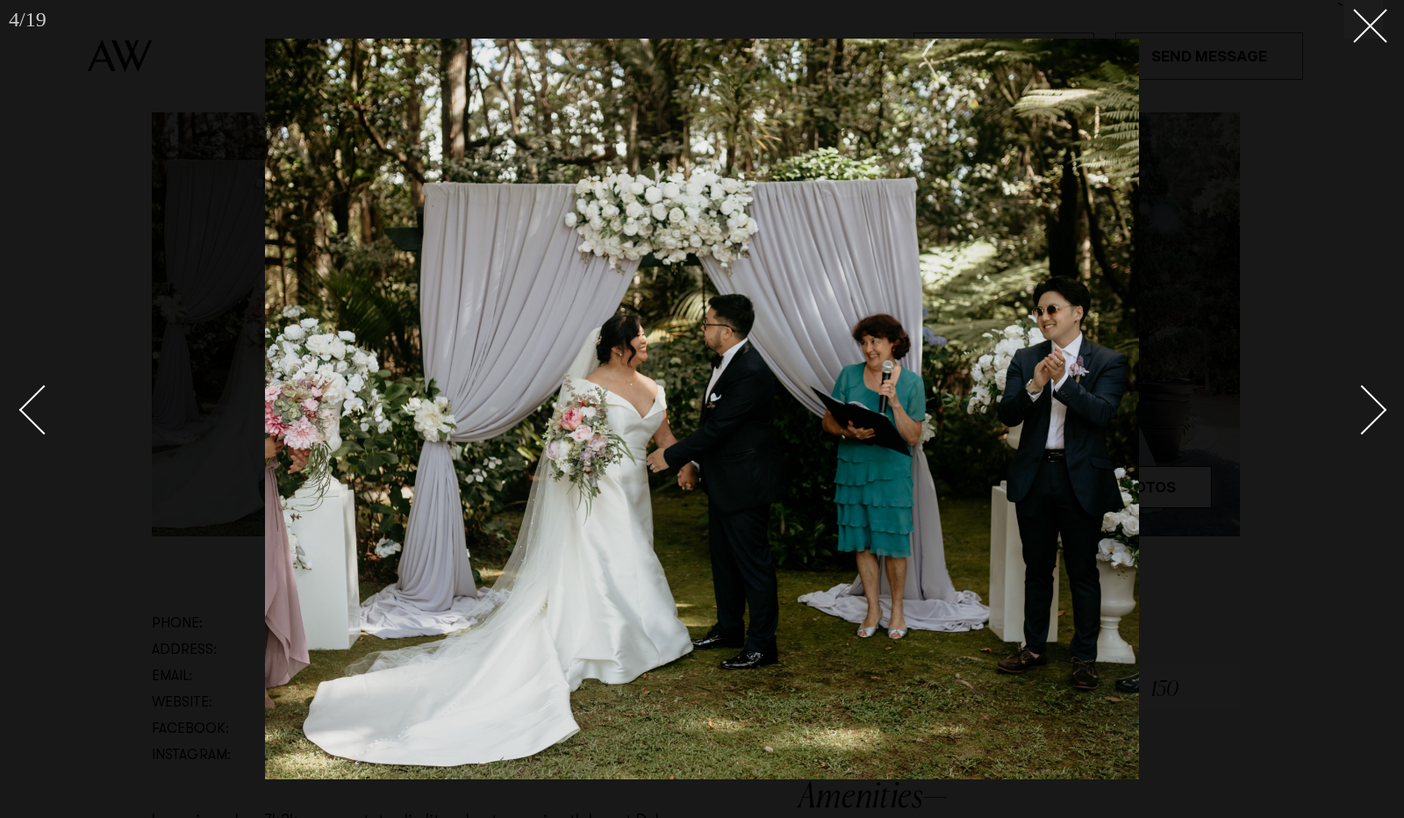
click at [1368, 410] on div "Next slide" at bounding box center [1363, 410] width 50 height 50
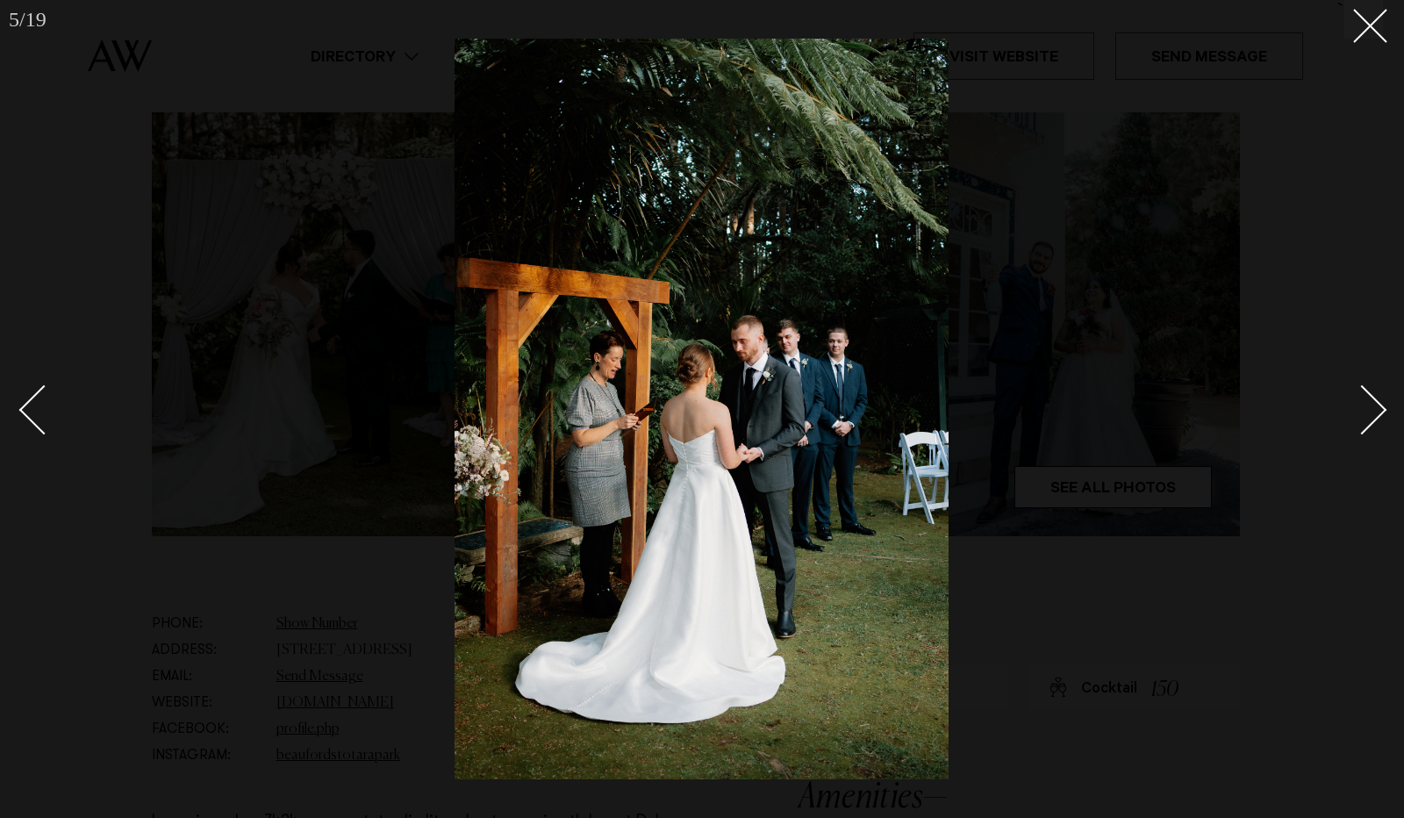
click at [1368, 410] on div "Next slide" at bounding box center [1363, 410] width 50 height 50
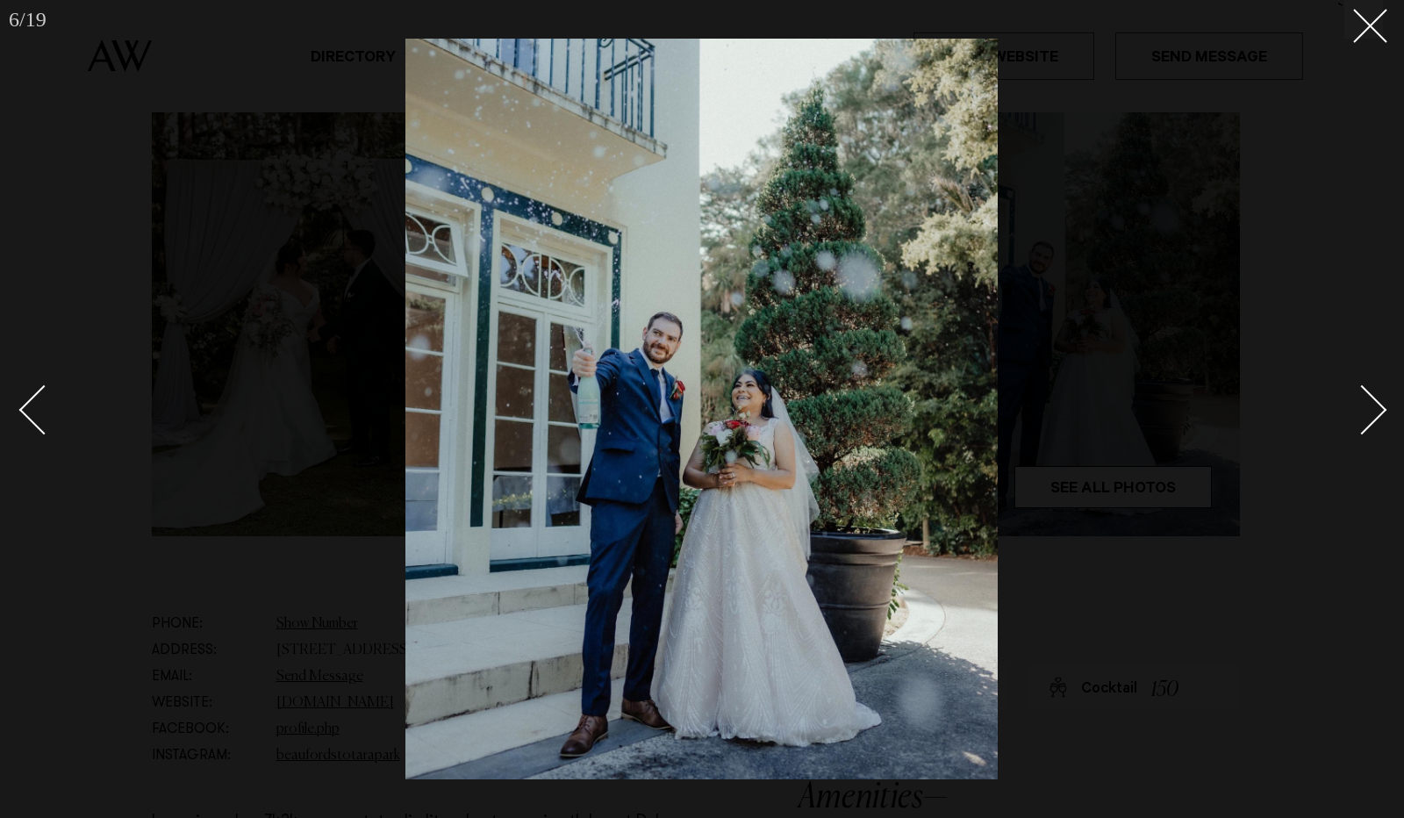
click at [1368, 410] on div "Next slide" at bounding box center [1363, 410] width 50 height 50
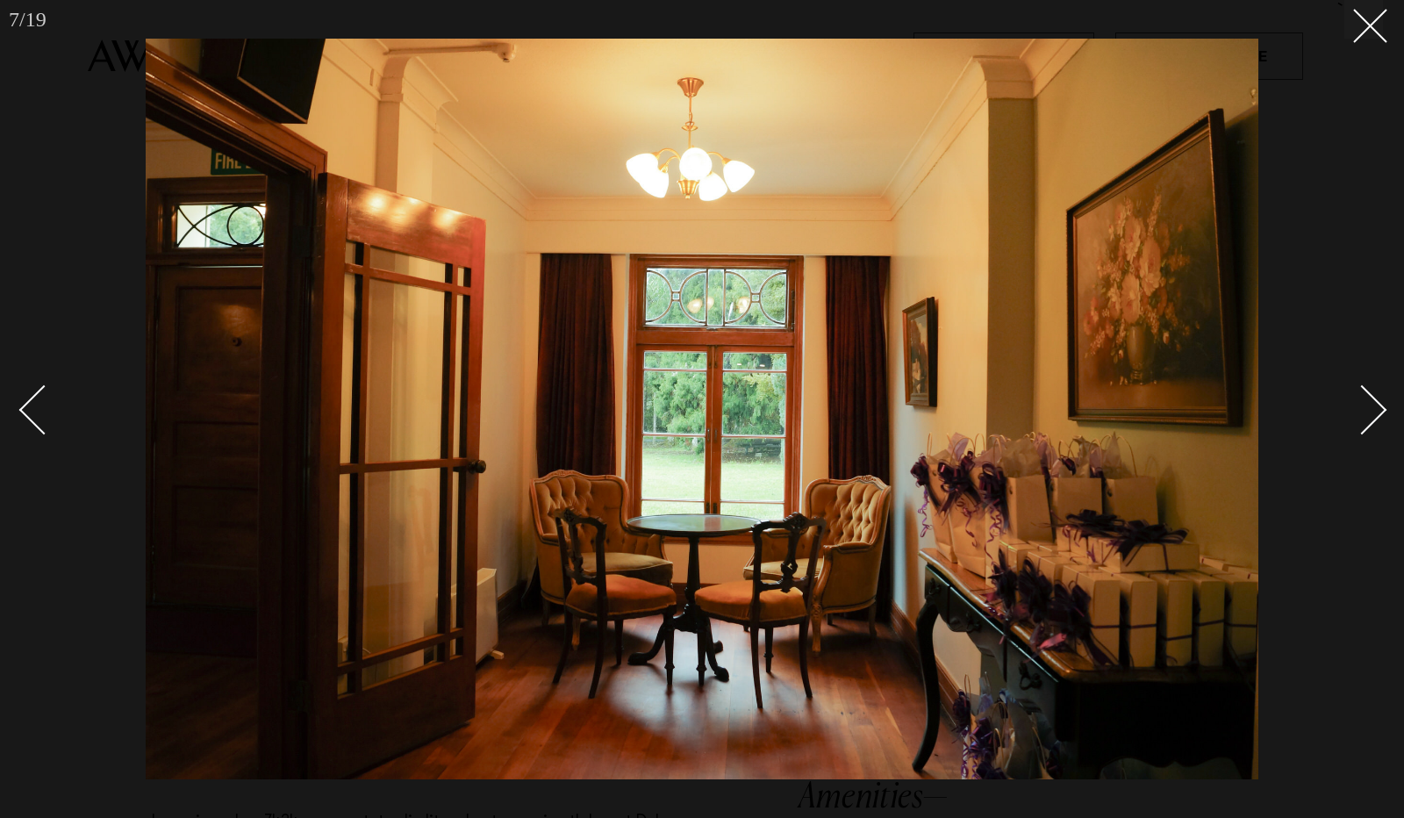
click at [1368, 410] on div "Next slide" at bounding box center [1363, 410] width 50 height 50
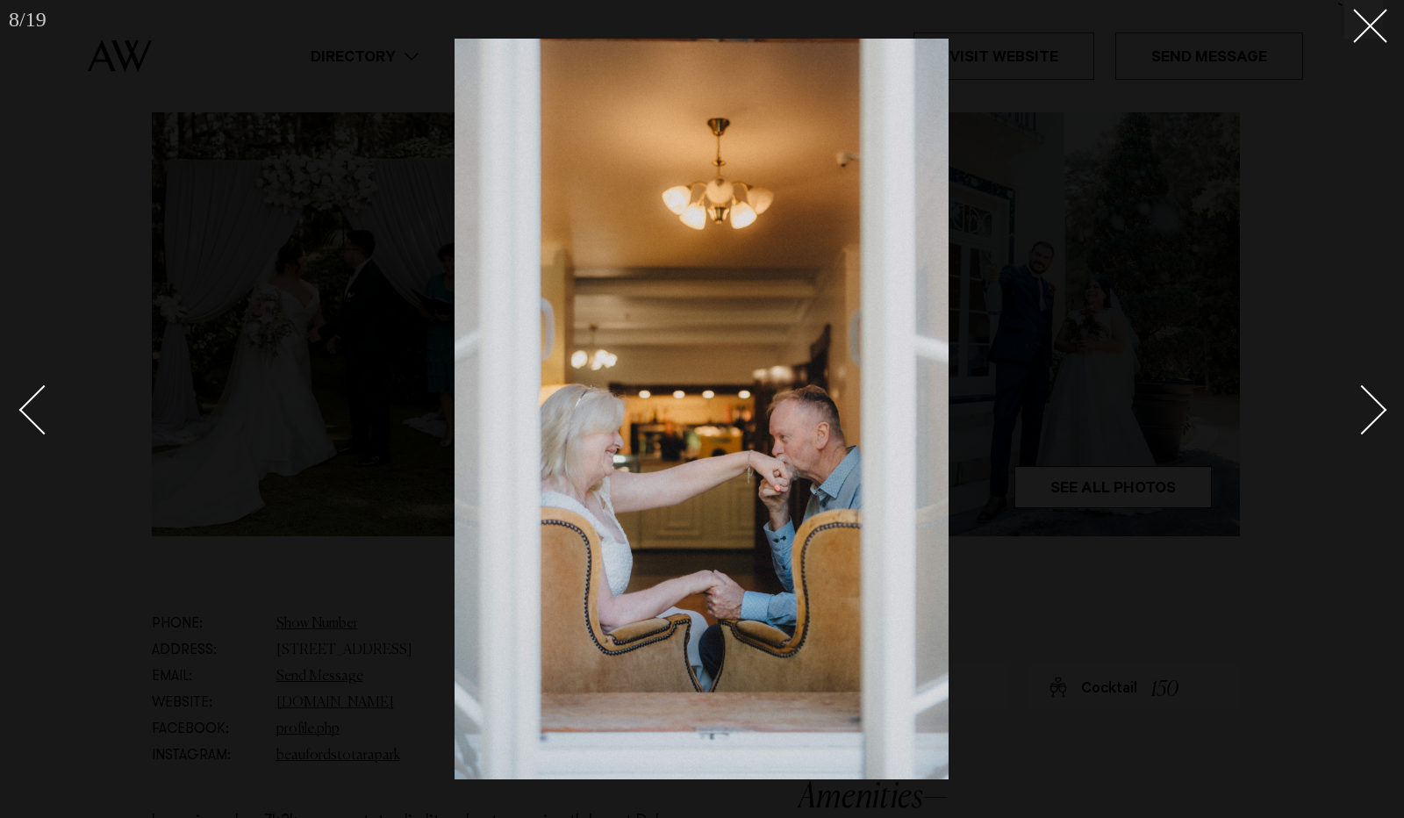
click at [1368, 410] on div "Next slide" at bounding box center [1363, 410] width 50 height 50
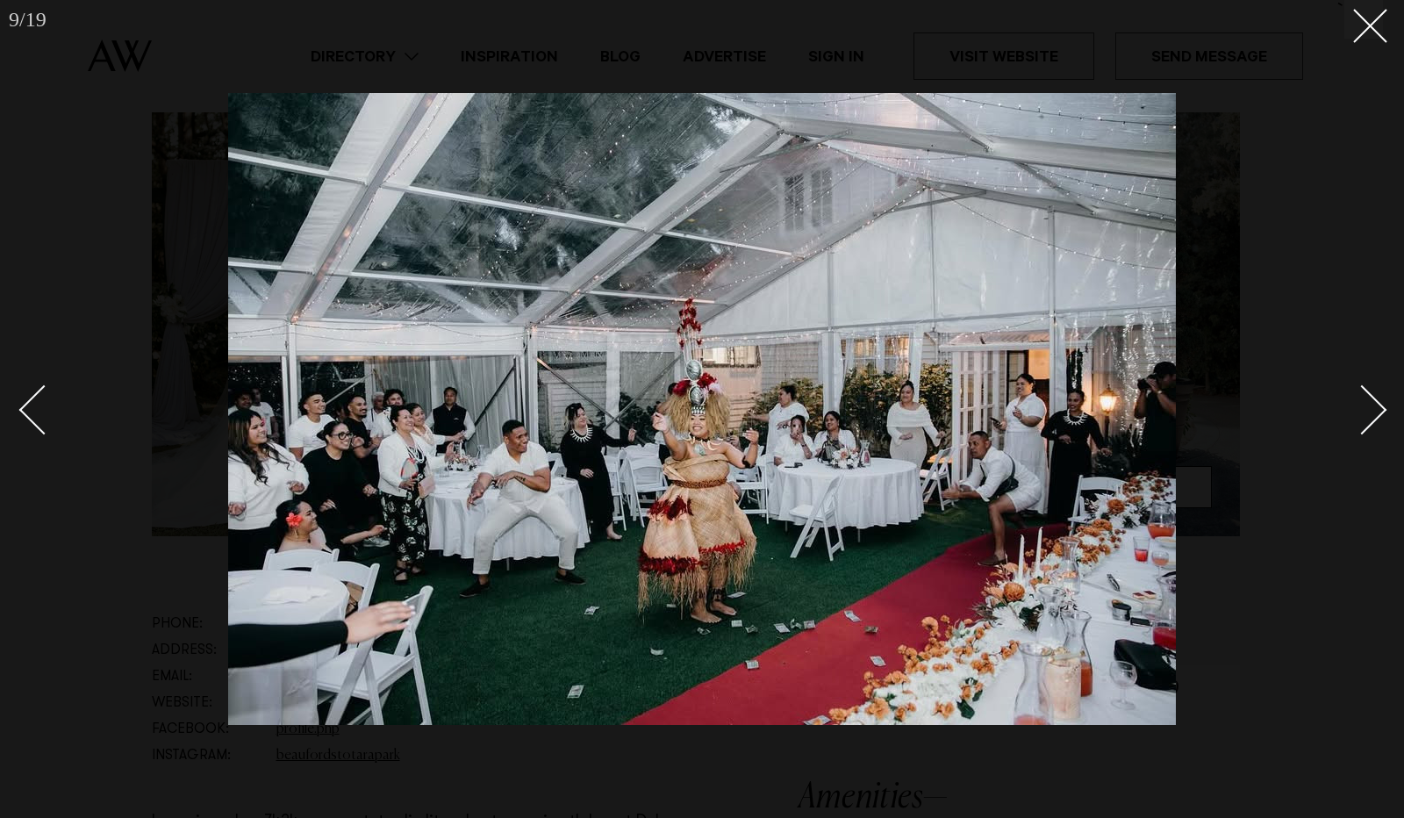
click at [1368, 410] on div "Next slide" at bounding box center [1363, 410] width 50 height 50
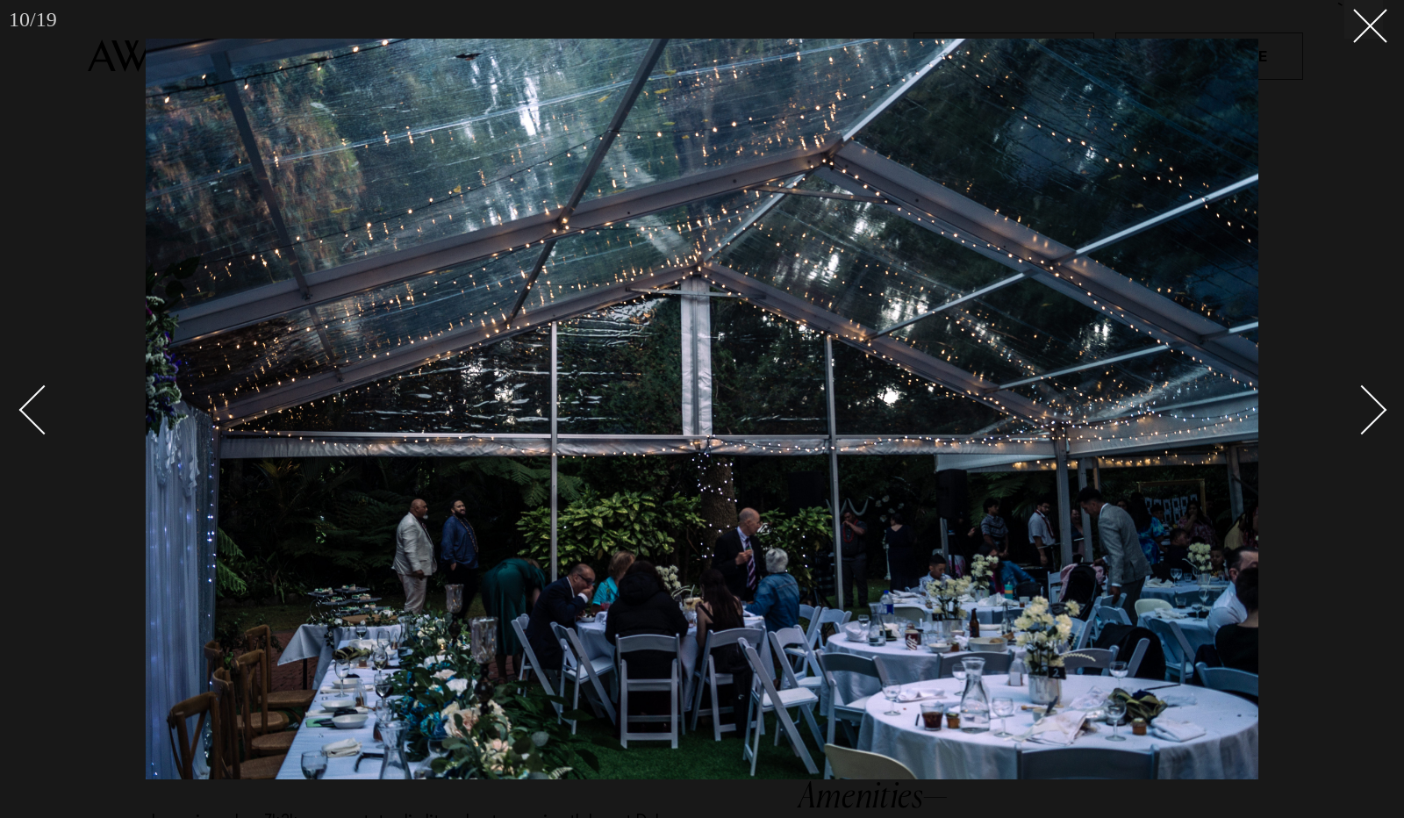
click at [1368, 410] on div "Next slide" at bounding box center [1363, 410] width 50 height 50
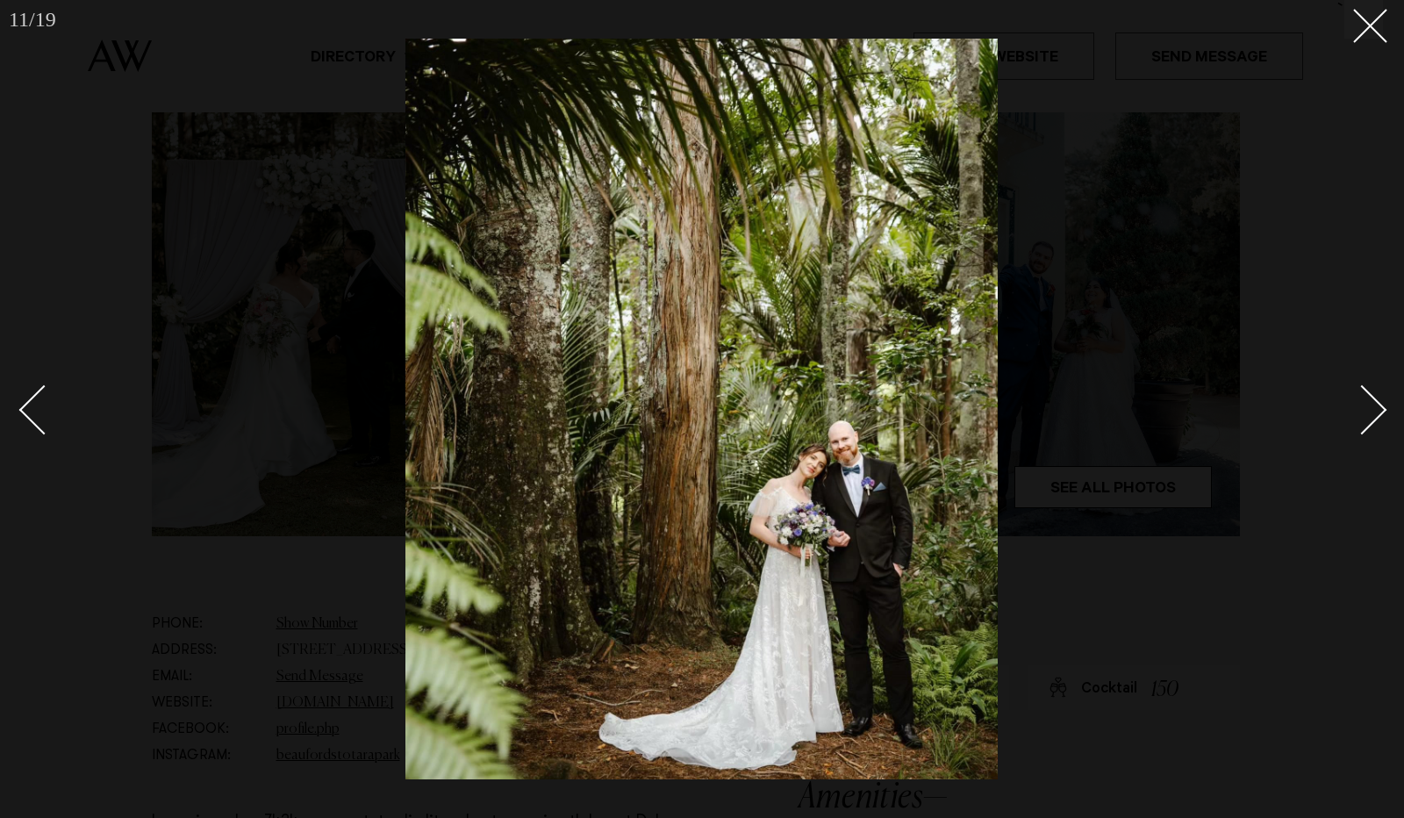
click at [1368, 410] on div "Next slide" at bounding box center [1363, 410] width 50 height 50
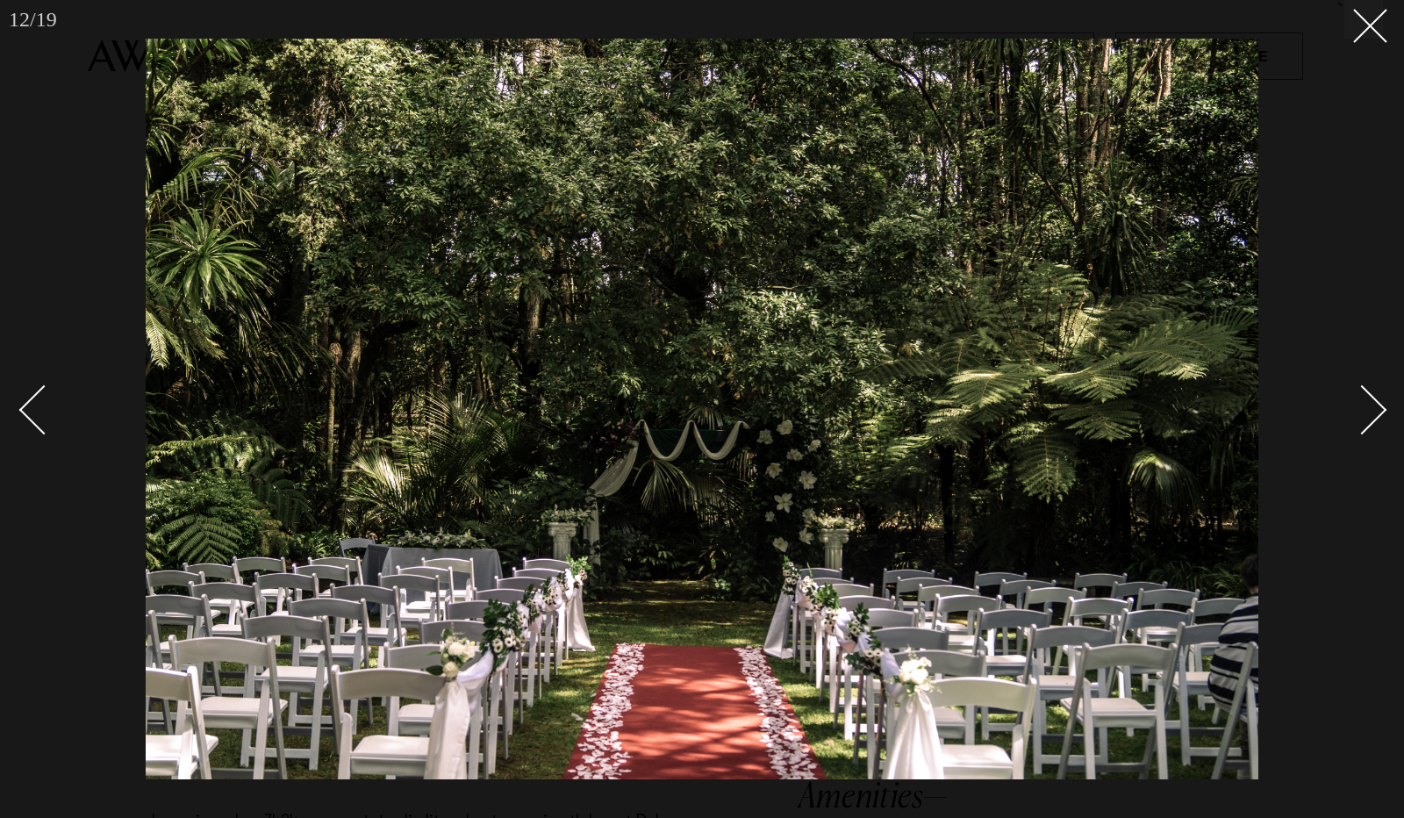
click at [1330, 550] on div at bounding box center [702, 409] width 1404 height 818
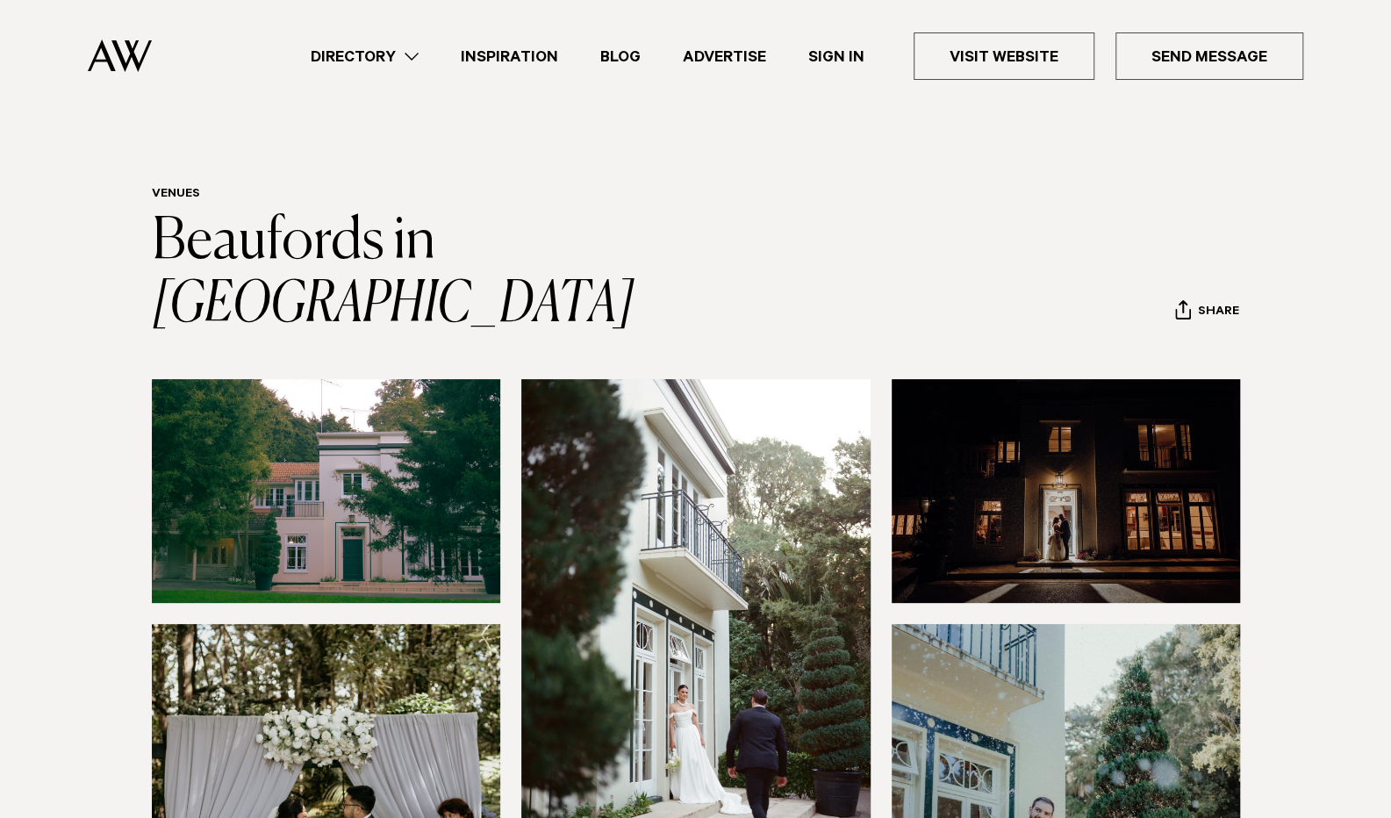
scroll to position [193, 0]
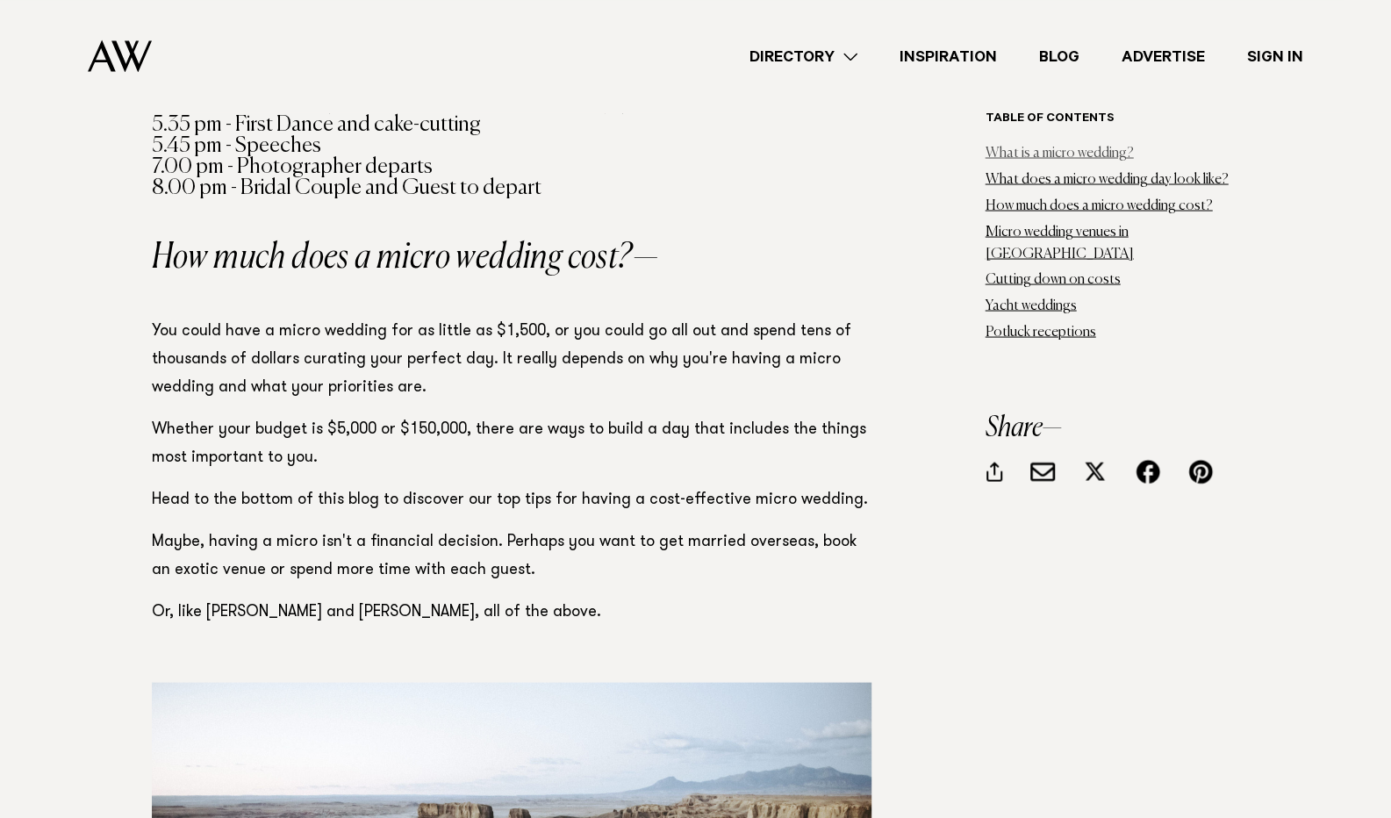
scroll to position [1977, 0]
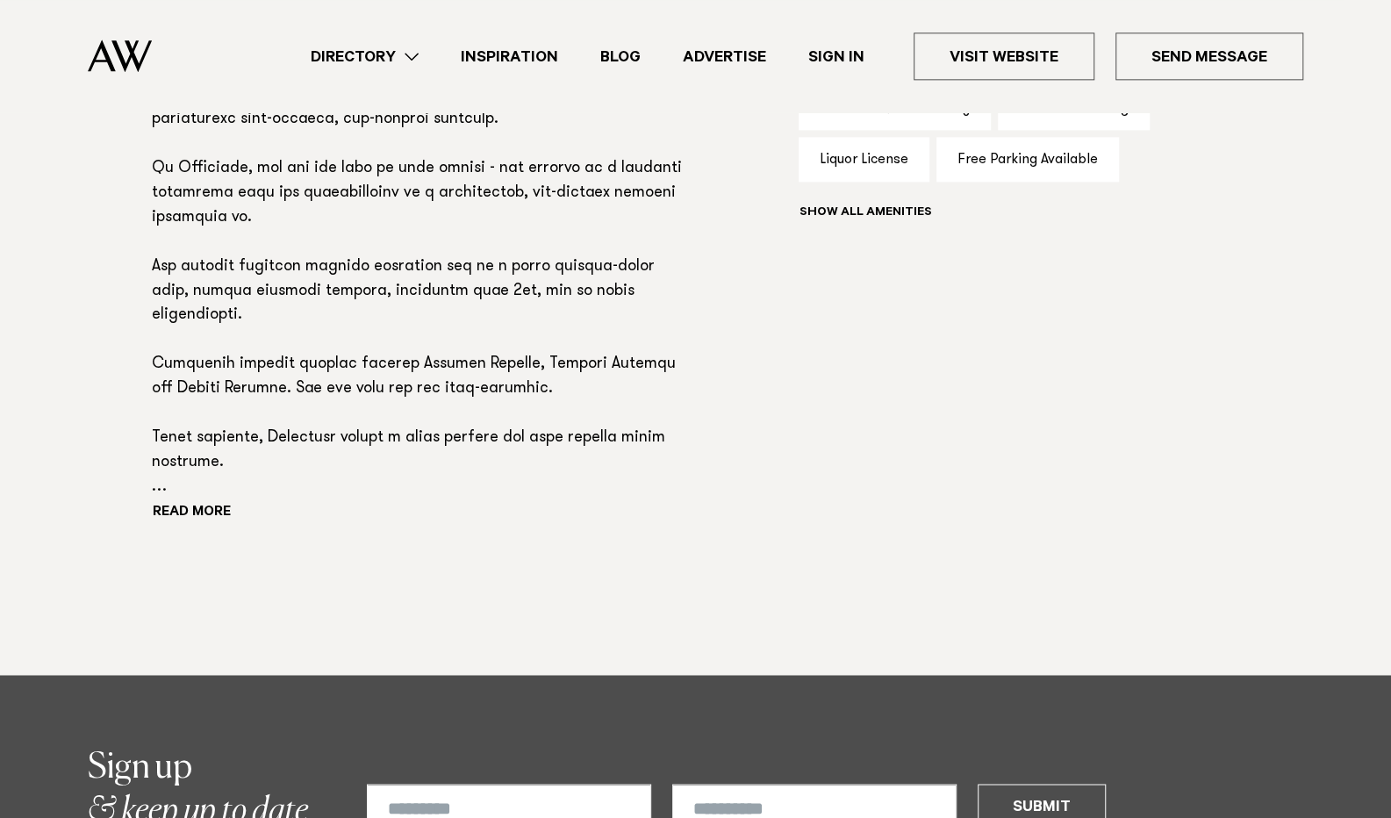
scroll to position [1357, 0]
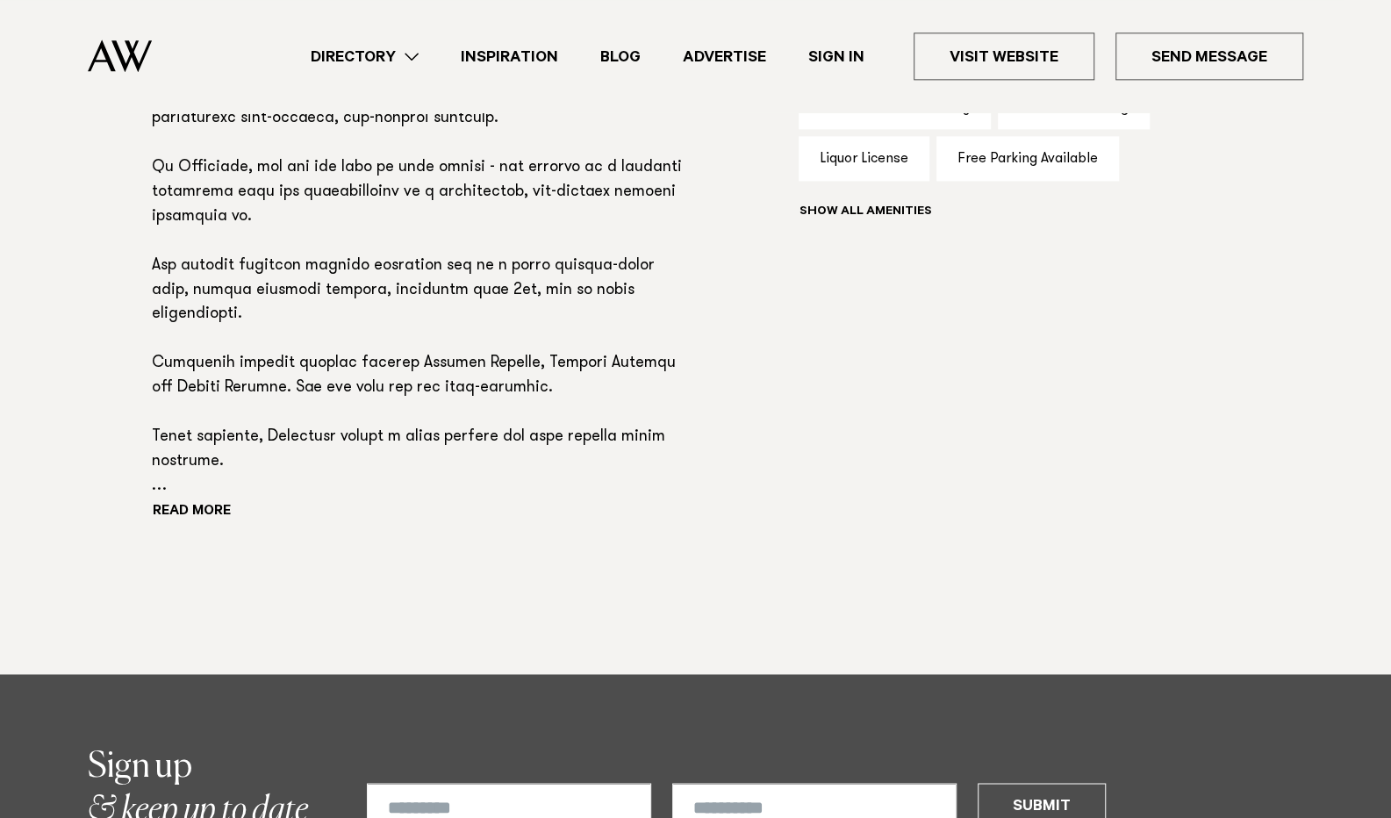
click at [170, 439] on div "Read more" at bounding box center [419, 268] width 534 height 516
click at [176, 499] on button "Read more" at bounding box center [231, 512] width 158 height 26
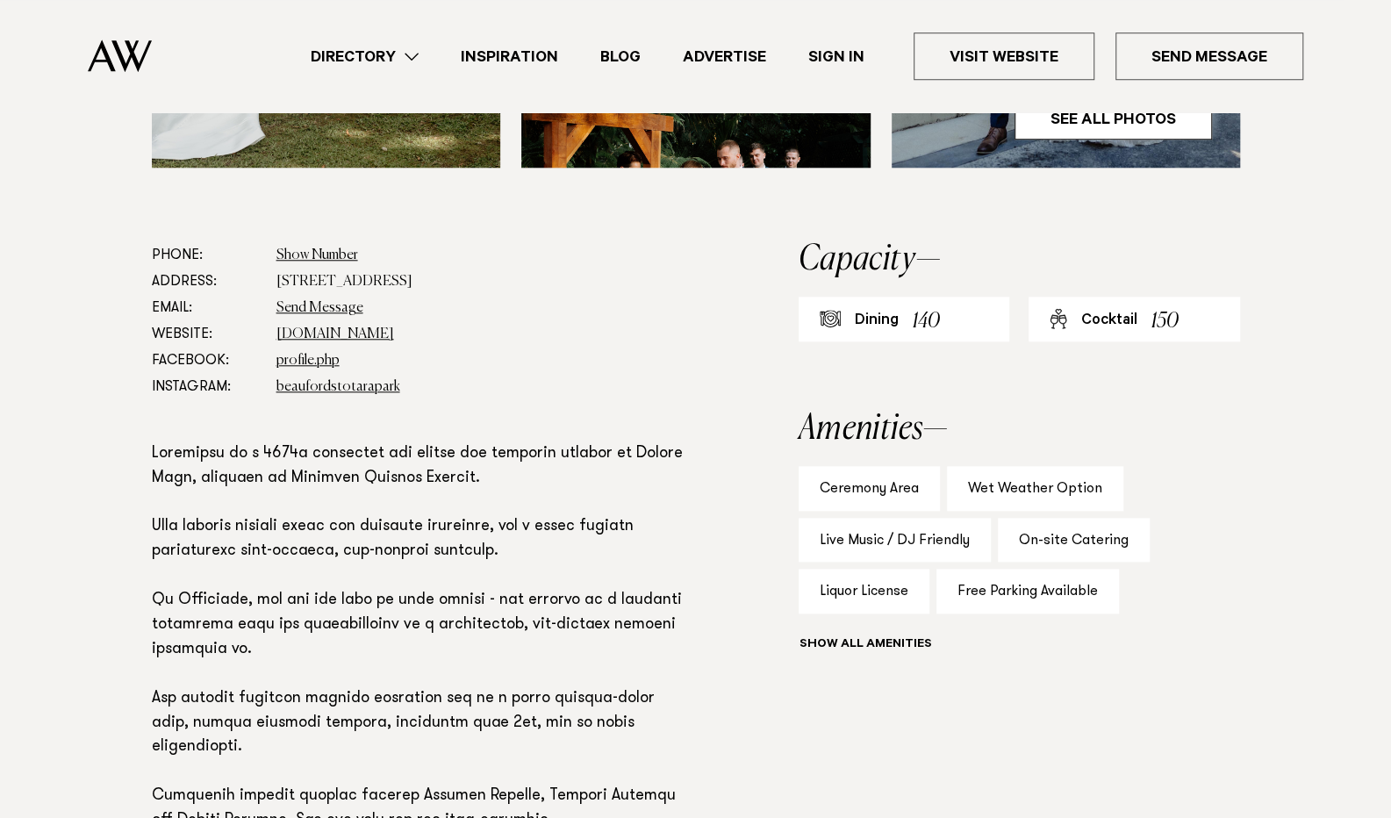
scroll to position [918, 0]
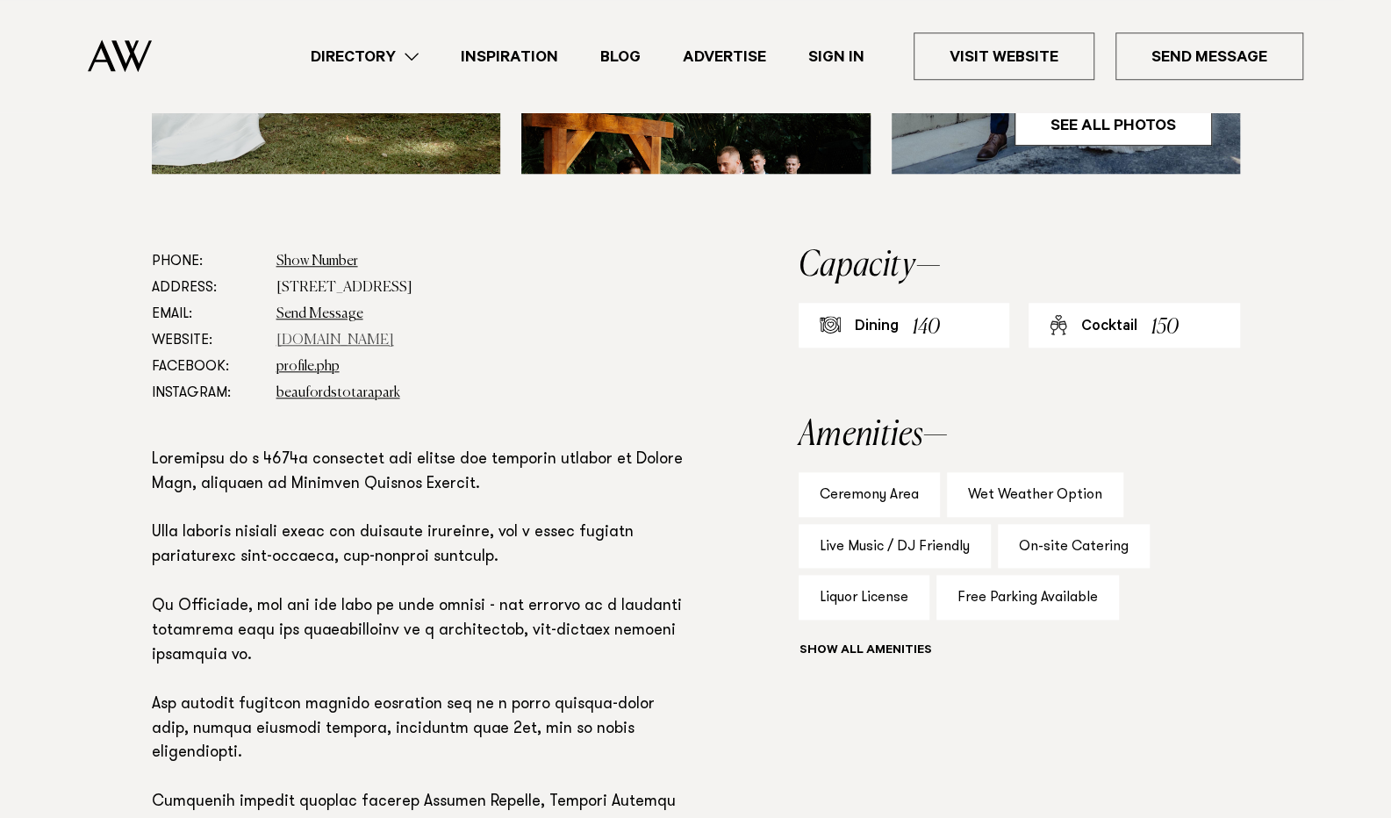
click at [320, 334] on link "[DOMAIN_NAME]" at bounding box center [335, 341] width 118 height 14
